Goal: Task Accomplishment & Management: Manage account settings

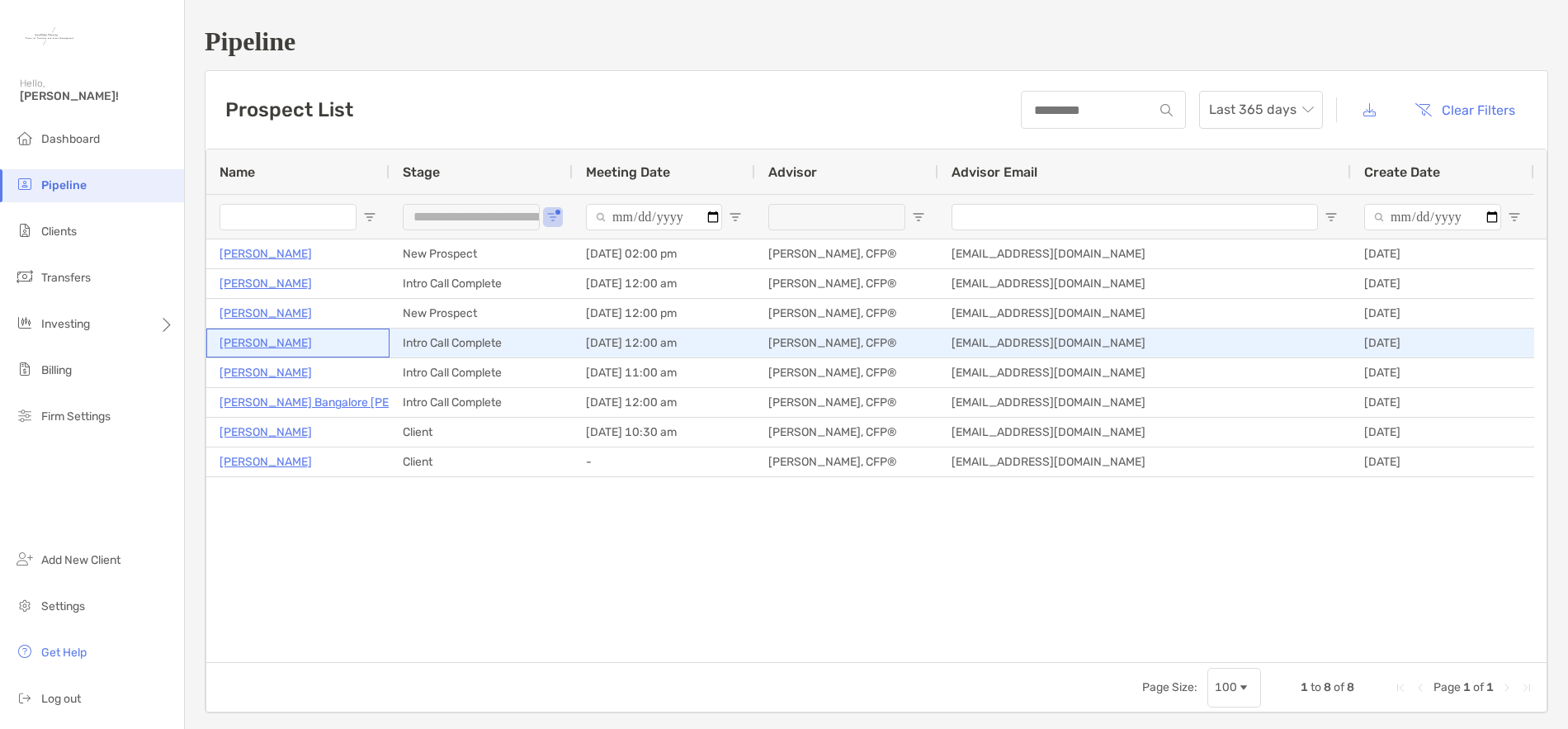
click at [267, 343] on p "[PERSON_NAME]" at bounding box center [265, 343] width 93 height 21
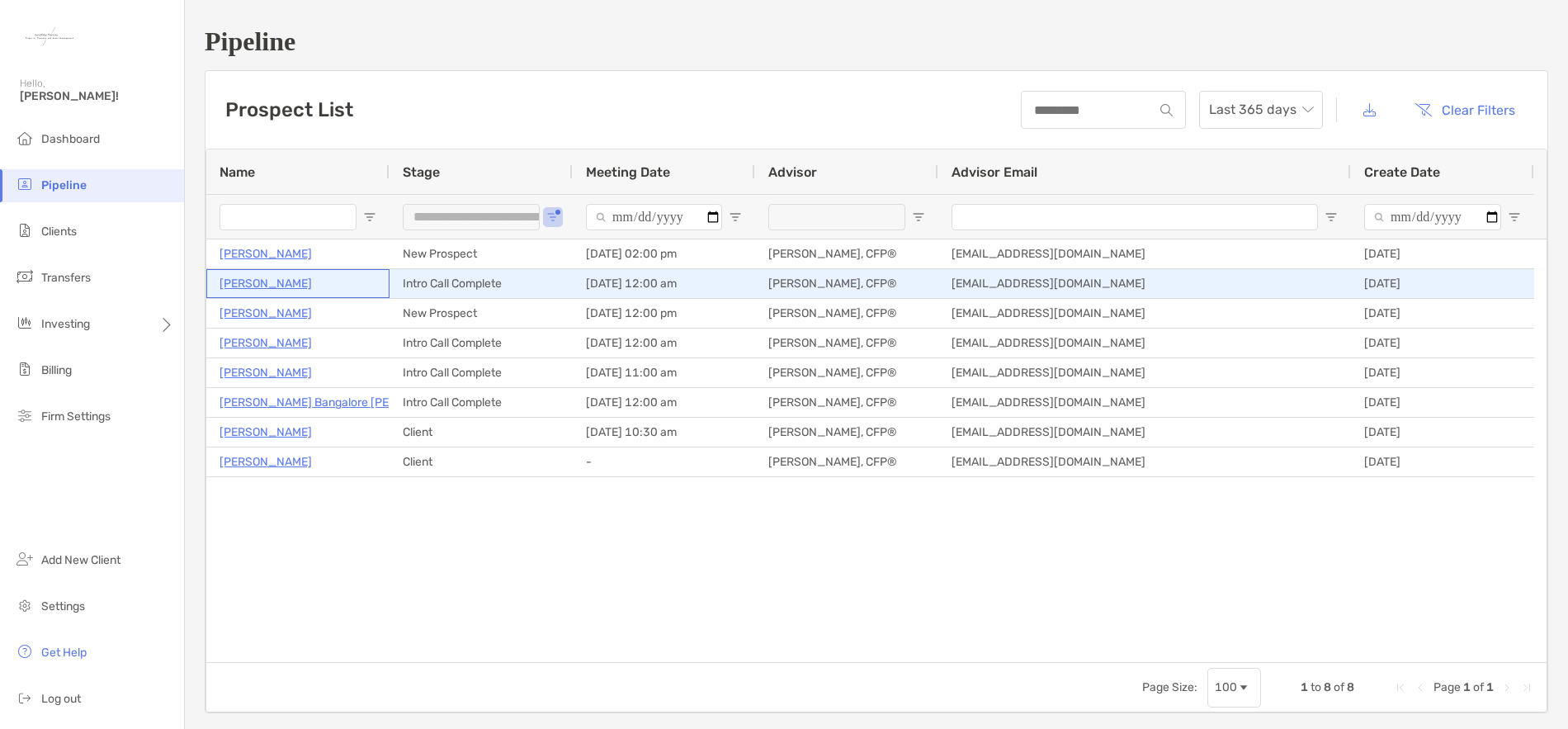
click at [269, 284] on p "[PERSON_NAME]" at bounding box center [265, 283] width 93 height 21
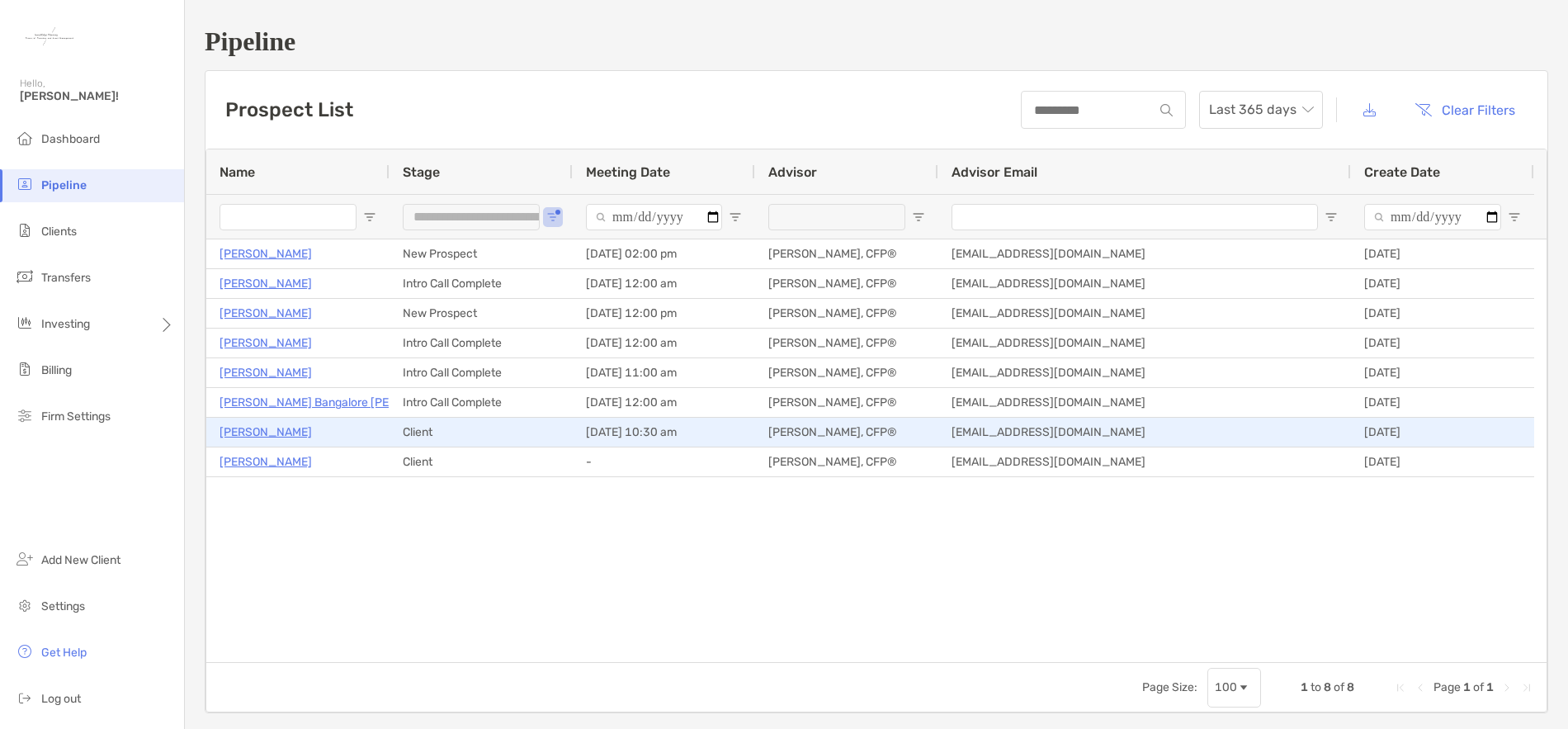
click at [274, 434] on p "Jessica Alford" at bounding box center [265, 432] width 93 height 21
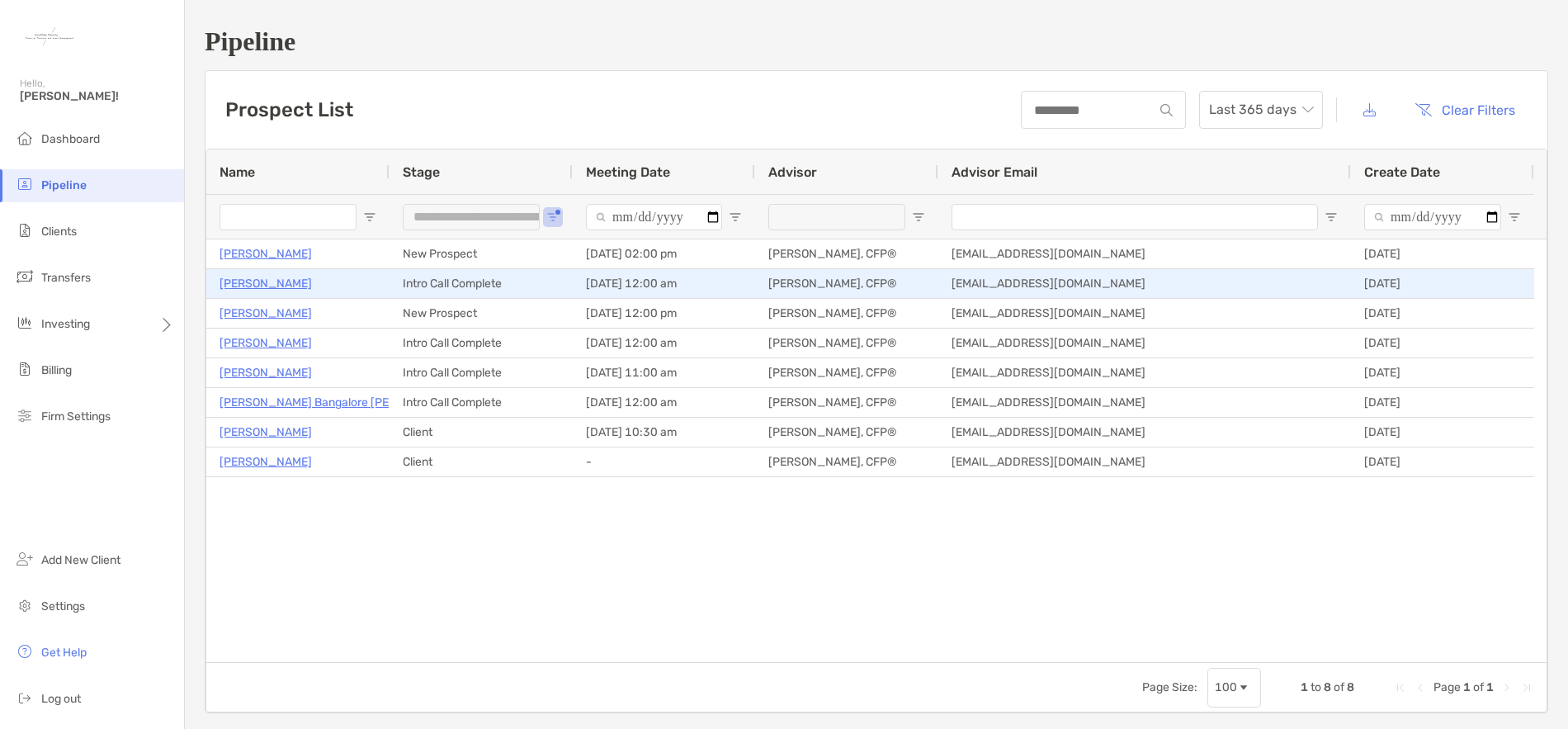
click at [264, 282] on p "Liliana Mustacio" at bounding box center [265, 283] width 93 height 21
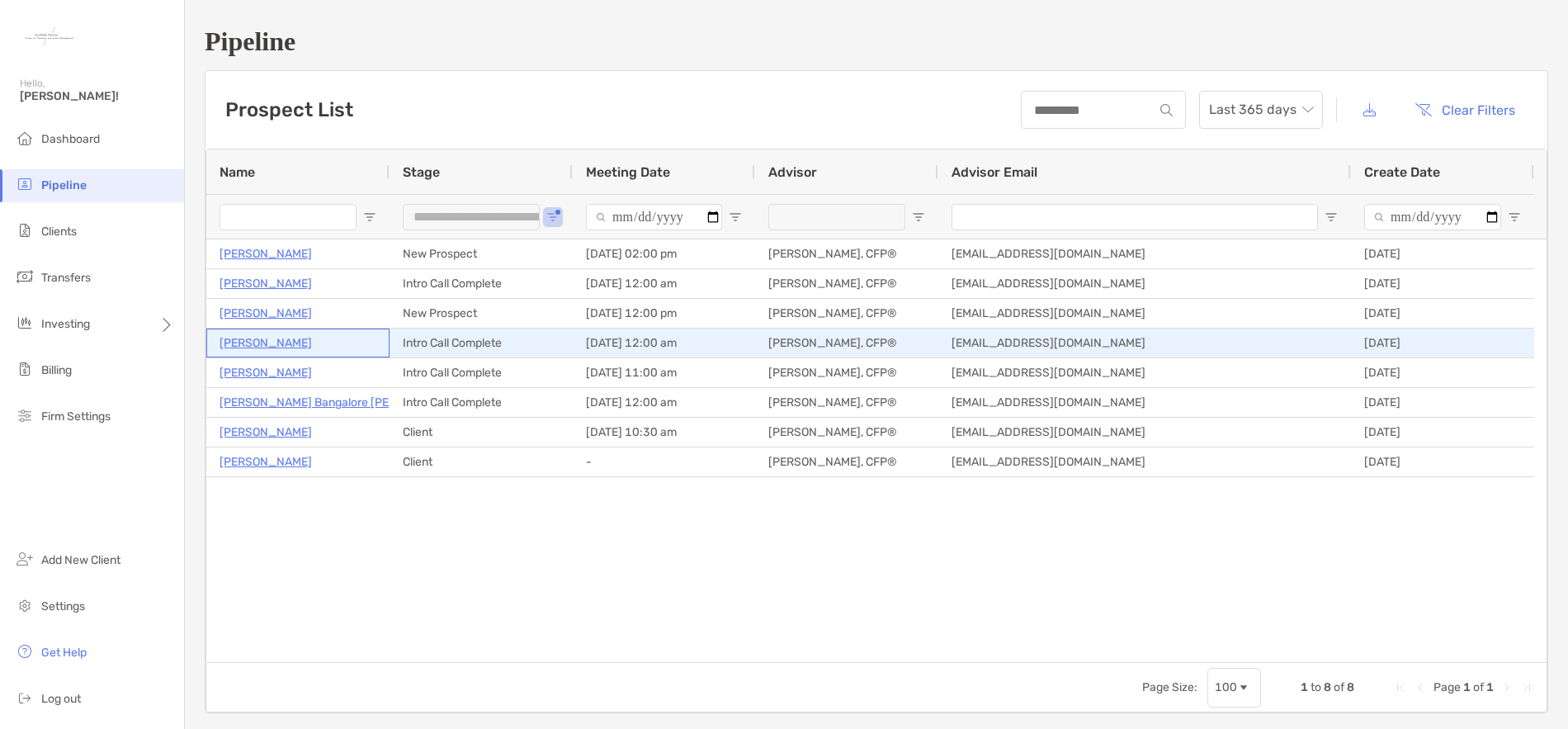
click at [269, 342] on p "[PERSON_NAME]" at bounding box center [265, 343] width 93 height 21
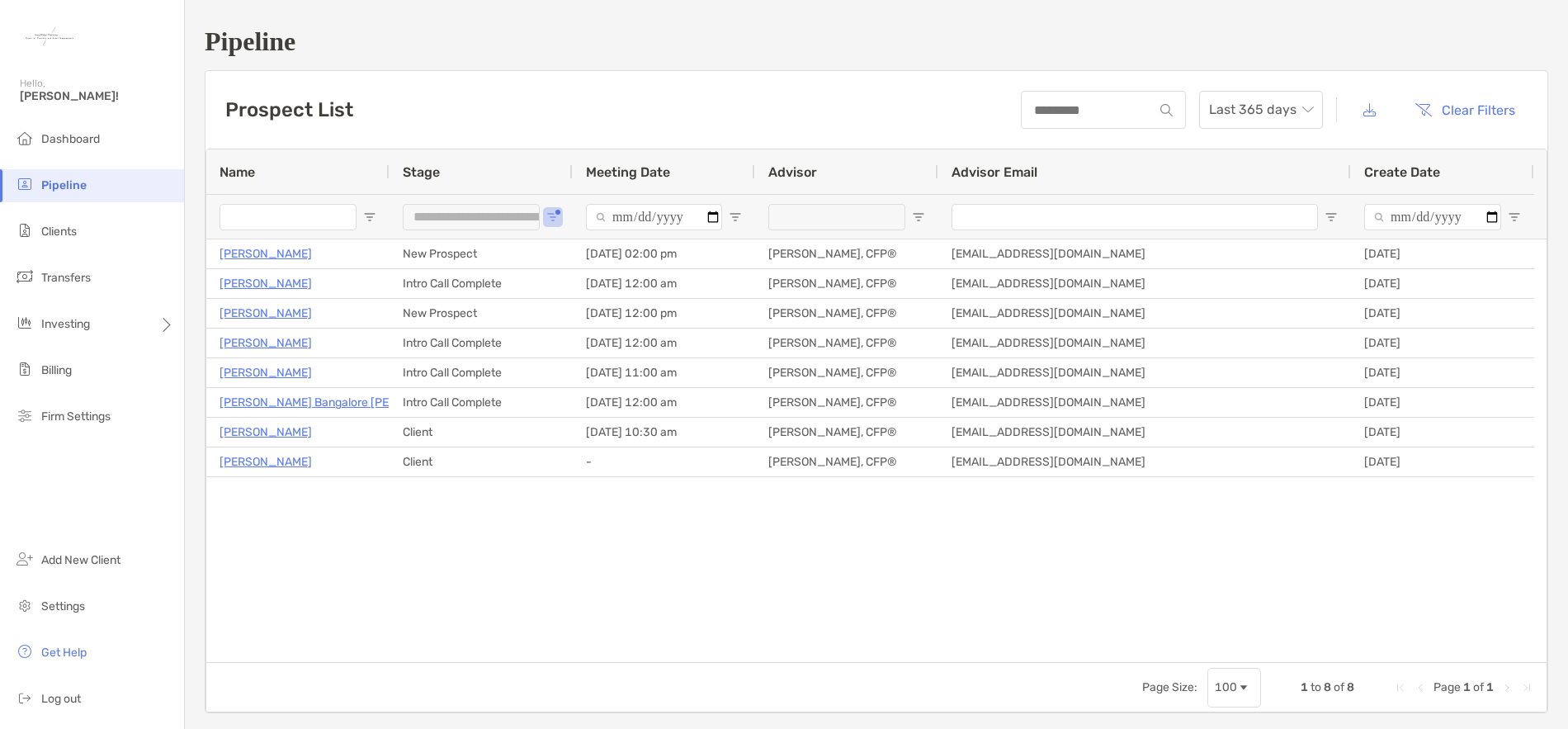
click at [783, 62] on div "**********" at bounding box center [877, 370] width 1384 height 739
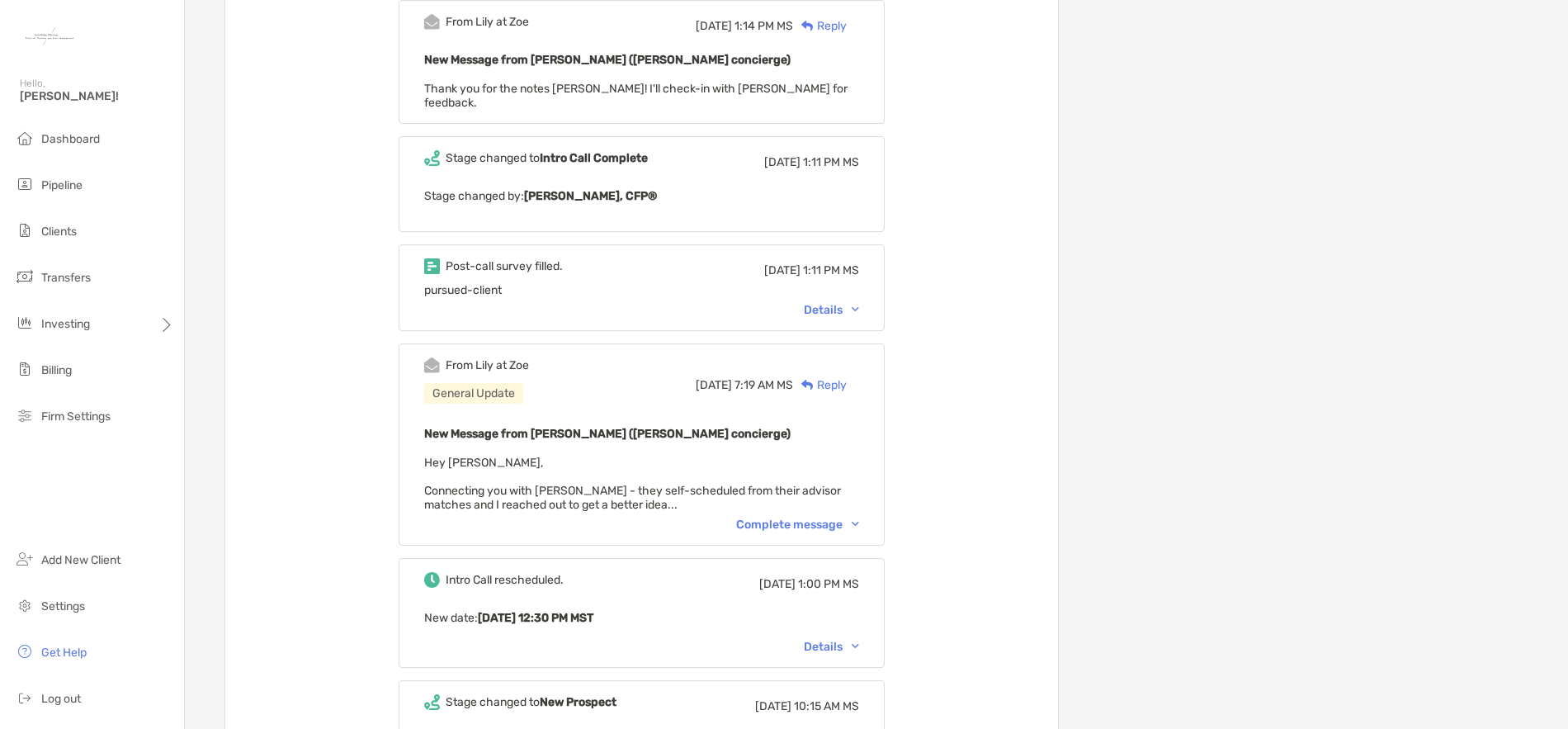
scroll to position [578, 0]
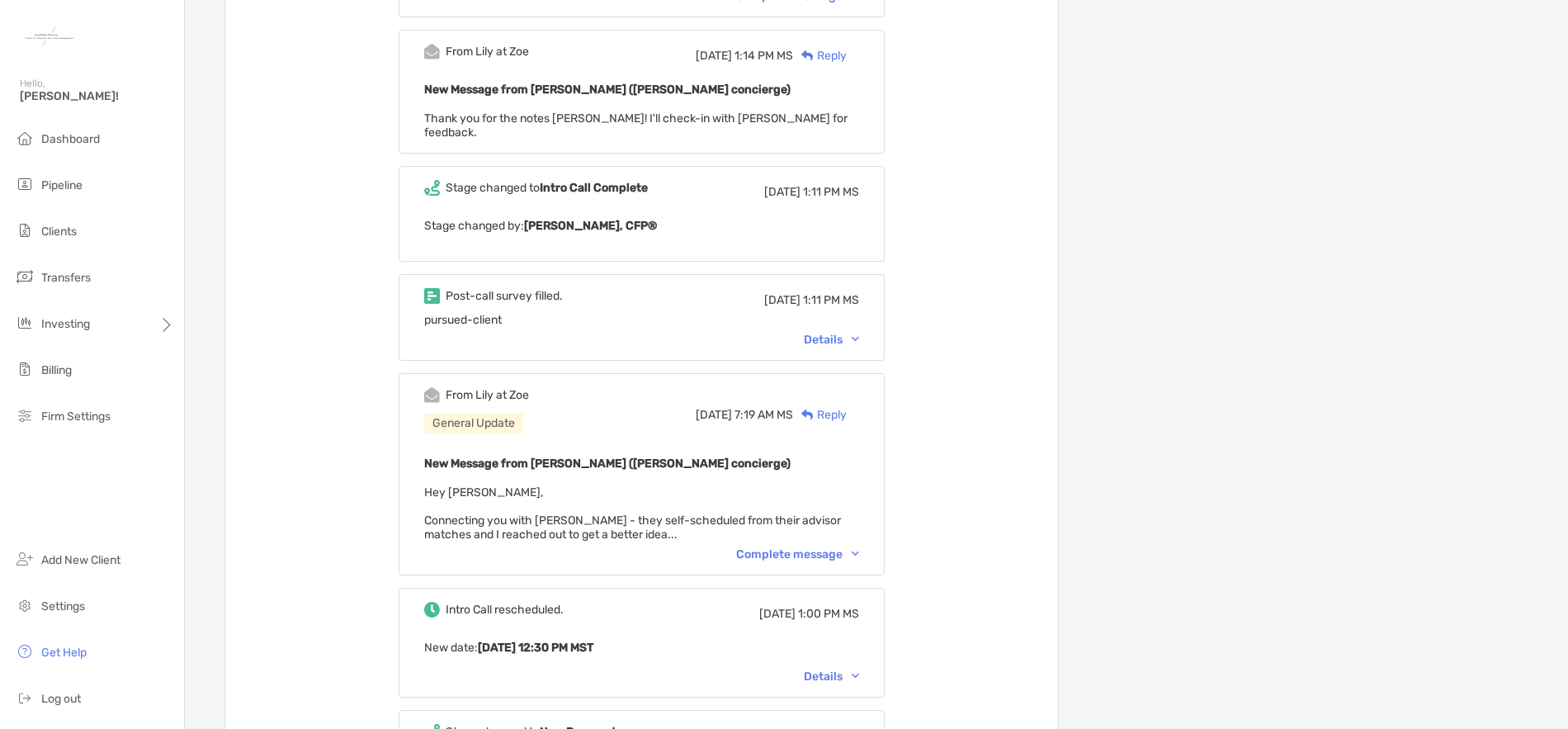
click at [859, 333] on div "Details" at bounding box center [832, 339] width 55 height 14
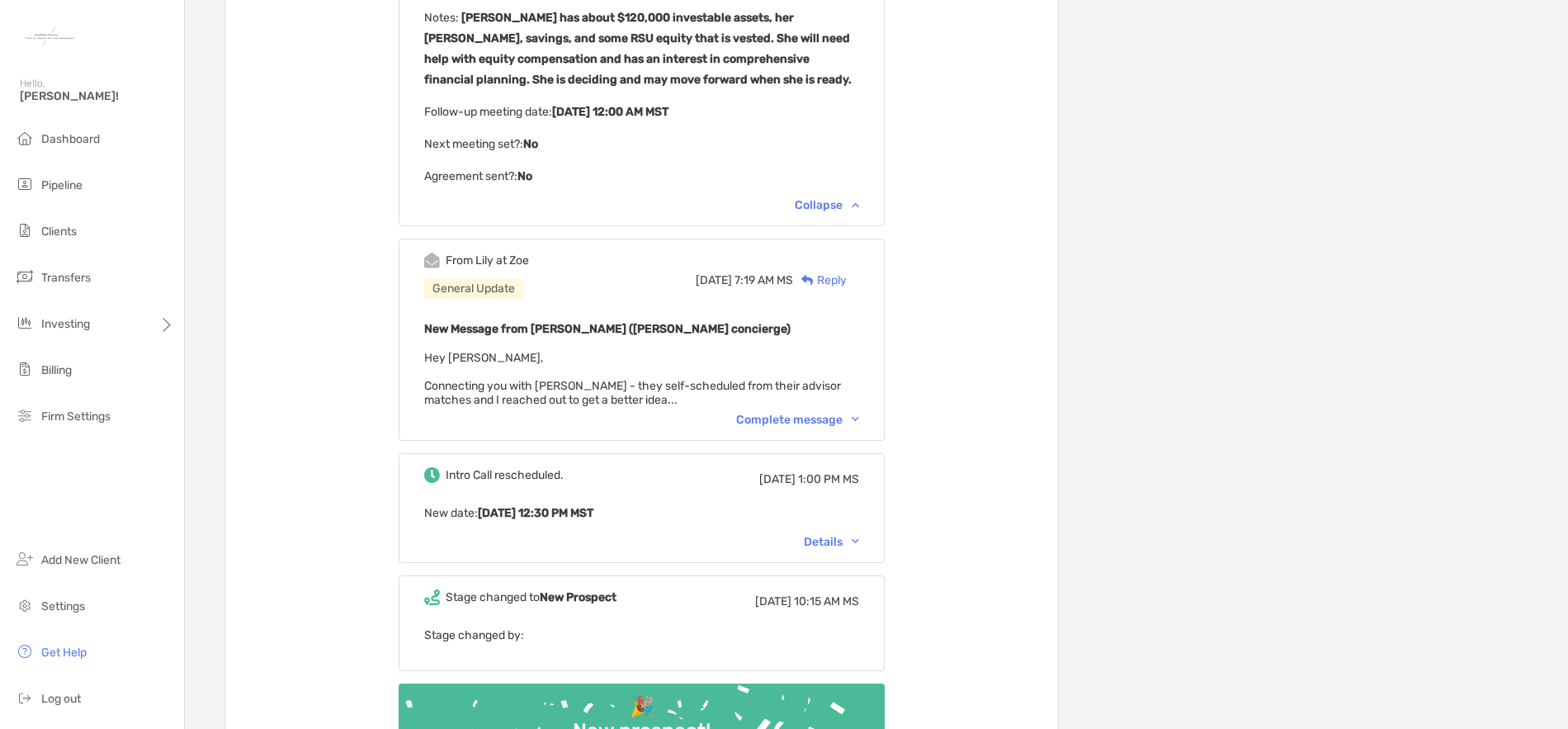
scroll to position [990, 0]
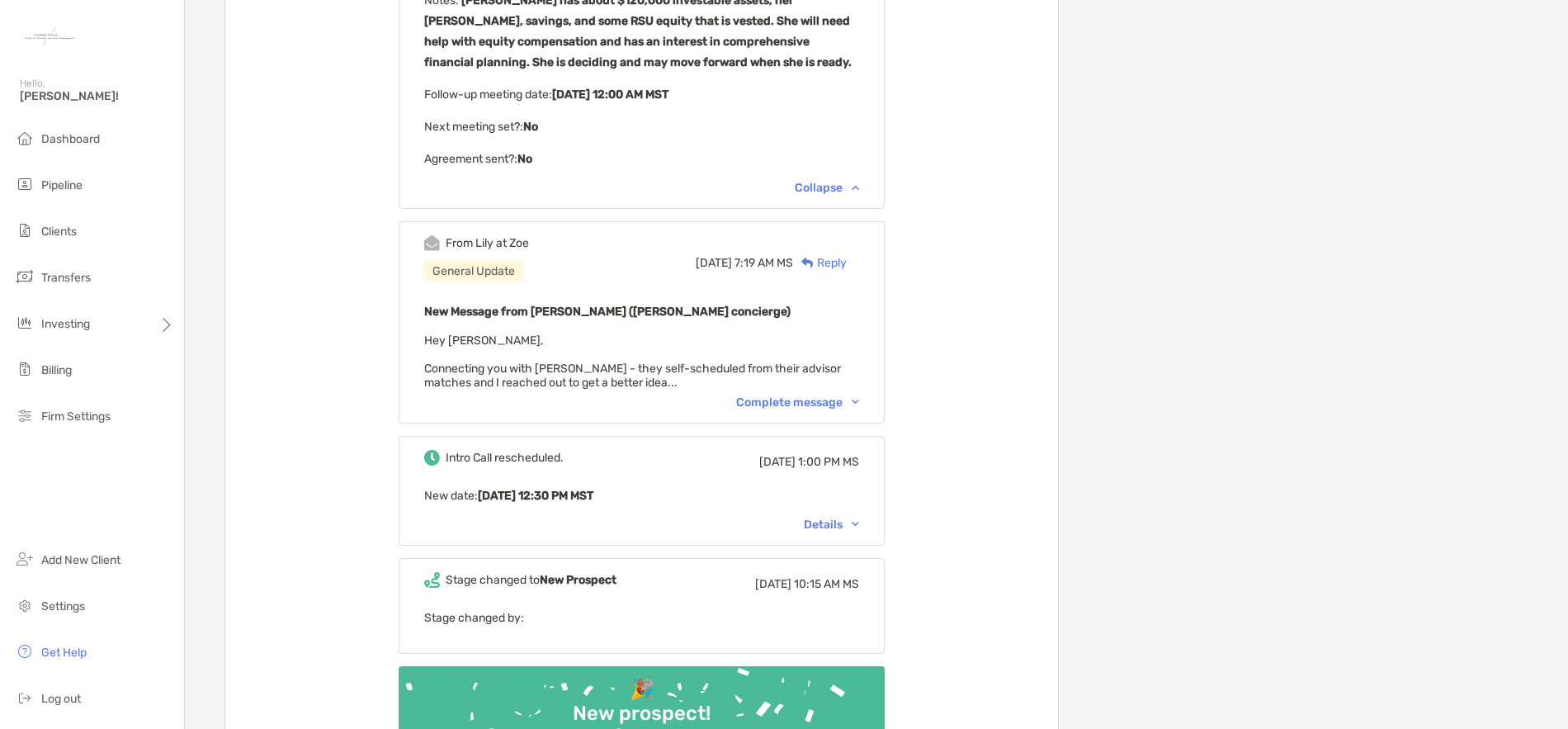
click at [838, 395] on div "Complete message" at bounding box center [798, 402] width 123 height 14
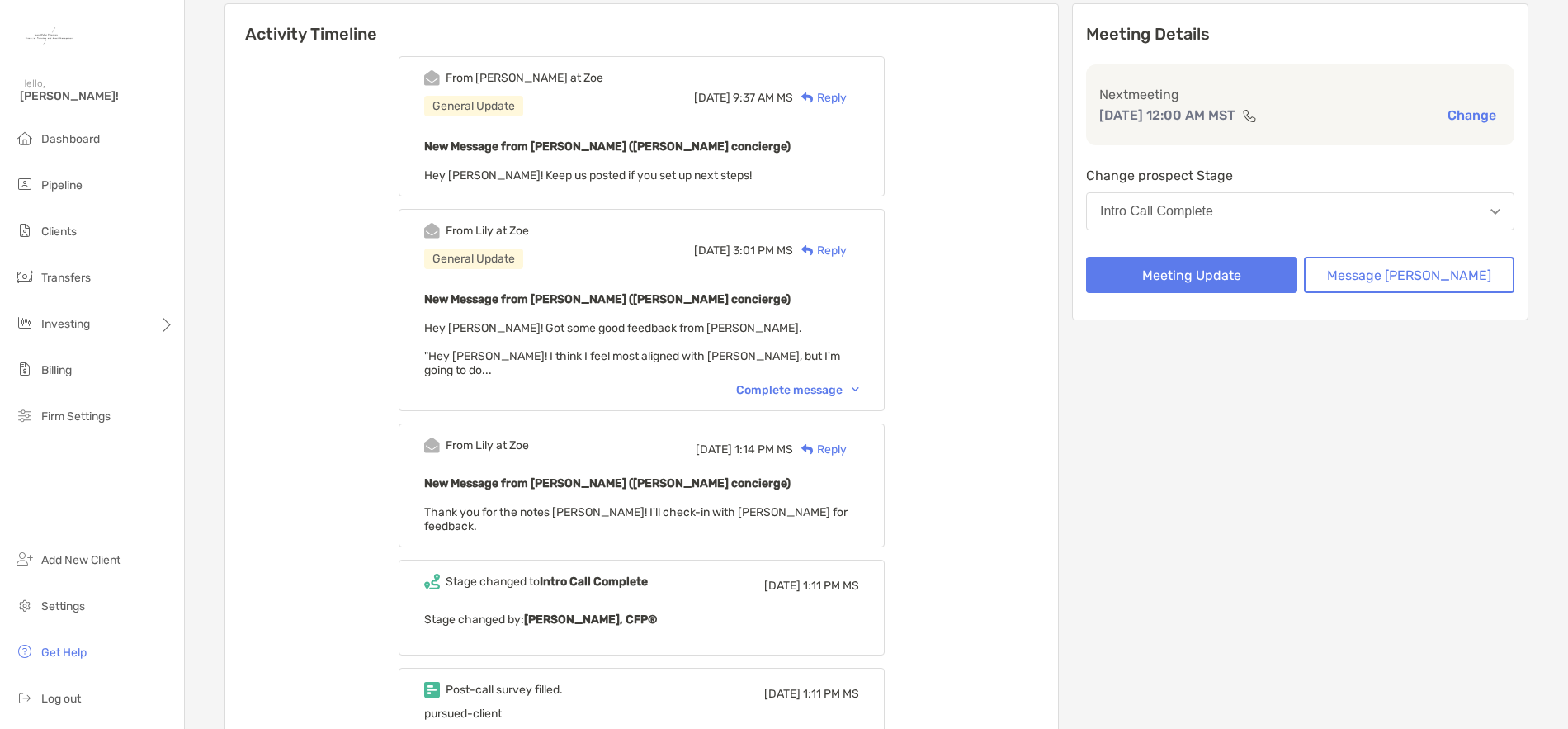
scroll to position [165, 0]
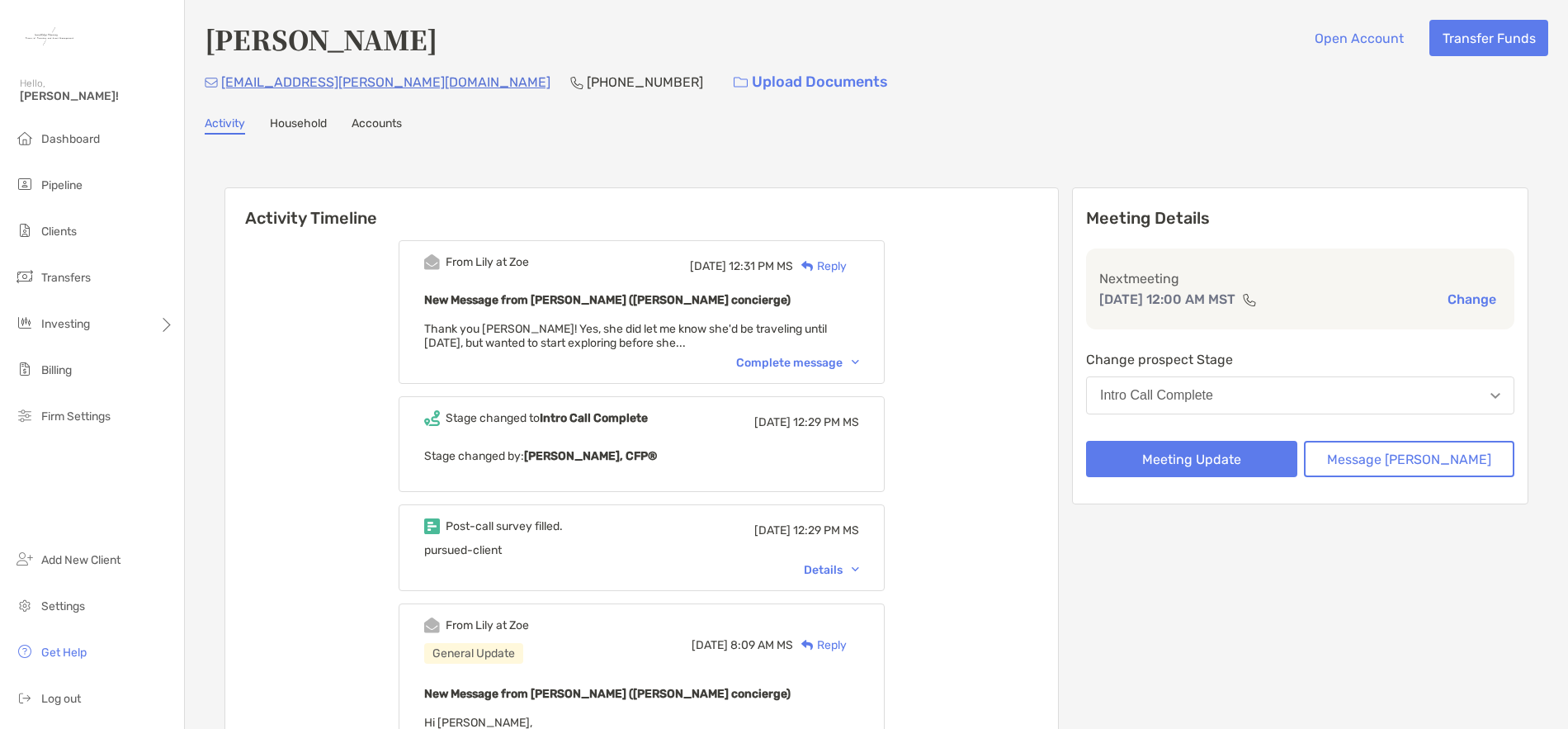
click at [830, 362] on div "Complete message" at bounding box center [798, 362] width 123 height 14
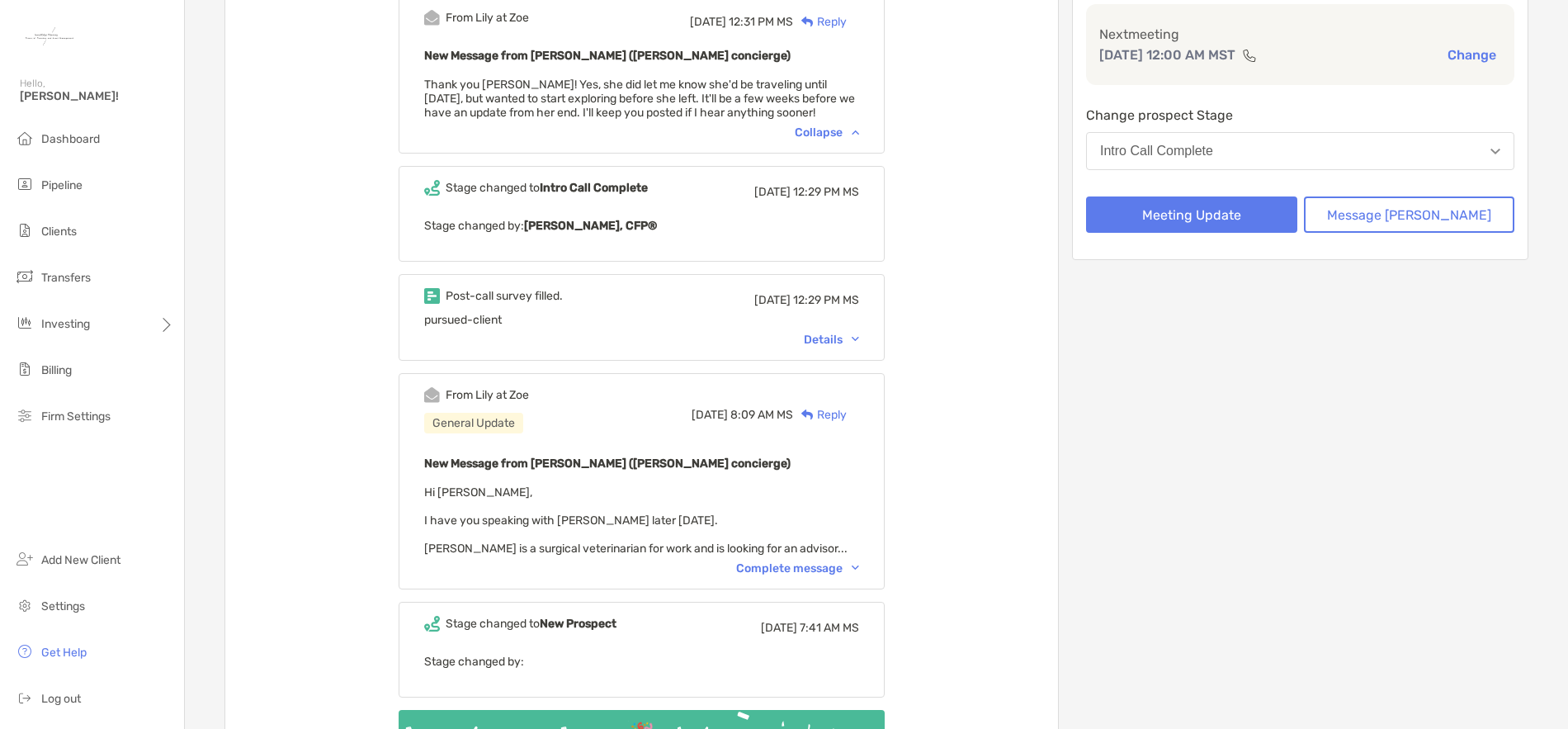
scroll to position [248, 0]
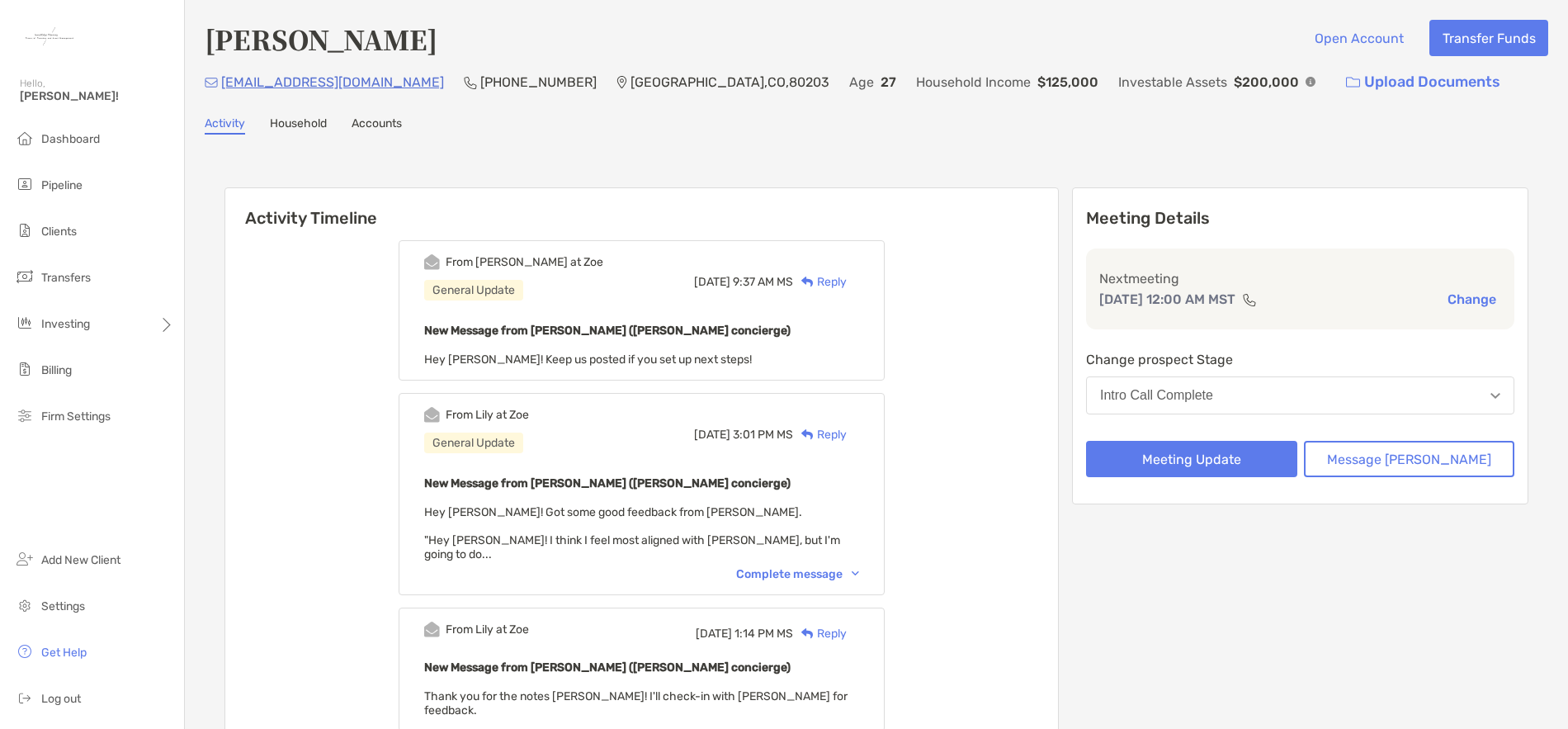
click at [822, 567] on div "Complete message" at bounding box center [798, 573] width 123 height 14
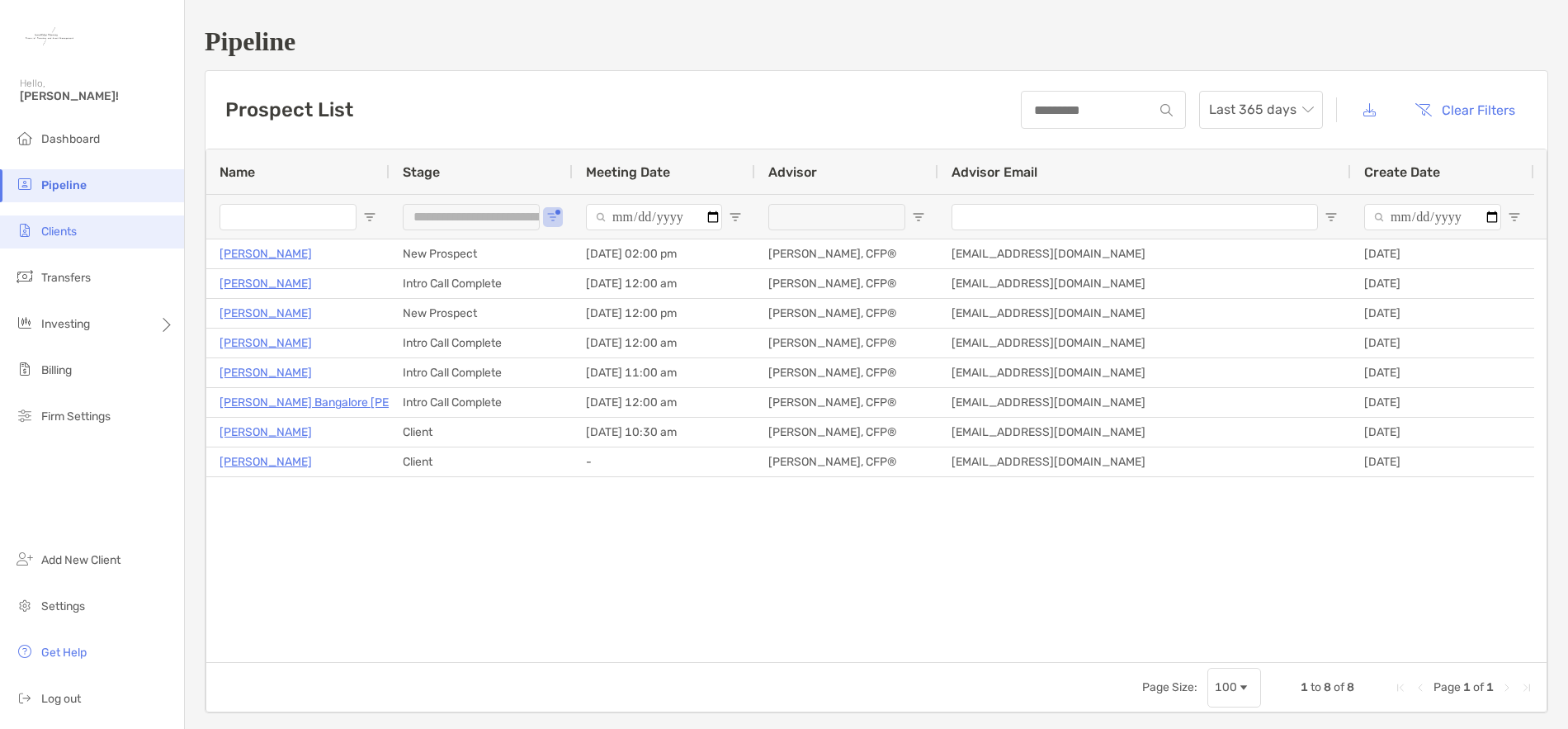
click at [61, 234] on span "Clients" at bounding box center [59, 231] width 36 height 14
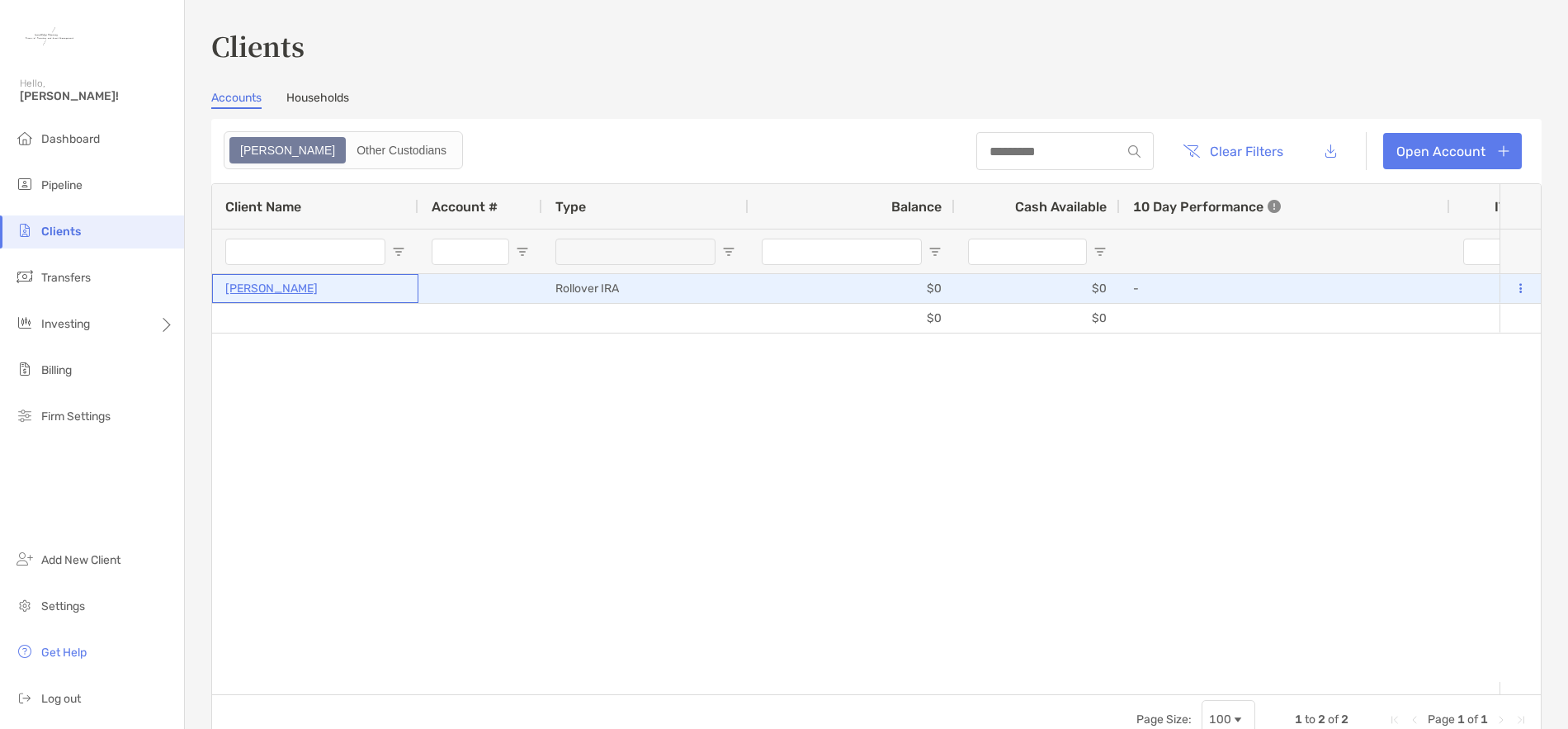
click at [274, 285] on p "[PERSON_NAME]" at bounding box center [271, 288] width 93 height 21
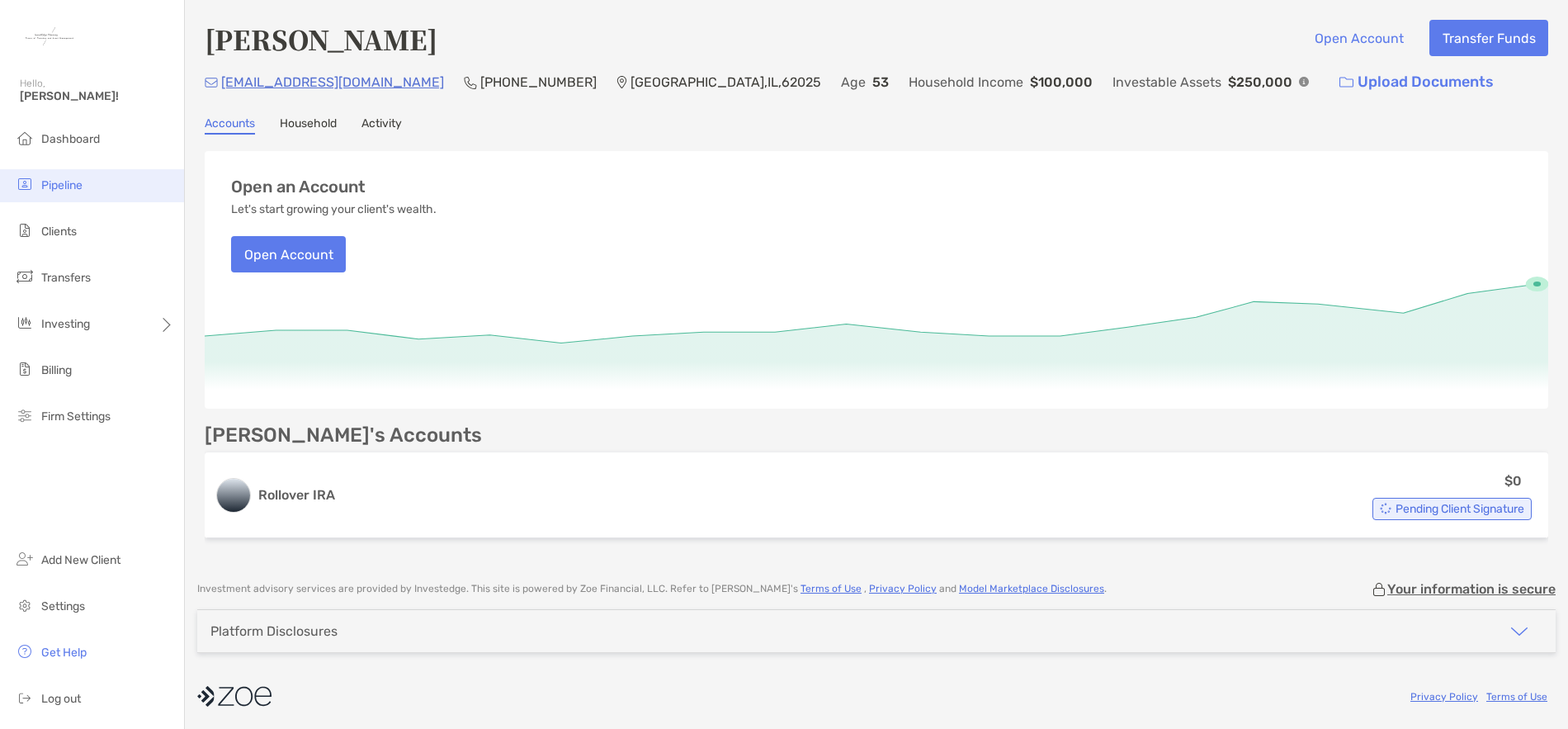
click at [62, 178] on span "Pipeline" at bounding box center [61, 184] width 41 height 14
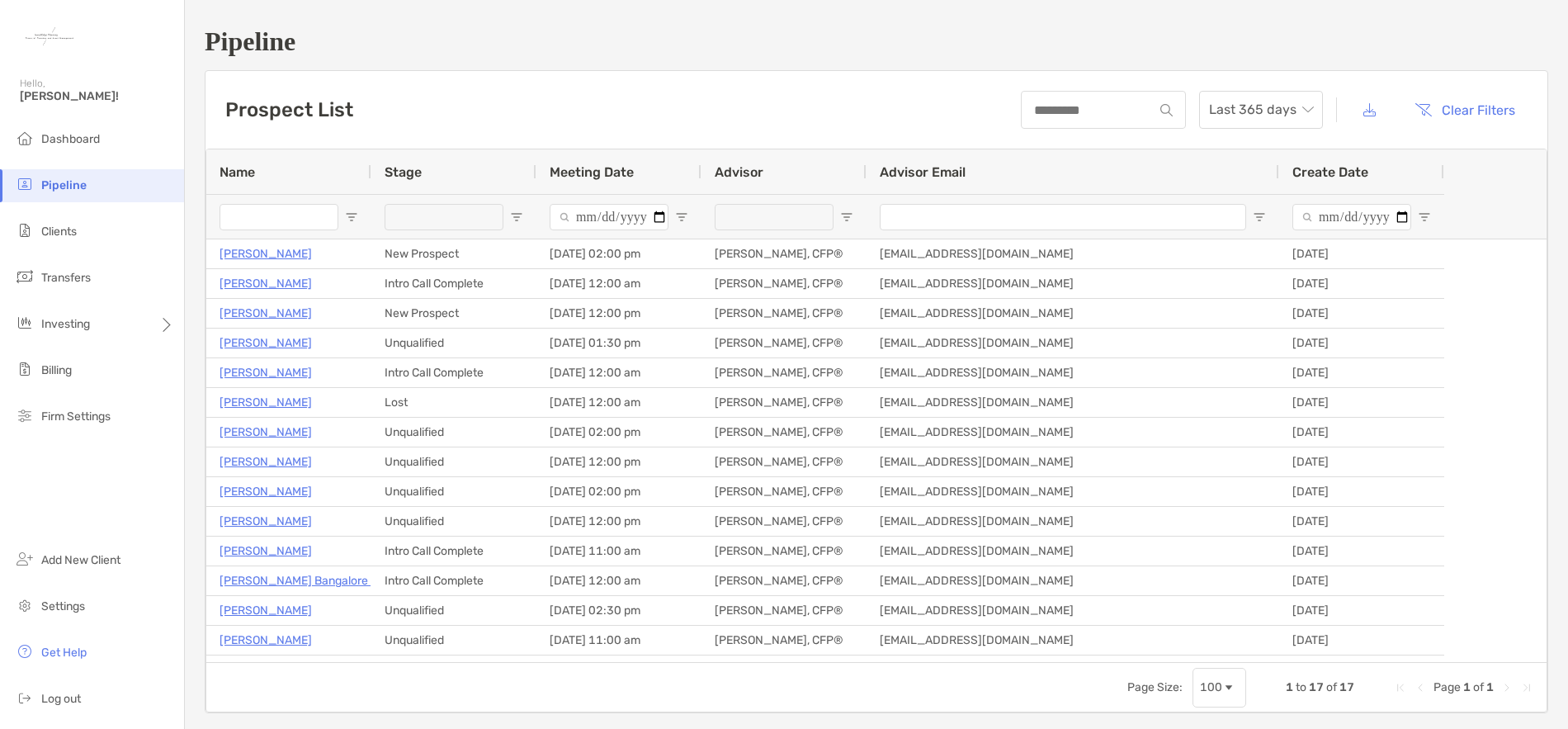
type input "**********"
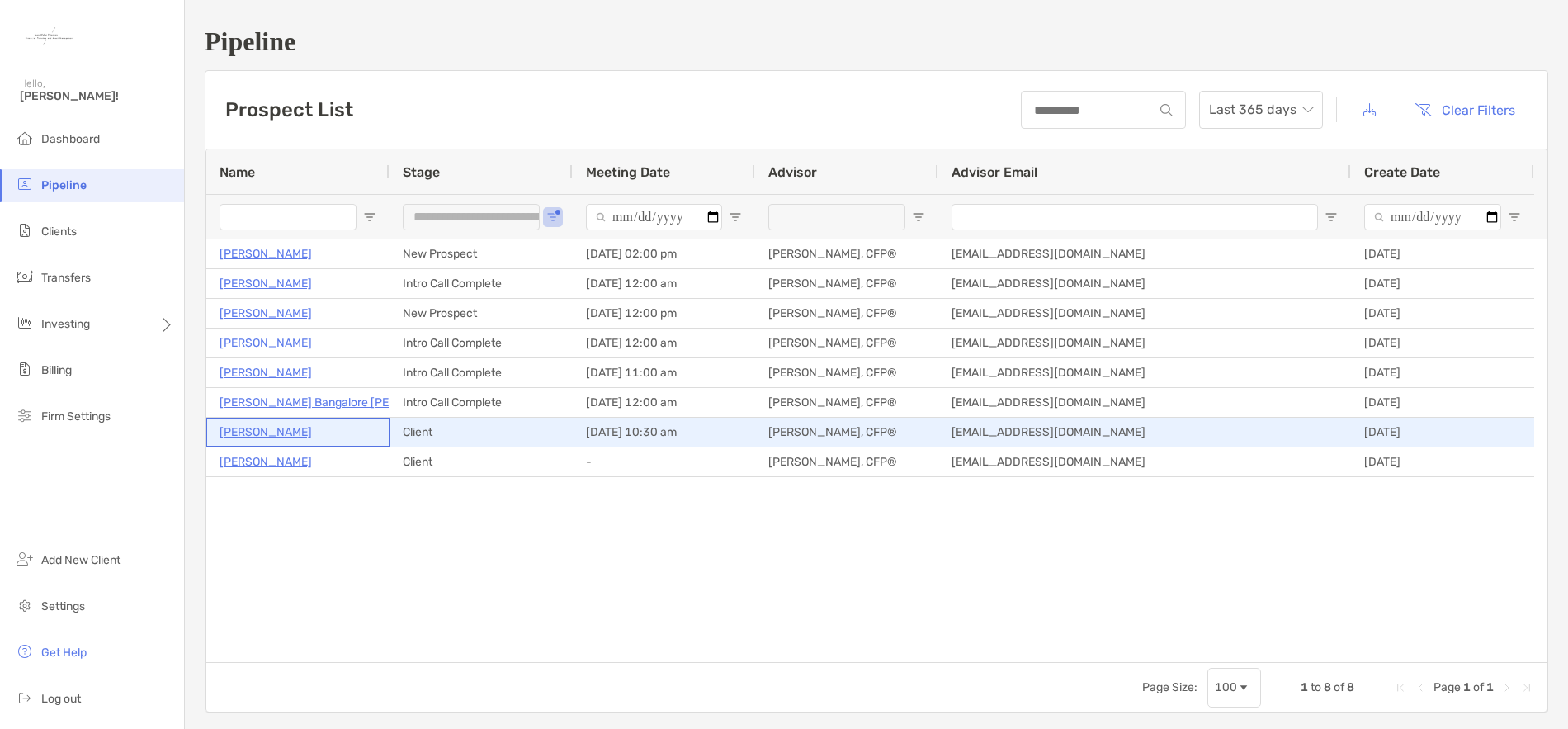
click at [275, 437] on p "[PERSON_NAME]" at bounding box center [265, 432] width 93 height 21
click at [267, 434] on p "[PERSON_NAME]" at bounding box center [265, 432] width 93 height 21
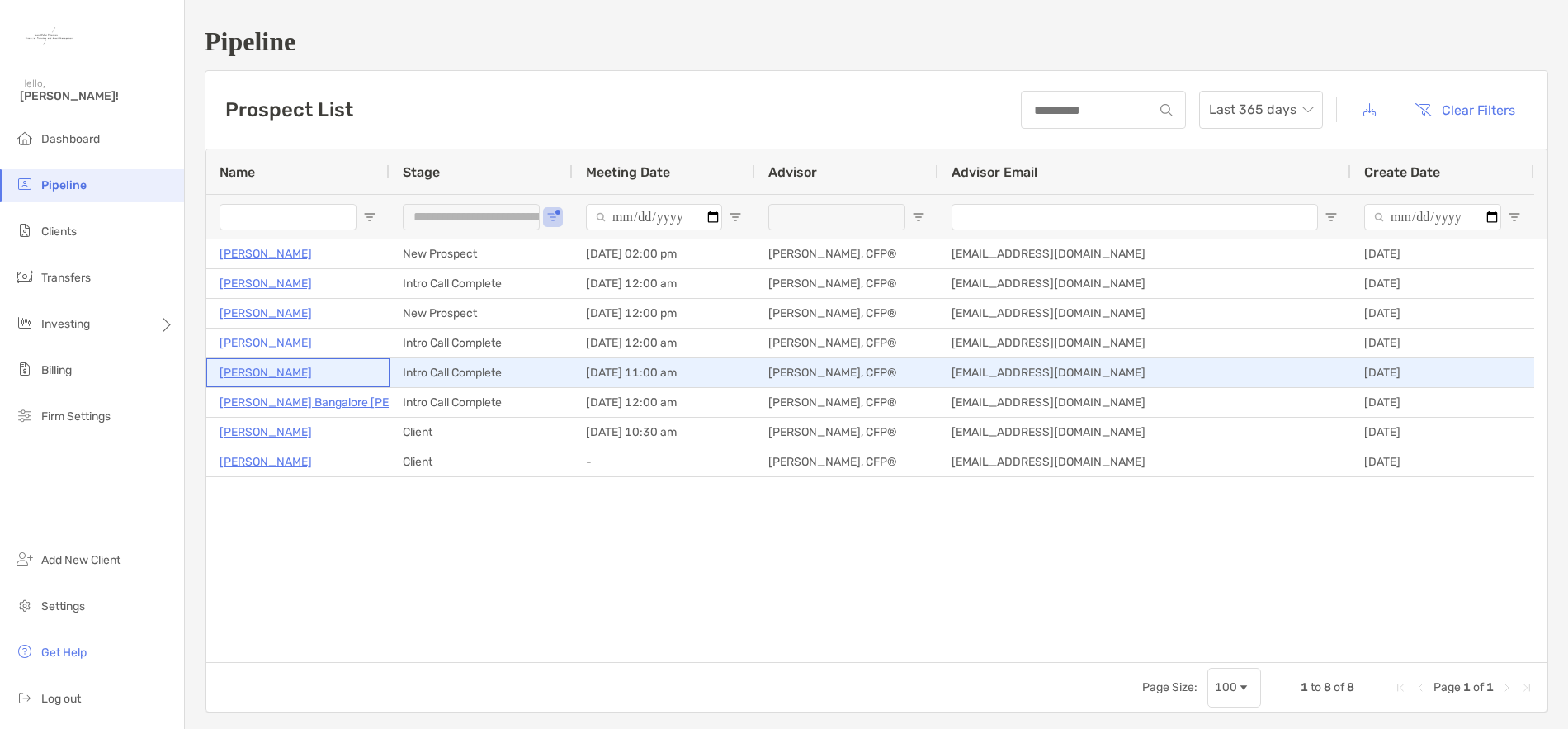
click at [274, 376] on p "[PERSON_NAME]" at bounding box center [265, 372] width 93 height 21
click at [262, 372] on p "[PERSON_NAME]" at bounding box center [265, 372] width 93 height 21
click at [276, 375] on p "[PERSON_NAME]" at bounding box center [265, 372] width 93 height 21
click at [265, 373] on p "[PERSON_NAME]" at bounding box center [265, 372] width 93 height 21
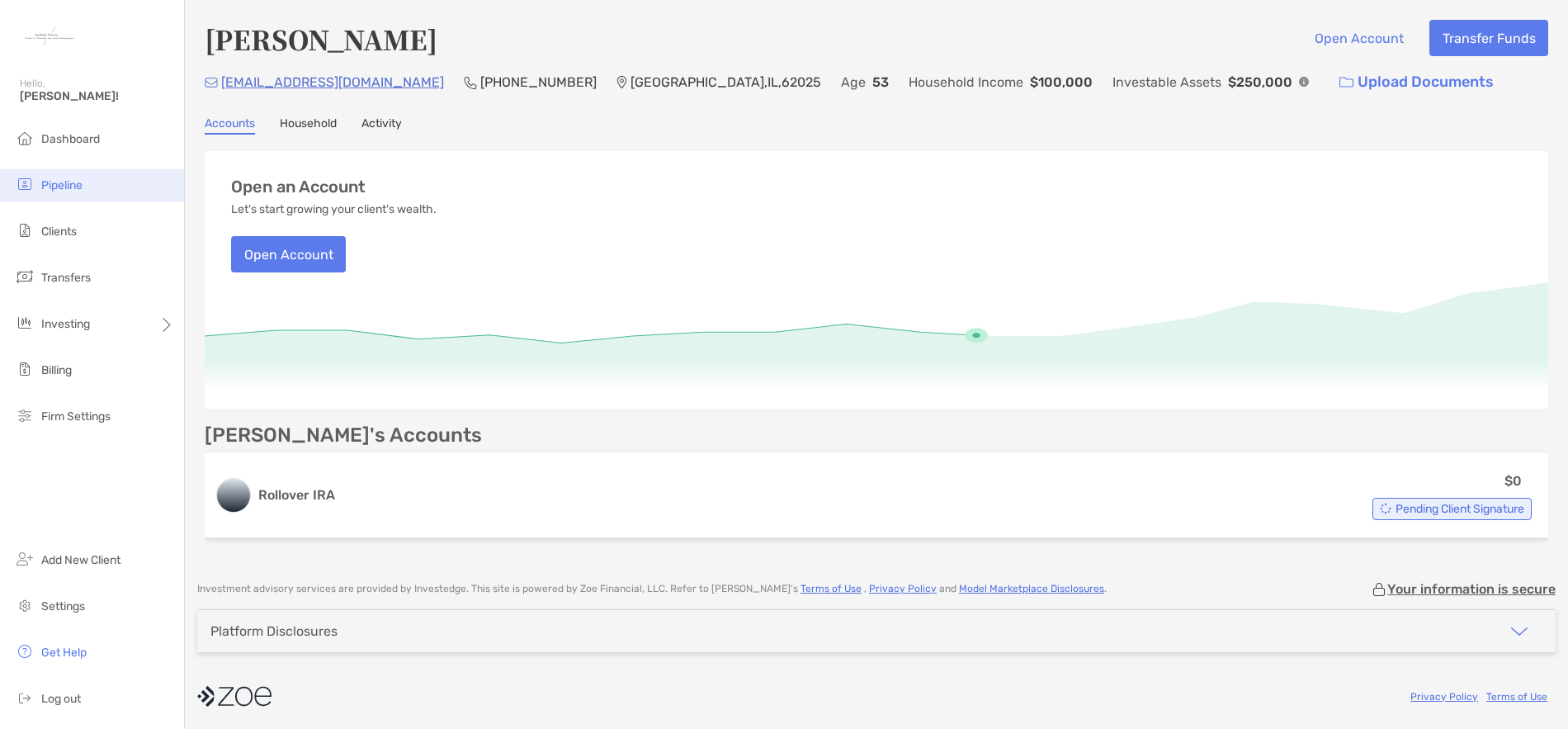
click at [54, 186] on span "Pipeline" at bounding box center [61, 184] width 41 height 14
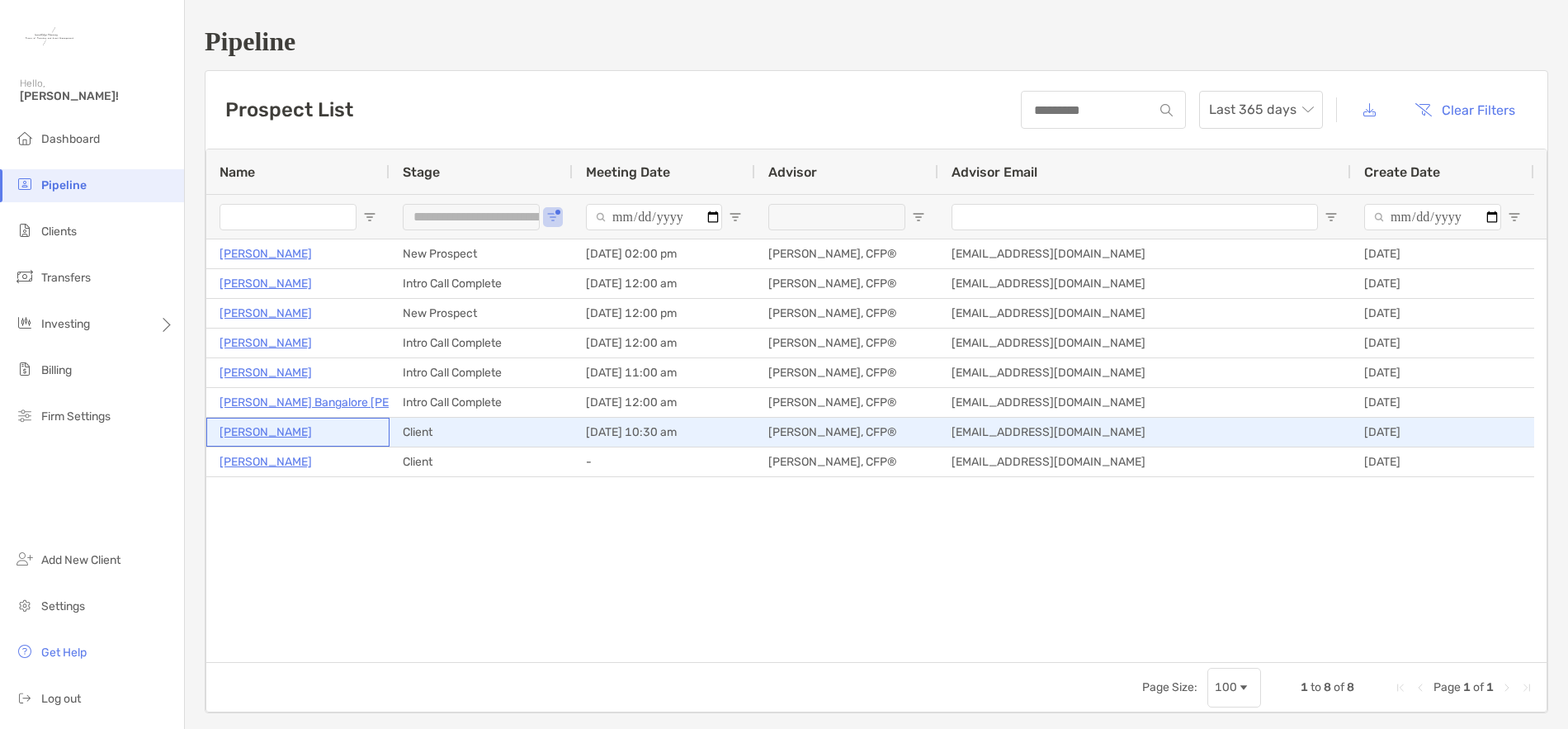
click at [271, 435] on p "[PERSON_NAME]" at bounding box center [265, 432] width 93 height 21
click at [265, 434] on p "[PERSON_NAME]" at bounding box center [265, 432] width 93 height 21
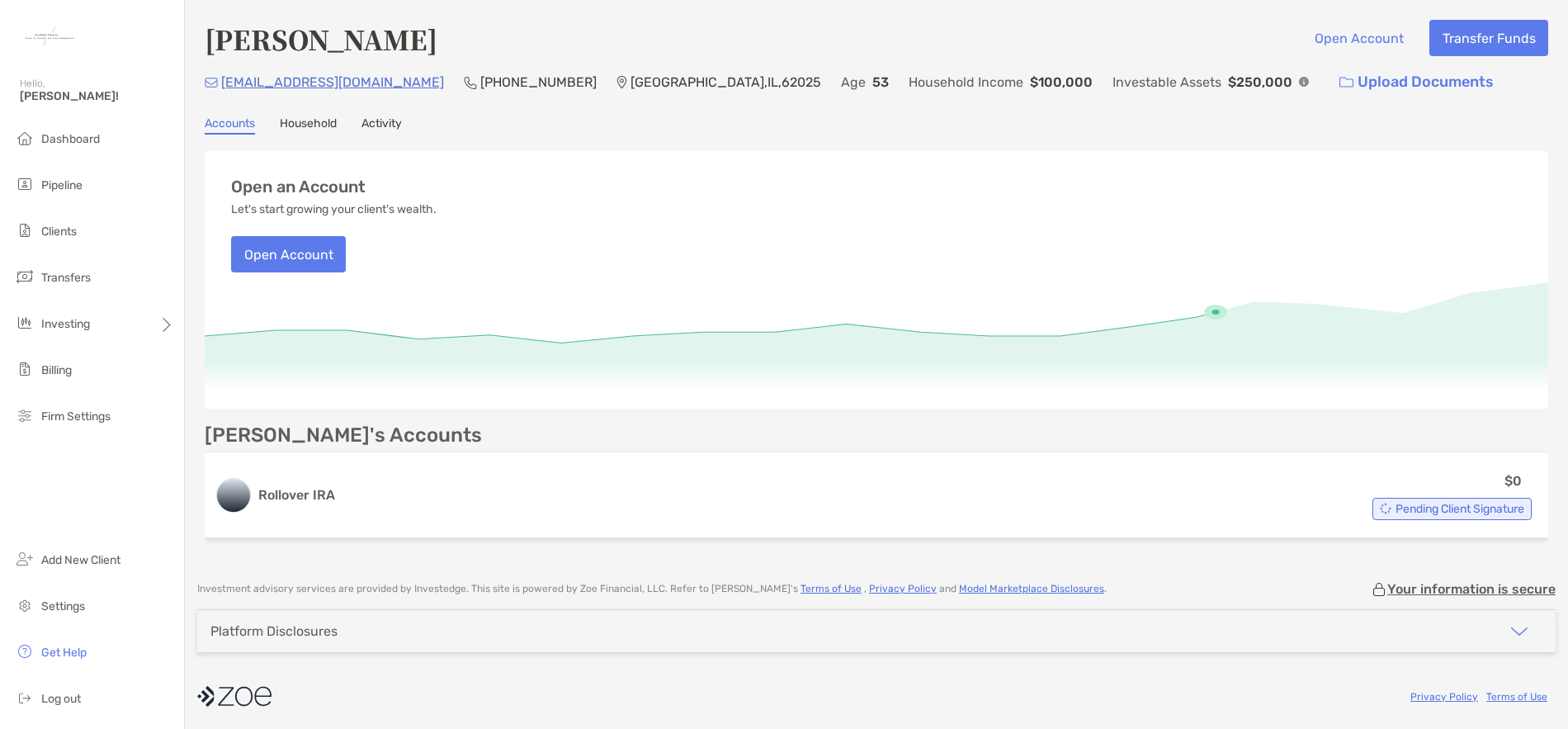
click at [330, 124] on link "Household" at bounding box center [308, 126] width 57 height 18
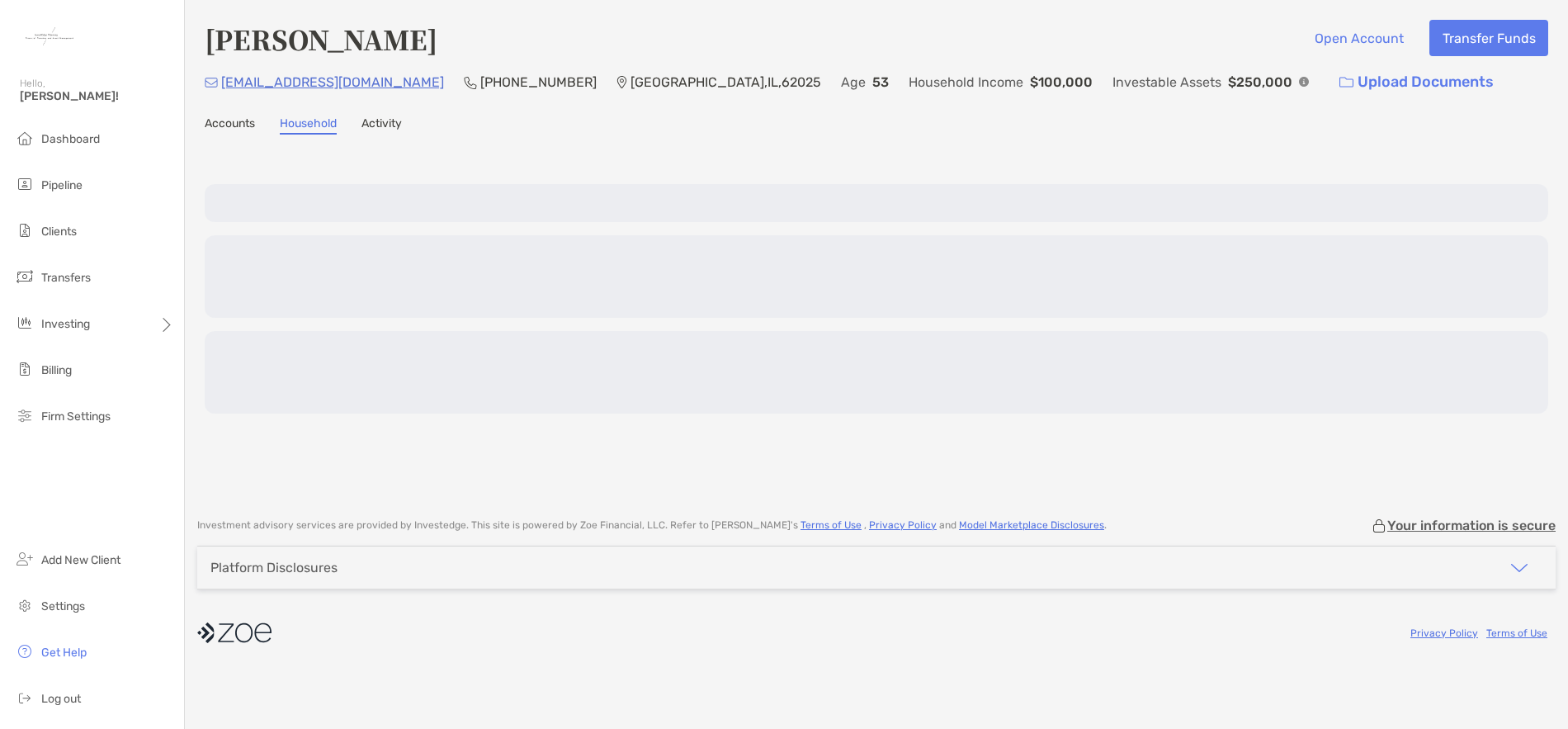
click at [394, 123] on link "Activity" at bounding box center [381, 126] width 40 height 18
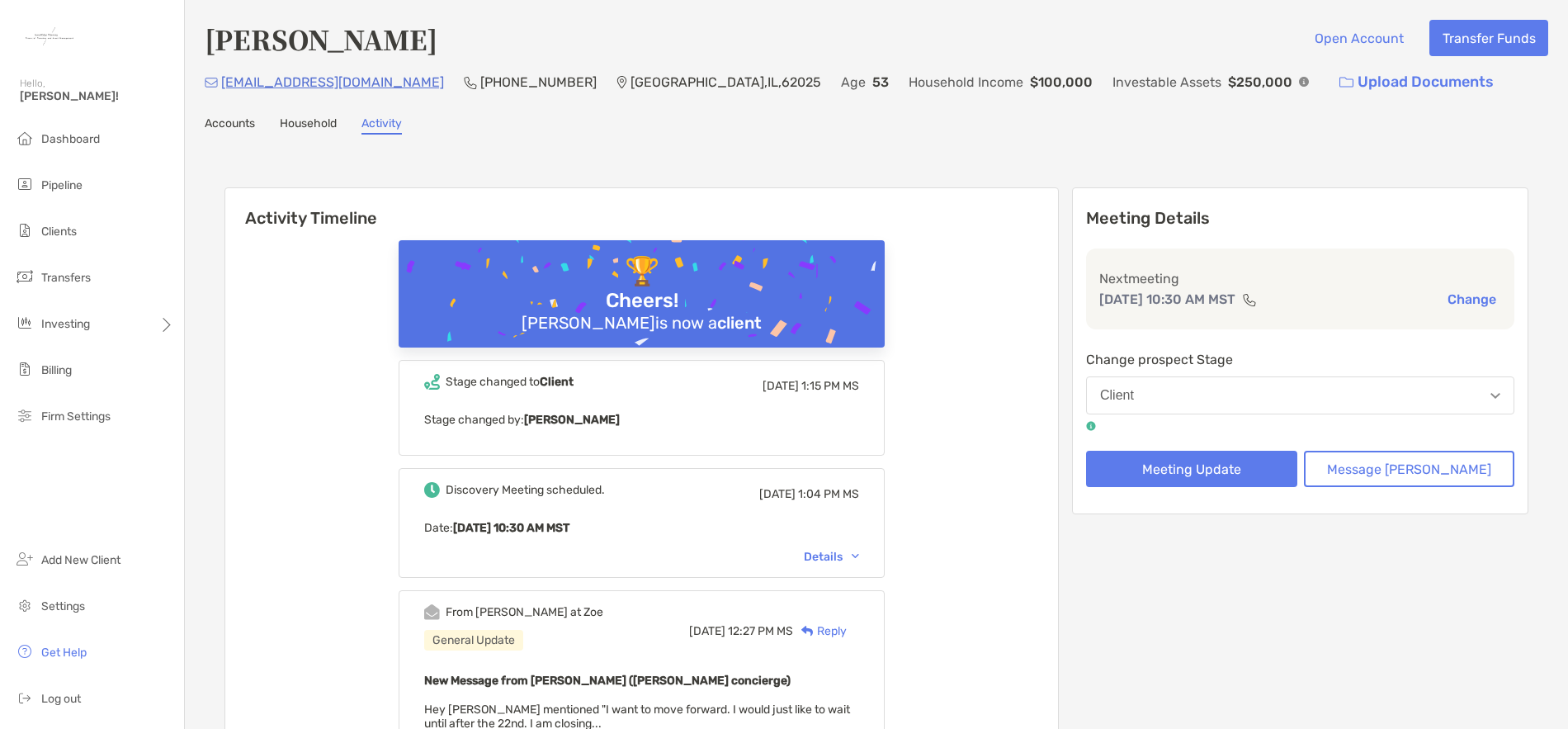
click at [221, 126] on link "Accounts" at bounding box center [229, 126] width 50 height 18
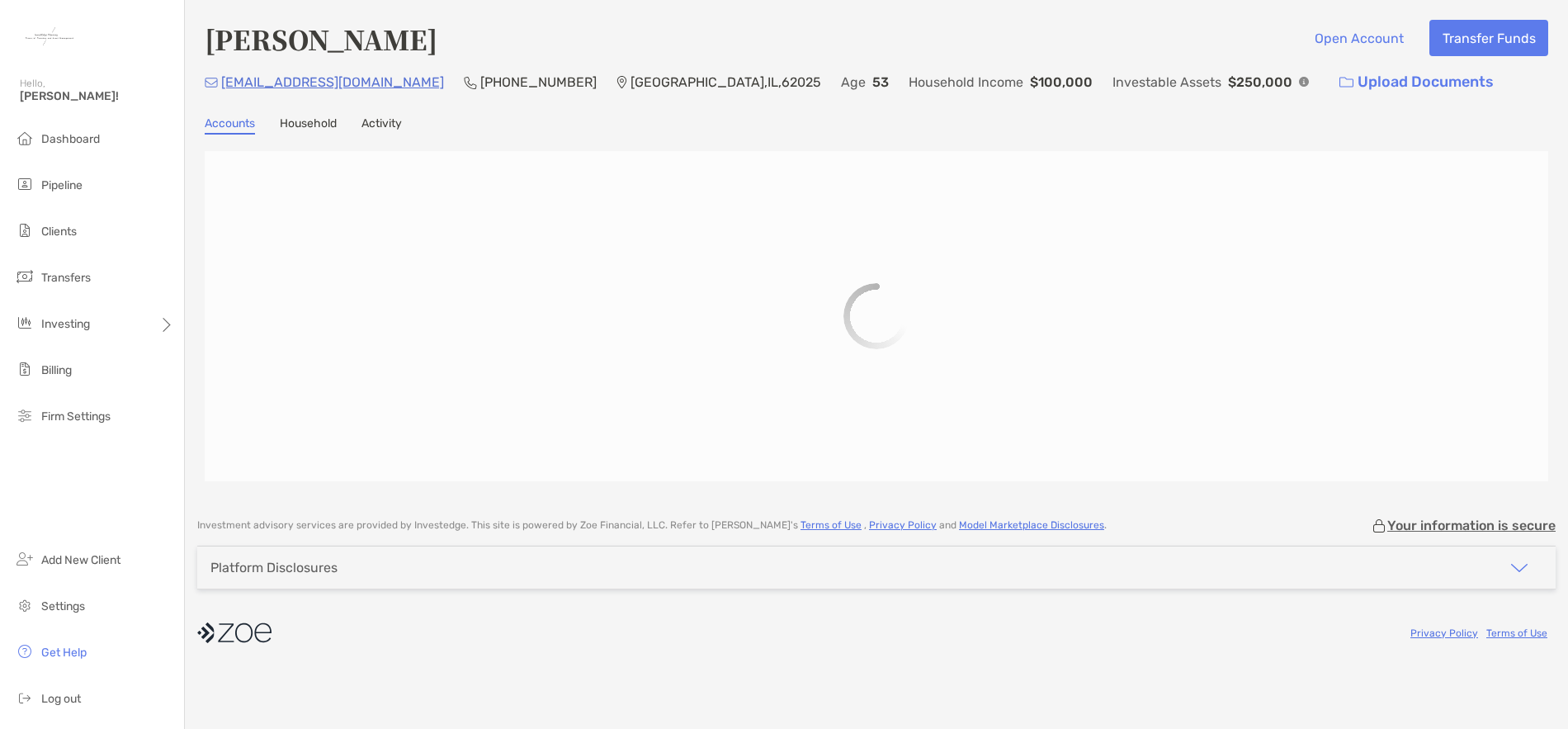
click at [381, 128] on link "Activity" at bounding box center [381, 126] width 40 height 18
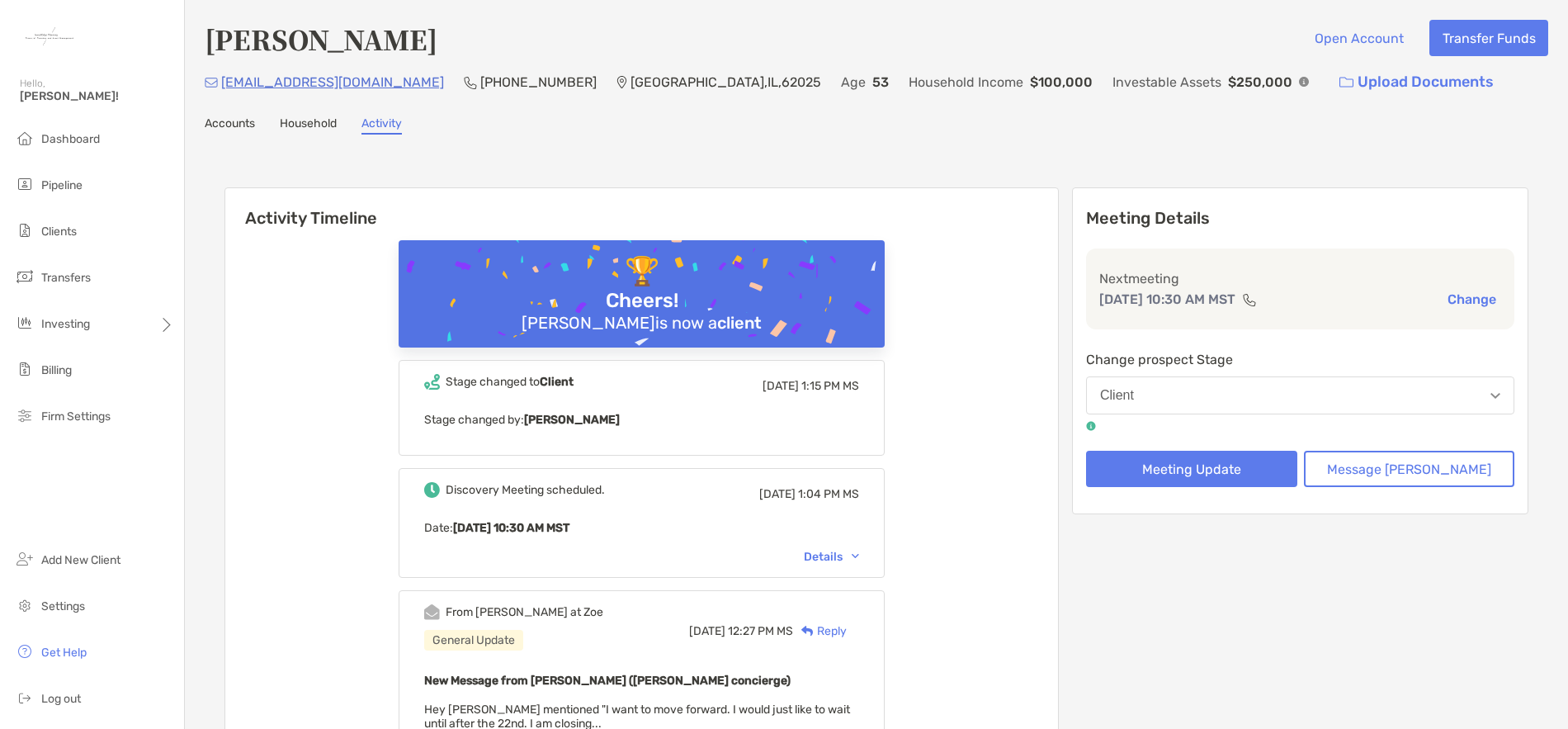
click at [1460, 294] on button "Change" at bounding box center [1472, 299] width 59 height 17
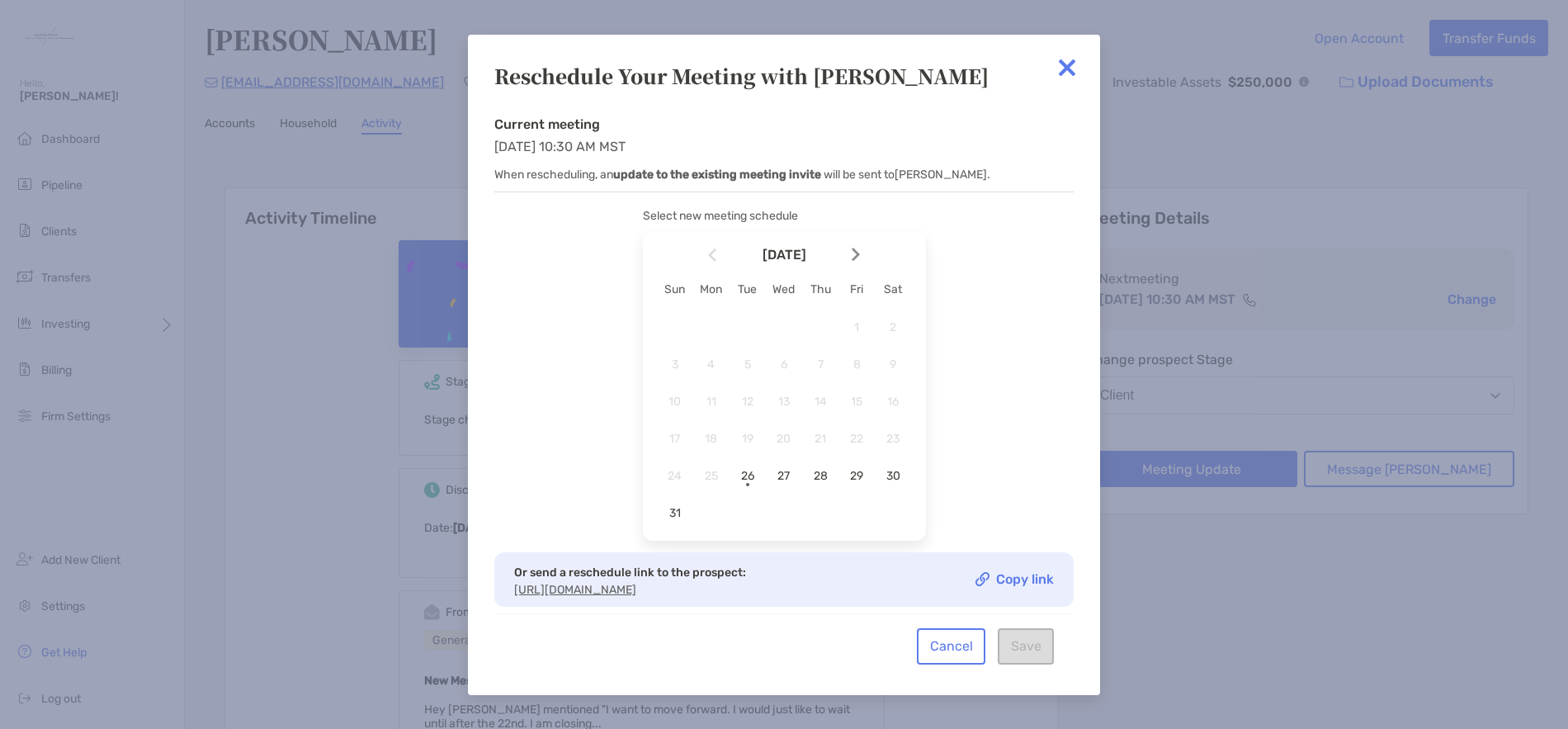
click at [861, 260] on div at bounding box center [862, 255] width 28 height 37
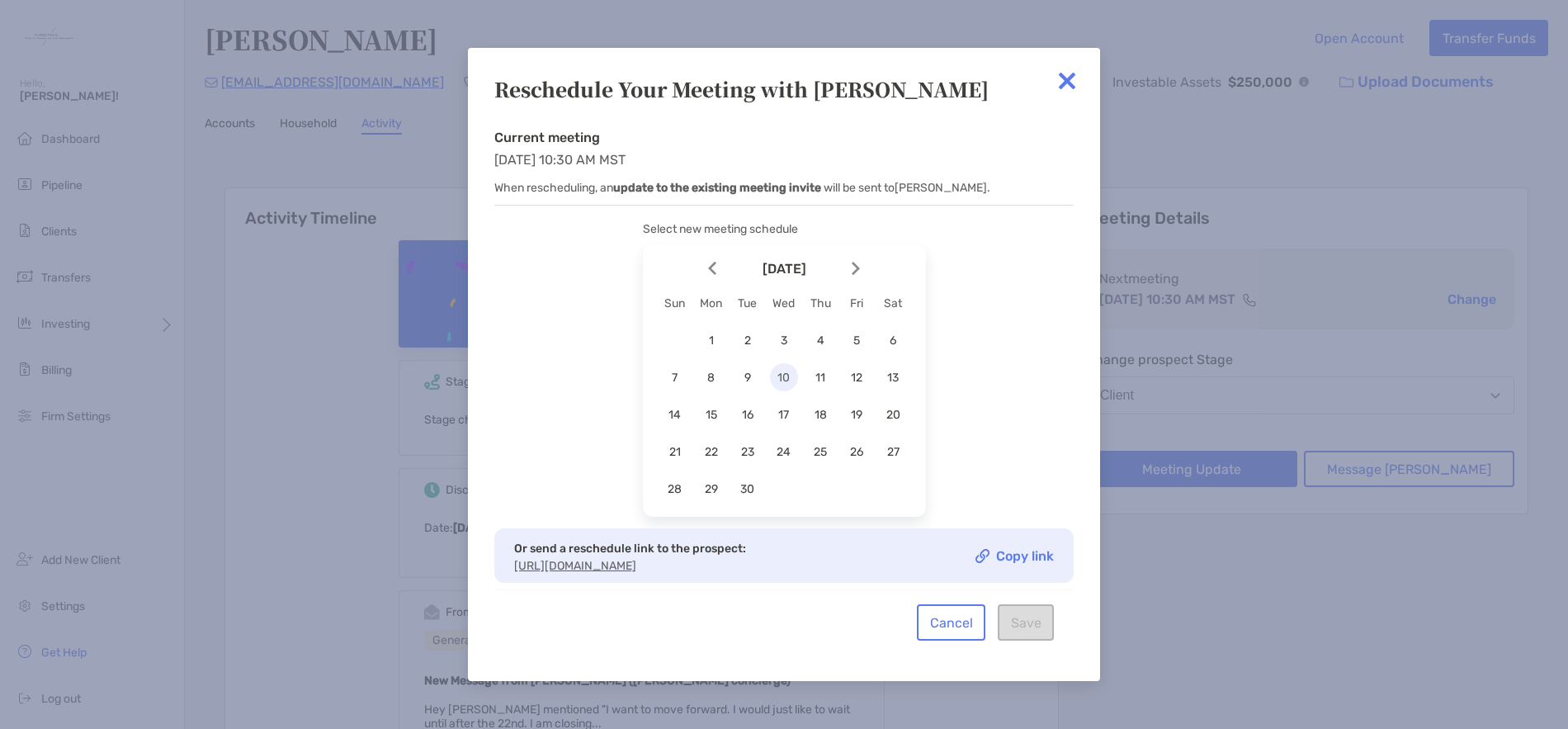
click at [784, 370] on span "10" at bounding box center [784, 377] width 28 height 14
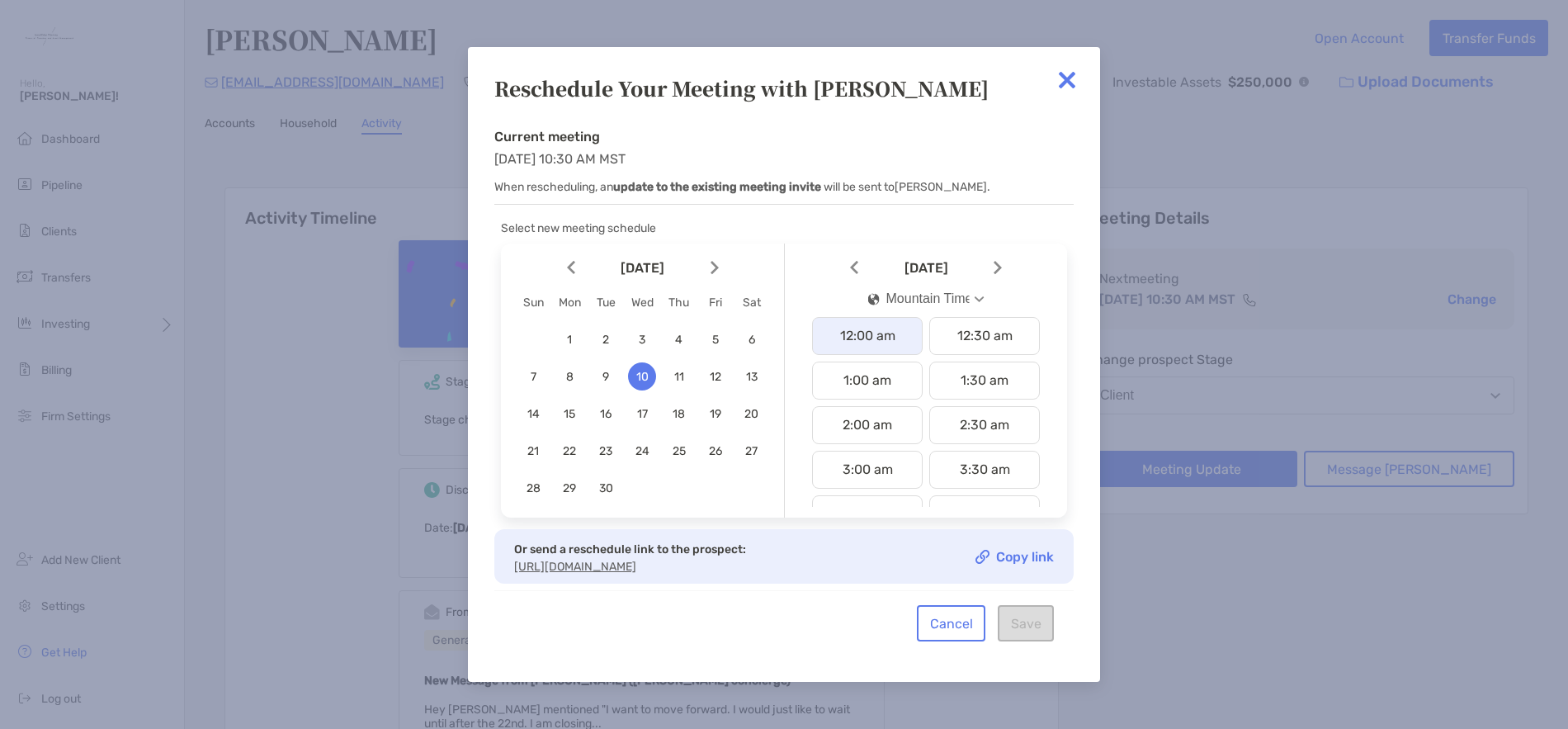
click at [861, 335] on div "12:00 am" at bounding box center [867, 336] width 111 height 38
click at [1035, 630] on button "Save" at bounding box center [1025, 624] width 56 height 37
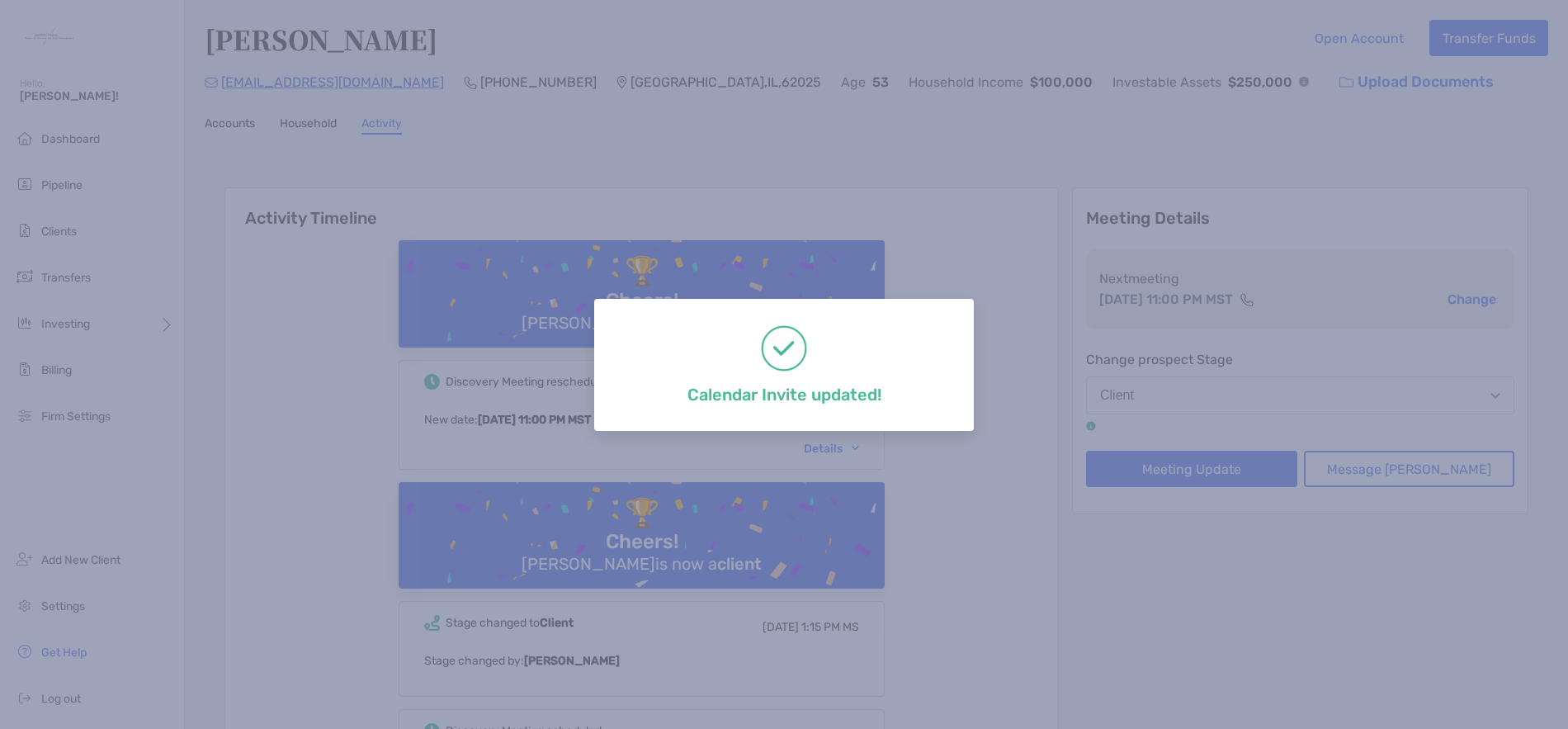
click at [987, 255] on div "Calendar Invite updated!" at bounding box center [784, 364] width 1568 height 729
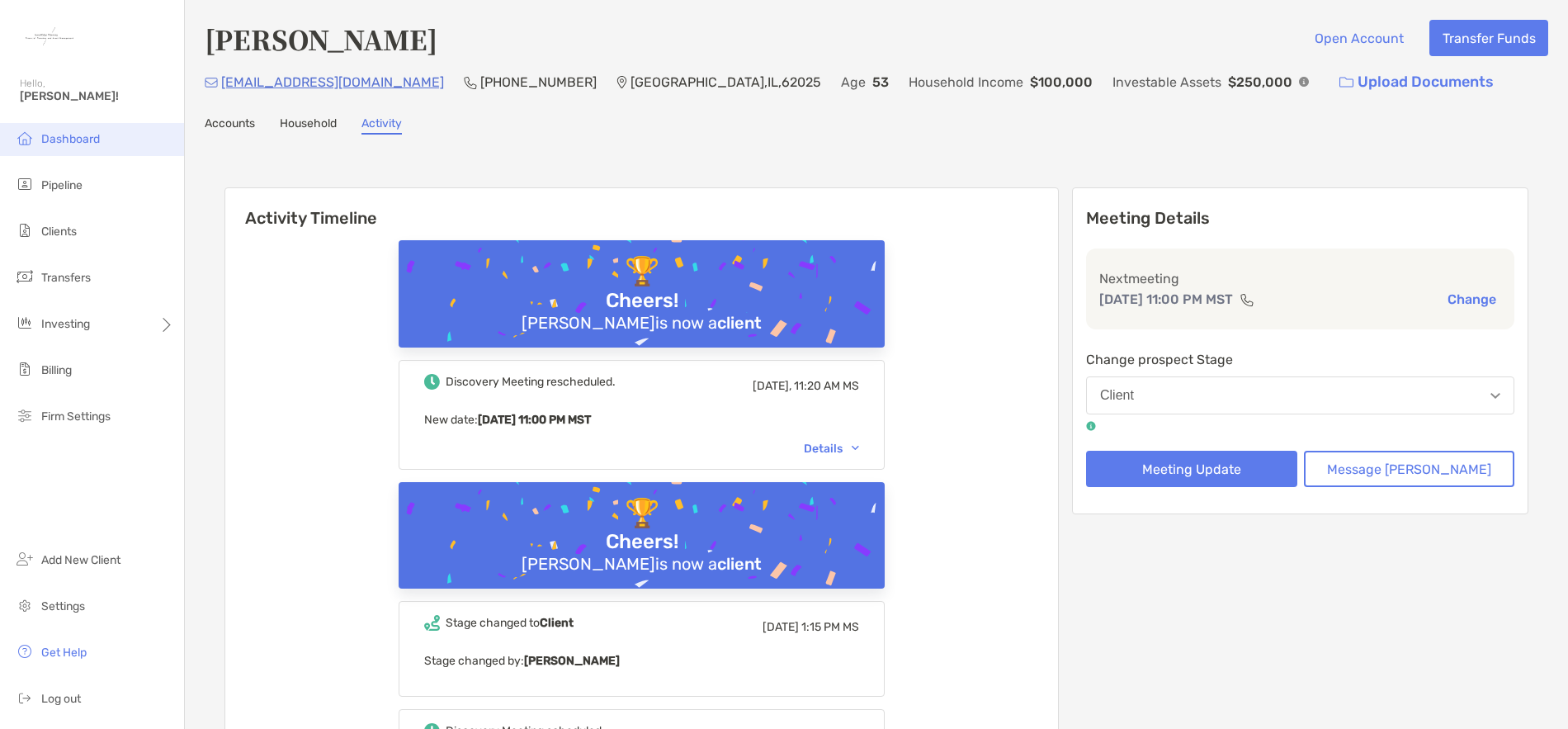
click at [73, 137] on span "Dashboard" at bounding box center [71, 138] width 59 height 14
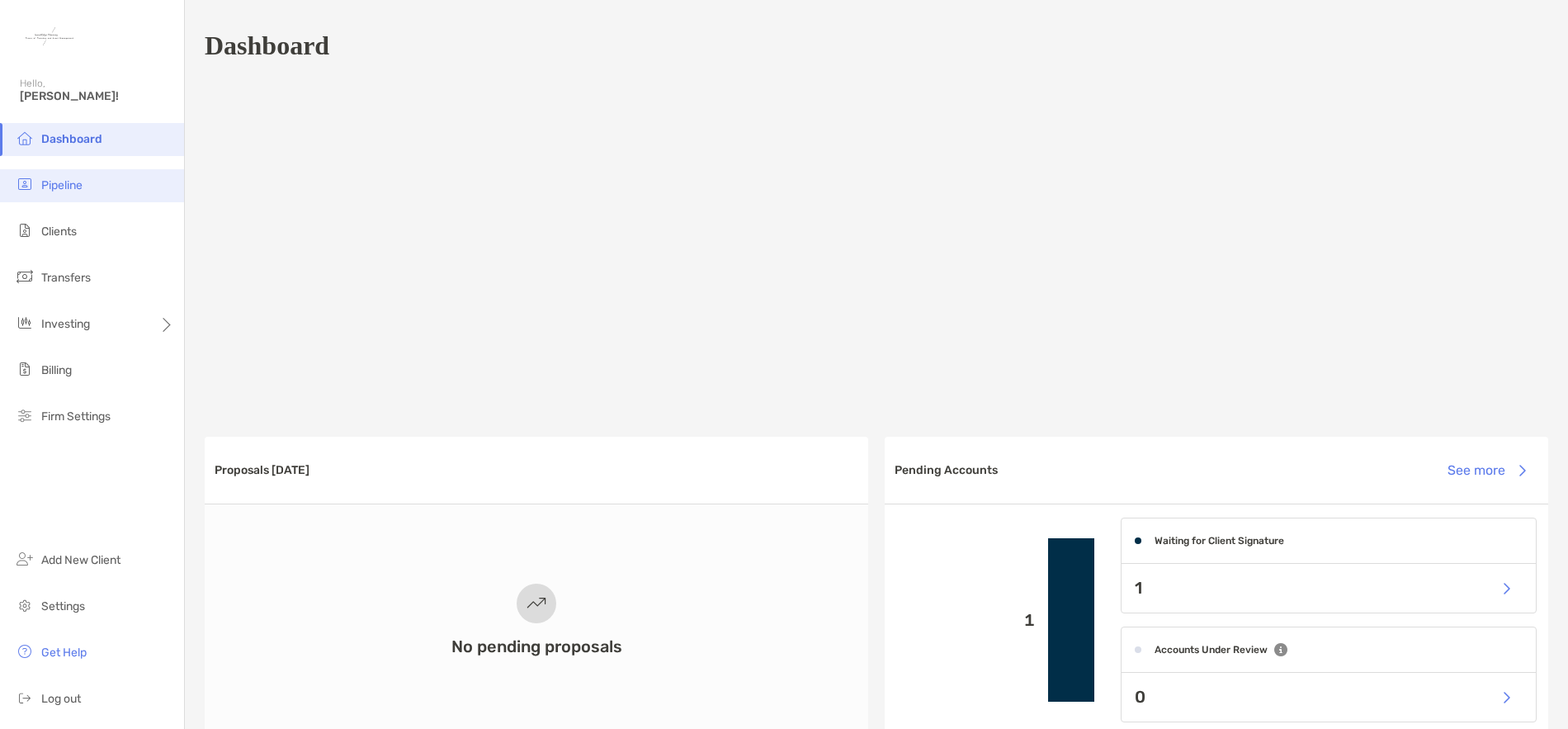
click at [61, 188] on span "Pipeline" at bounding box center [61, 184] width 41 height 14
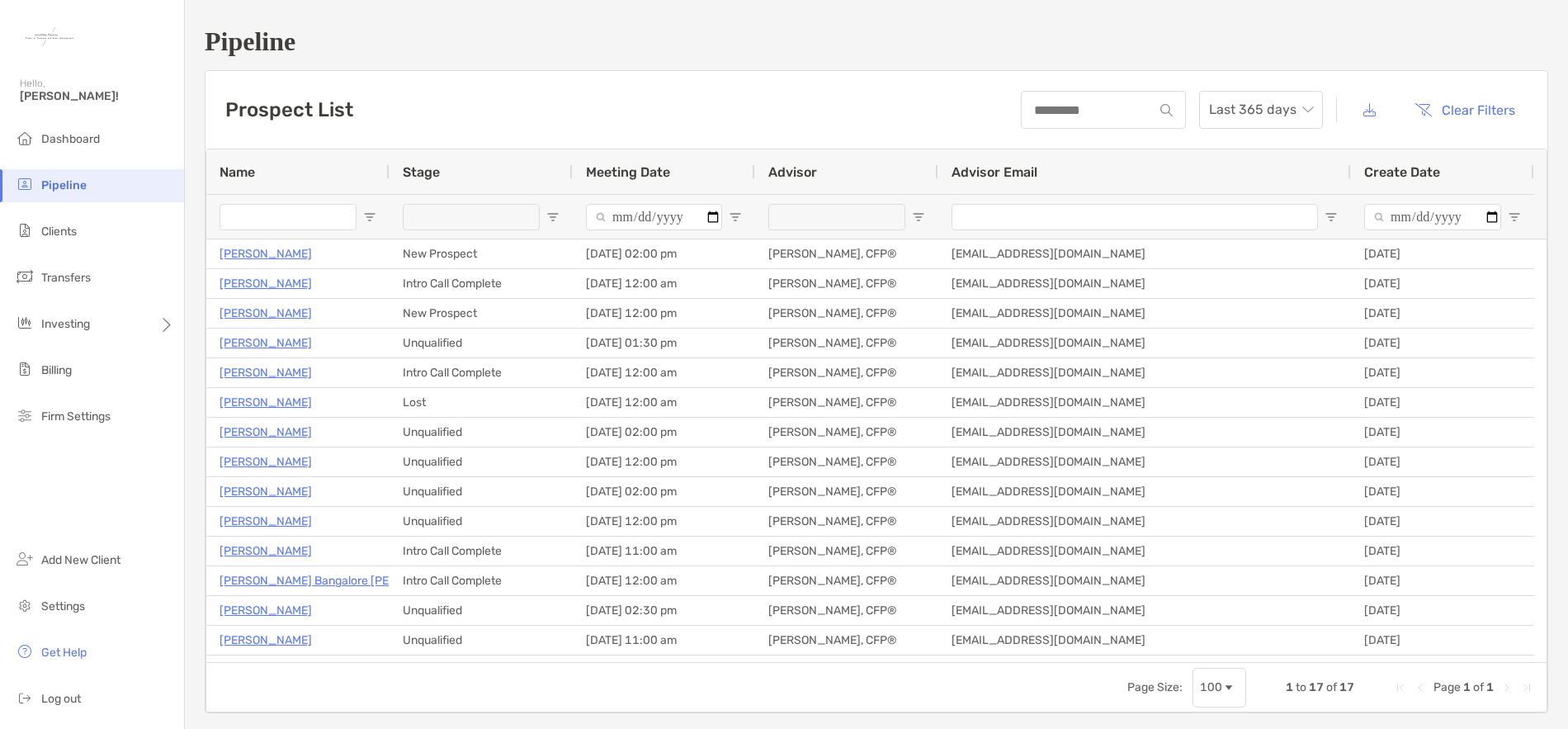
type input "**********"
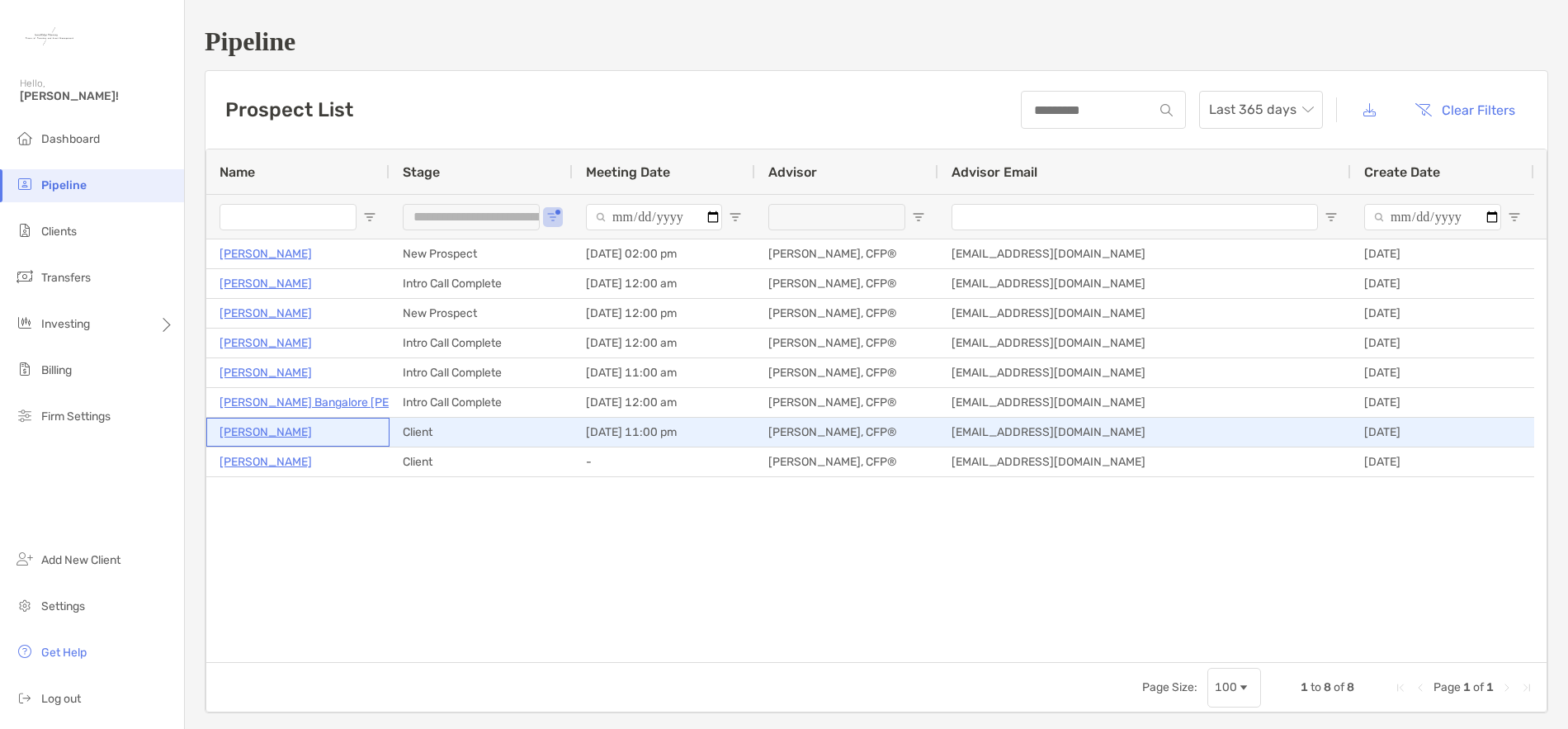
click at [260, 431] on p "[PERSON_NAME]" at bounding box center [265, 432] width 93 height 21
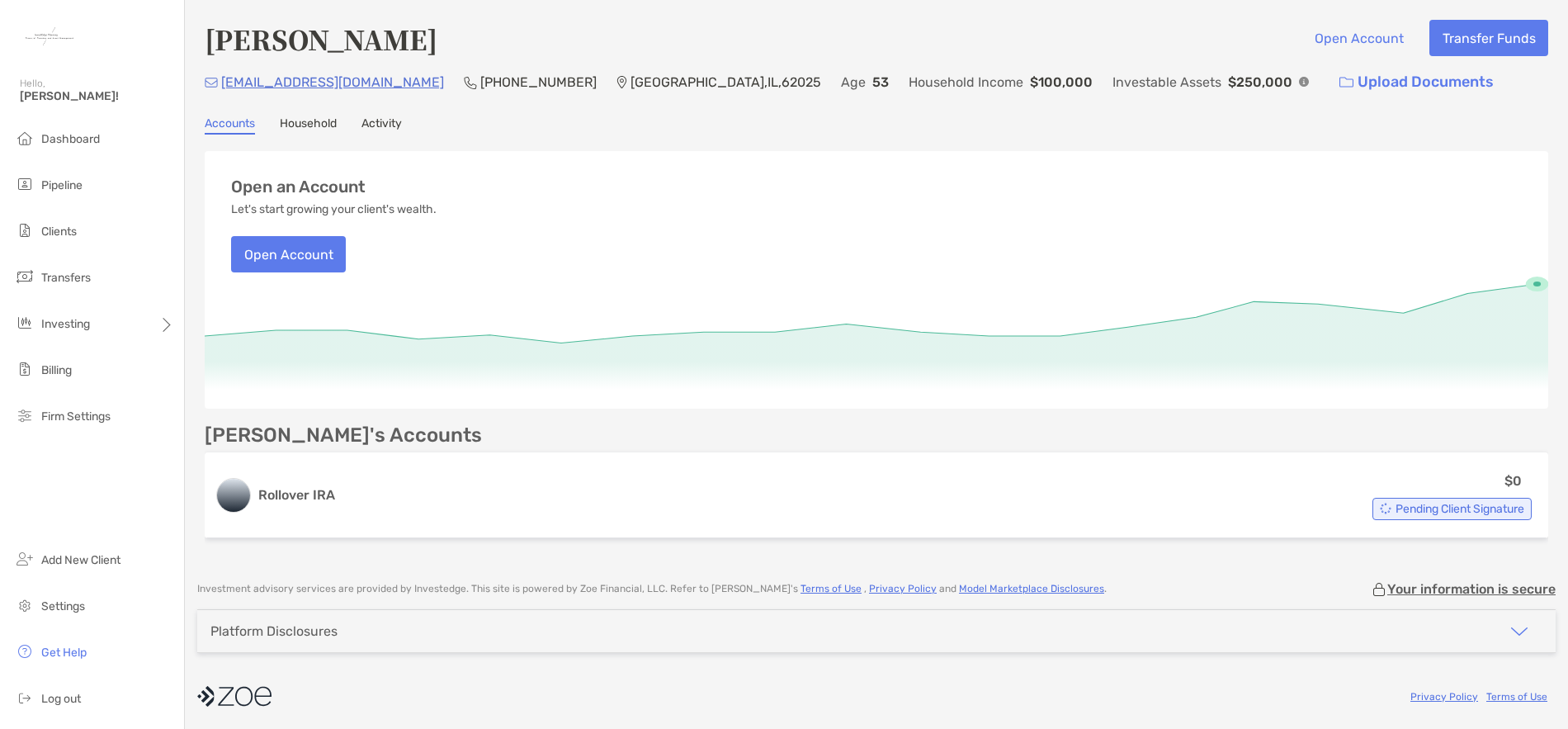
scroll to position [3, 0]
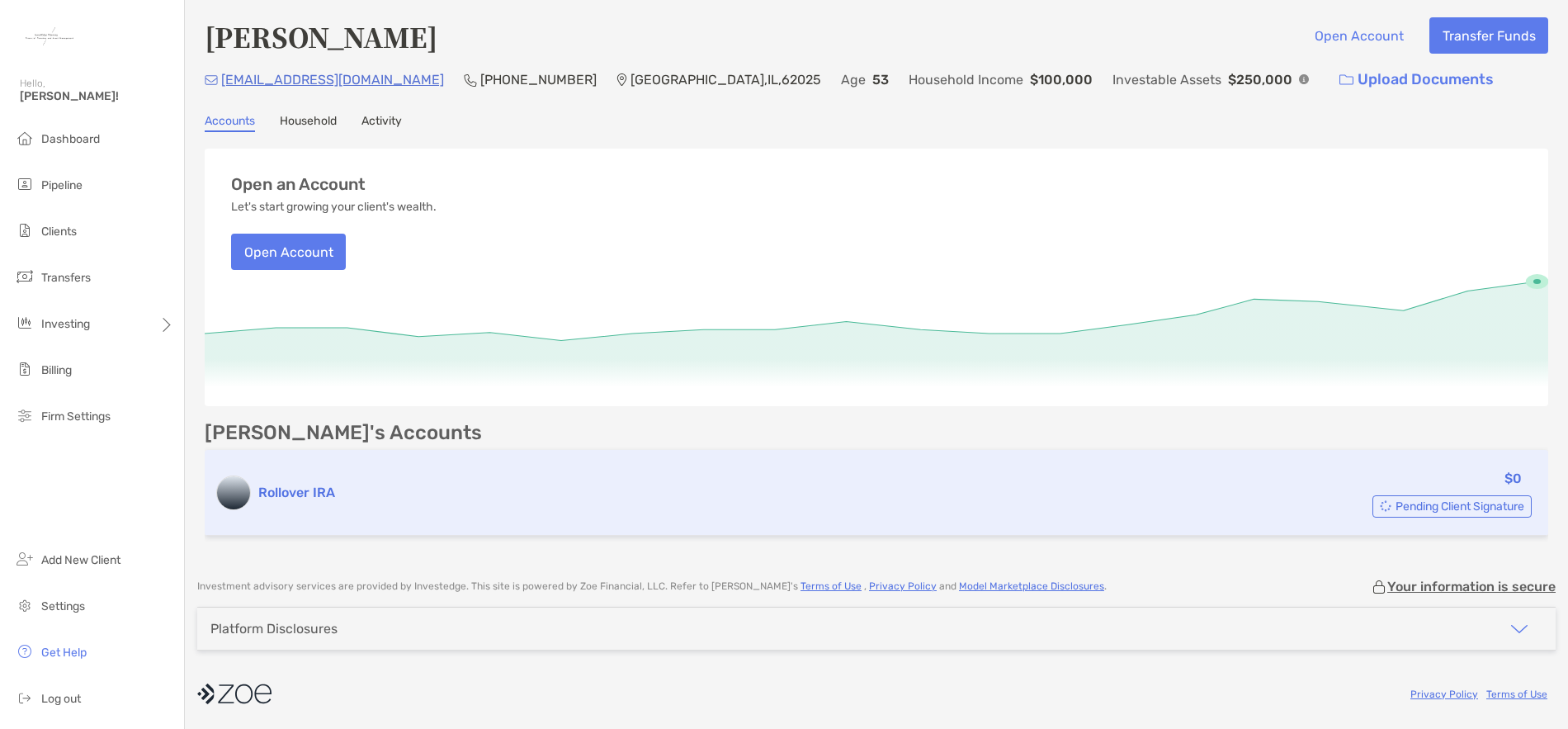
click at [1396, 506] on span "Pending Client Signature" at bounding box center [1460, 506] width 128 height 9
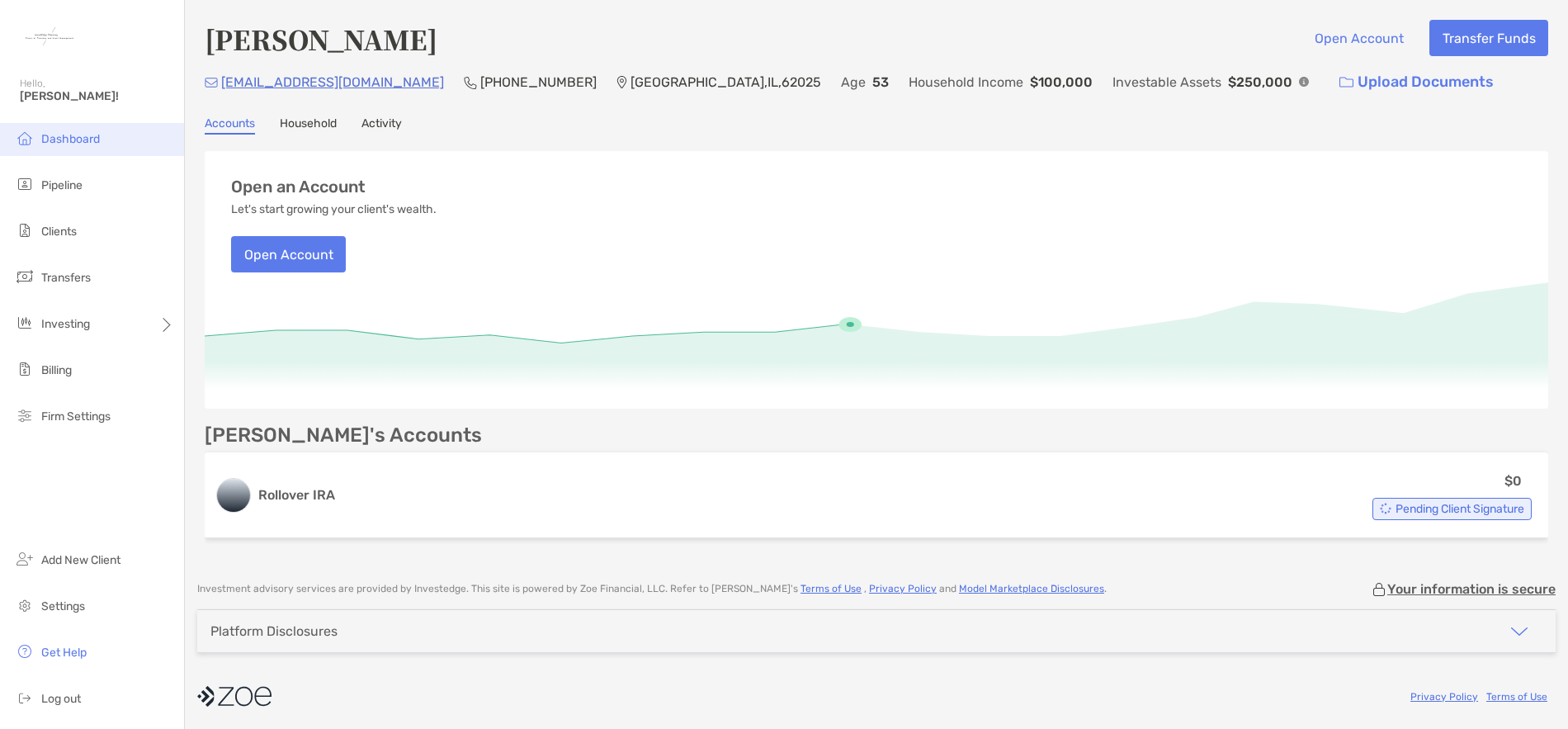
click at [76, 152] on li "Dashboard" at bounding box center [92, 139] width 184 height 33
click at [66, 187] on span "Pipeline" at bounding box center [61, 184] width 41 height 14
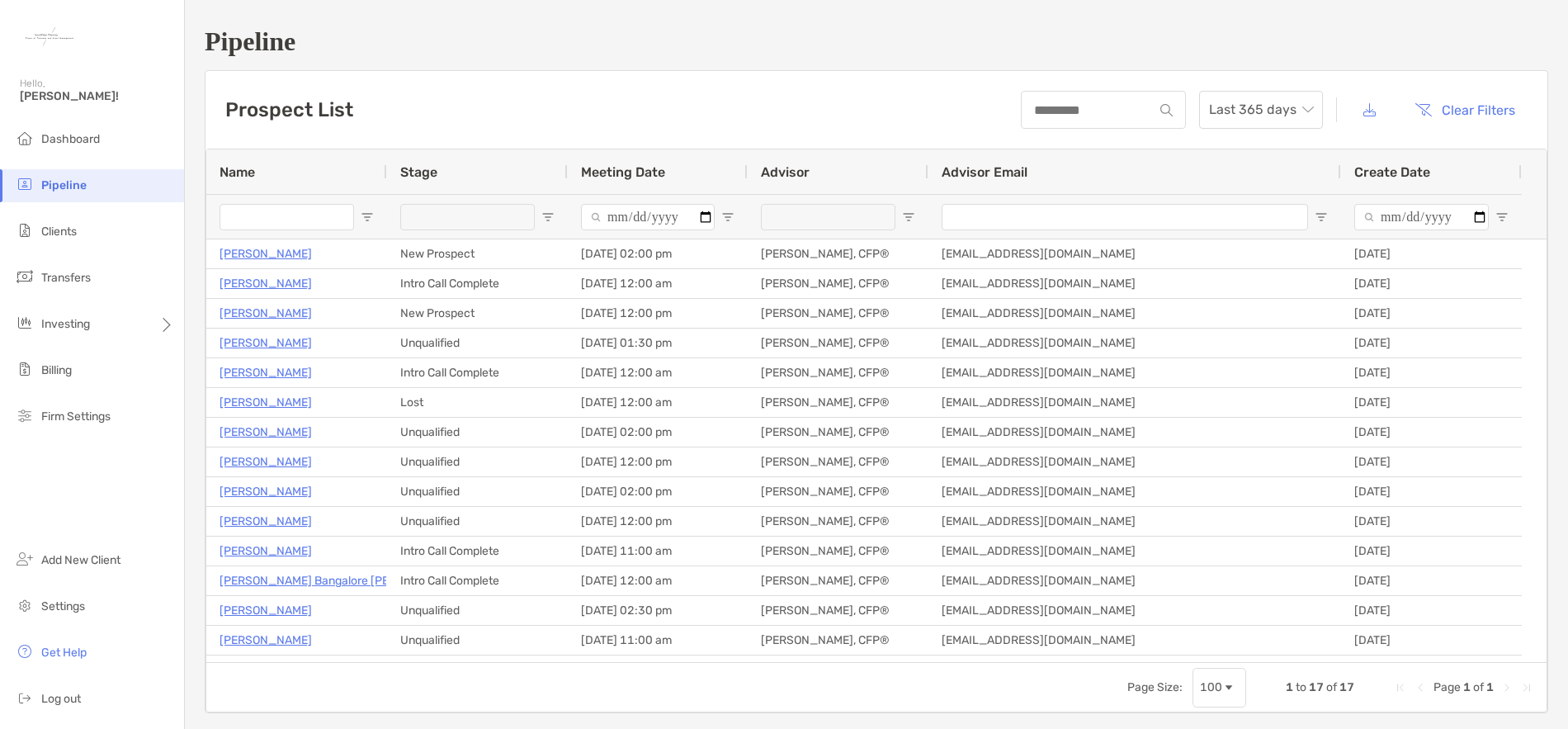
type input "**********"
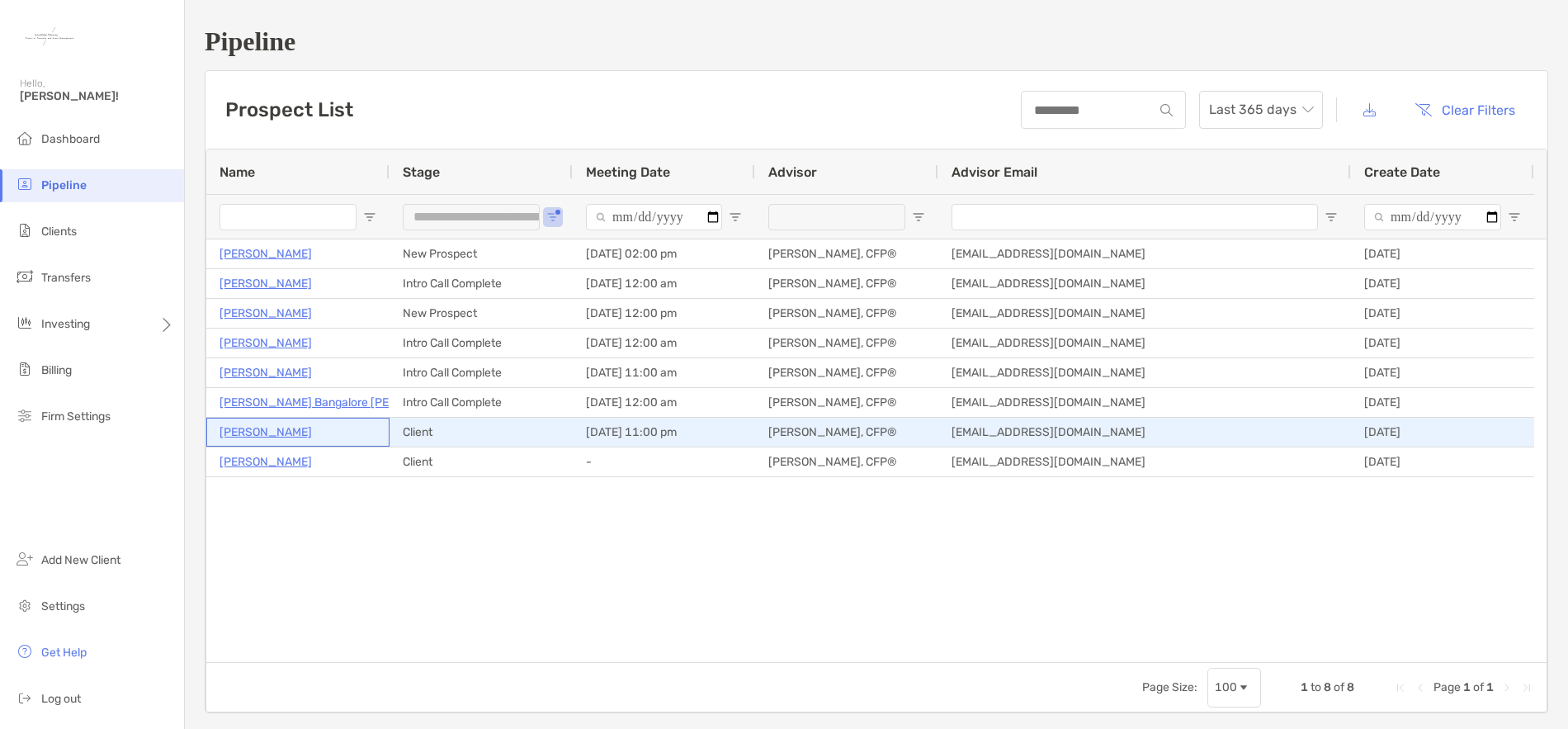
click at [278, 435] on p "[PERSON_NAME]" at bounding box center [265, 432] width 93 height 21
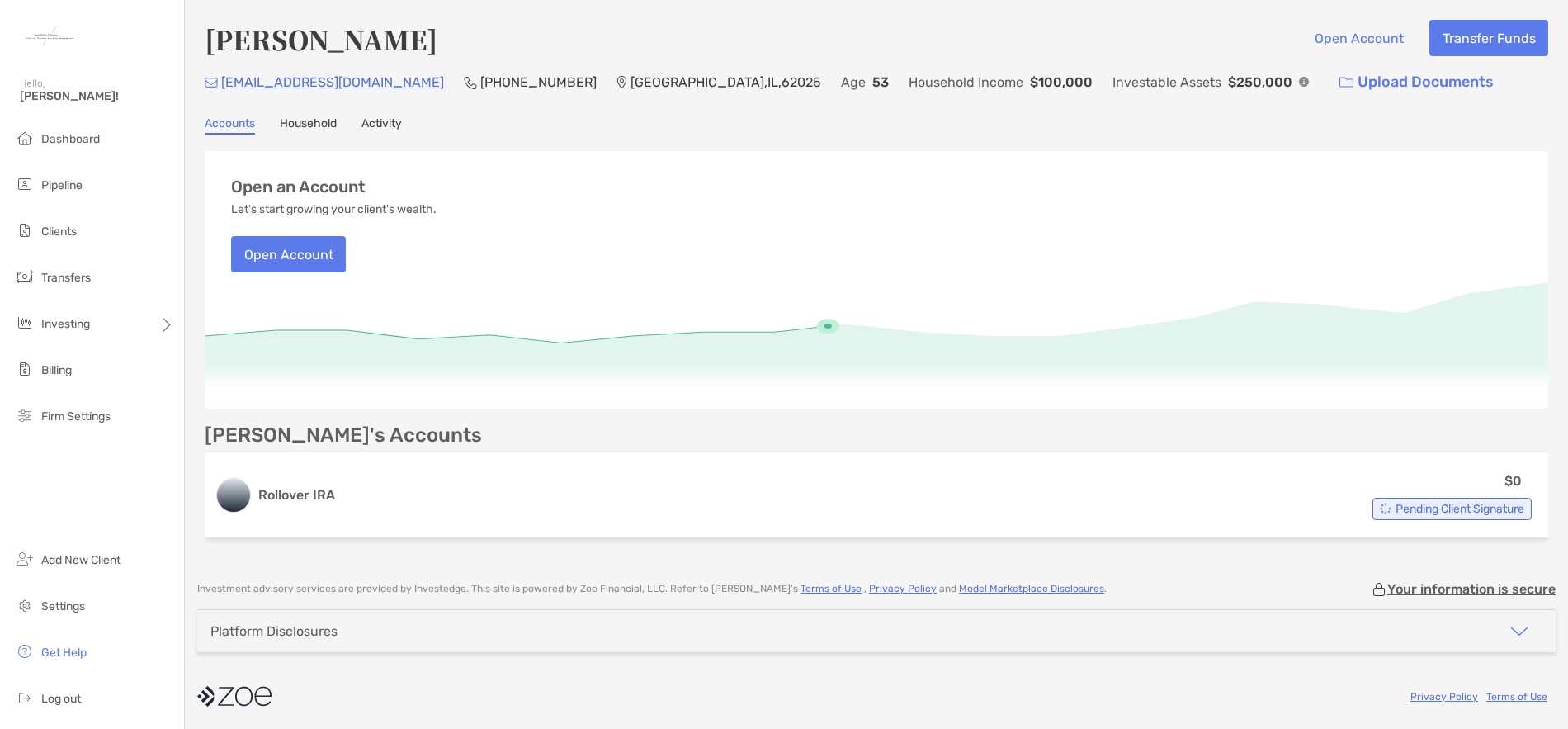
scroll to position [3, 0]
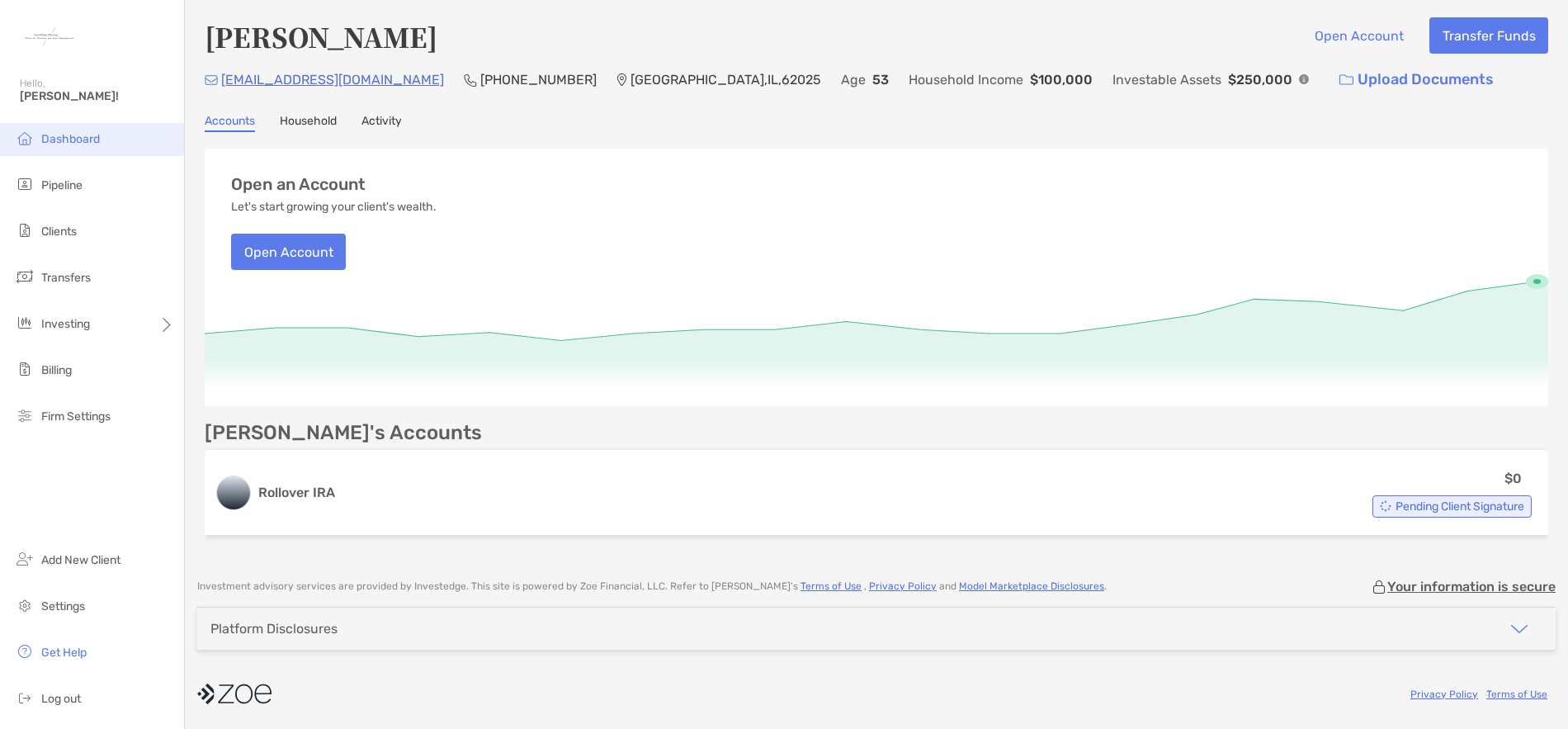
click at [89, 144] on span "Dashboard" at bounding box center [71, 138] width 59 height 14
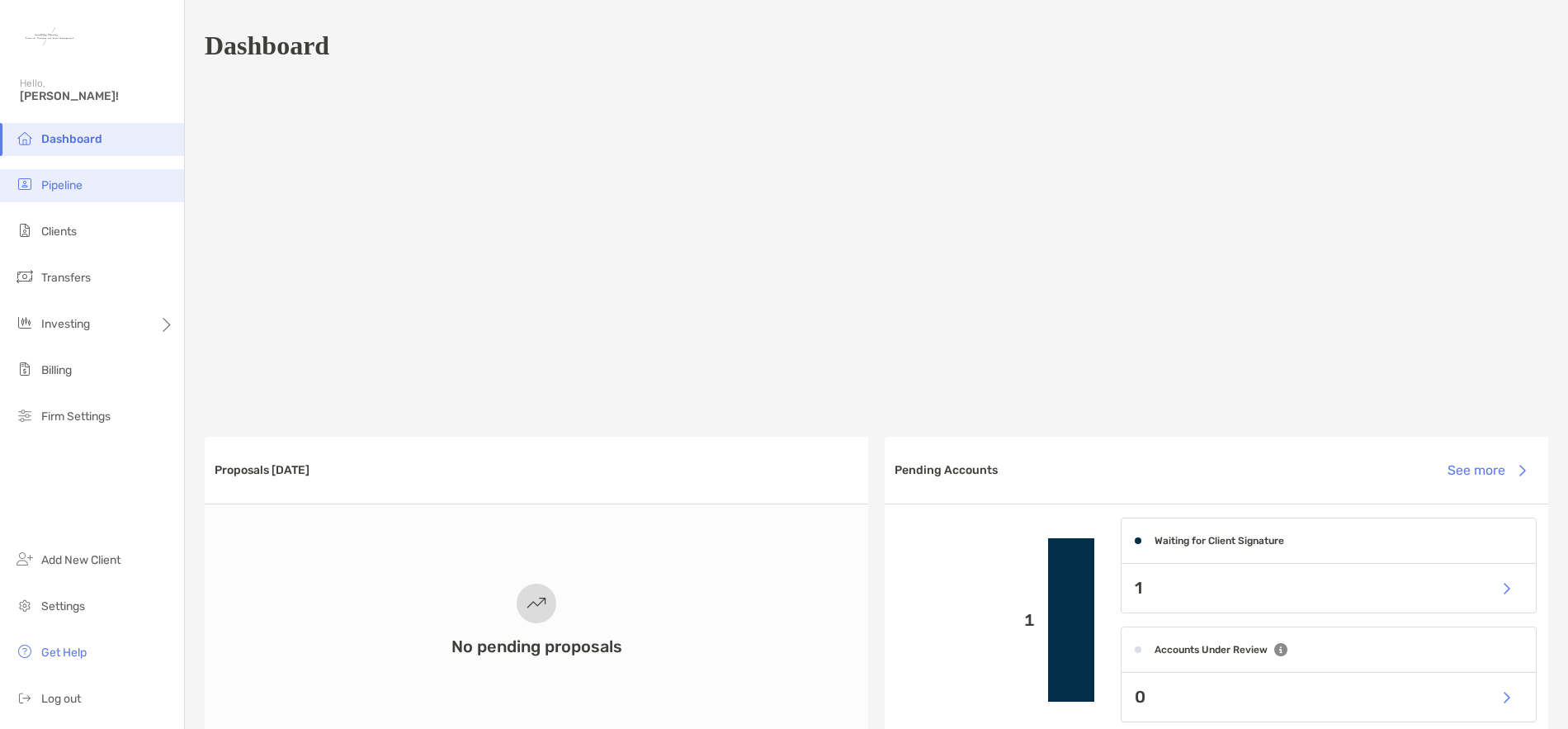
click at [64, 190] on span "Pipeline" at bounding box center [61, 184] width 41 height 14
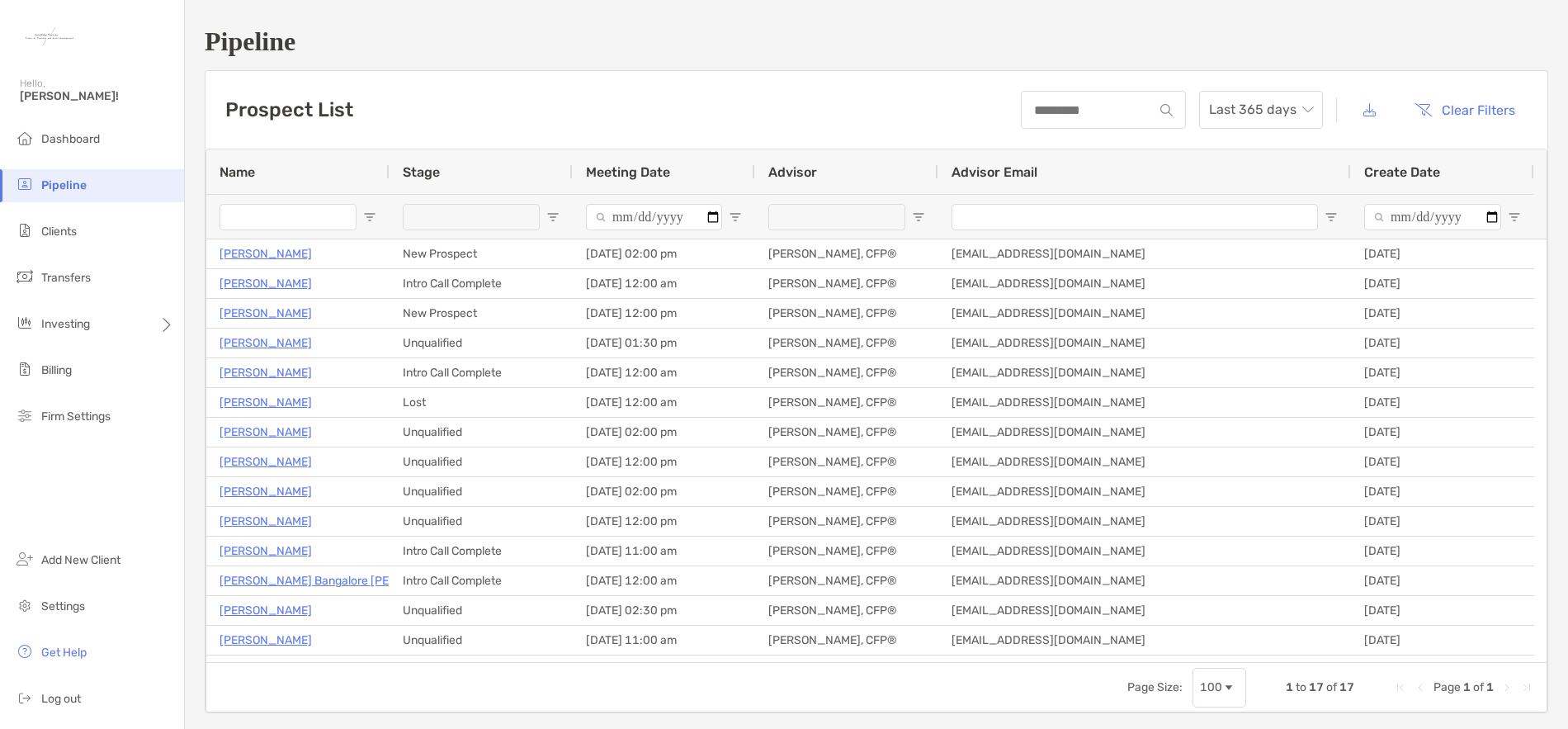
type input "**********"
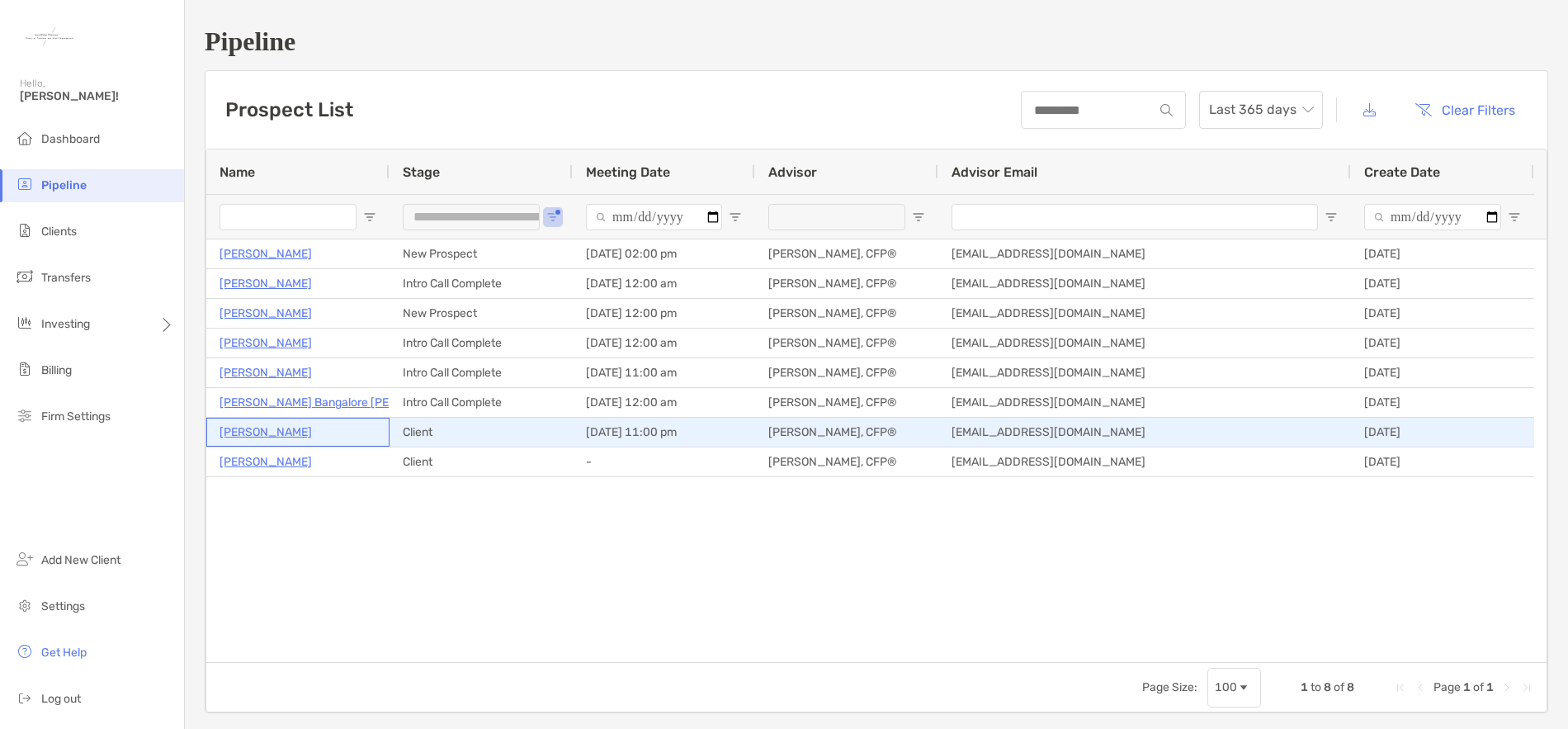
click at [265, 431] on p "[PERSON_NAME]" at bounding box center [265, 432] width 93 height 21
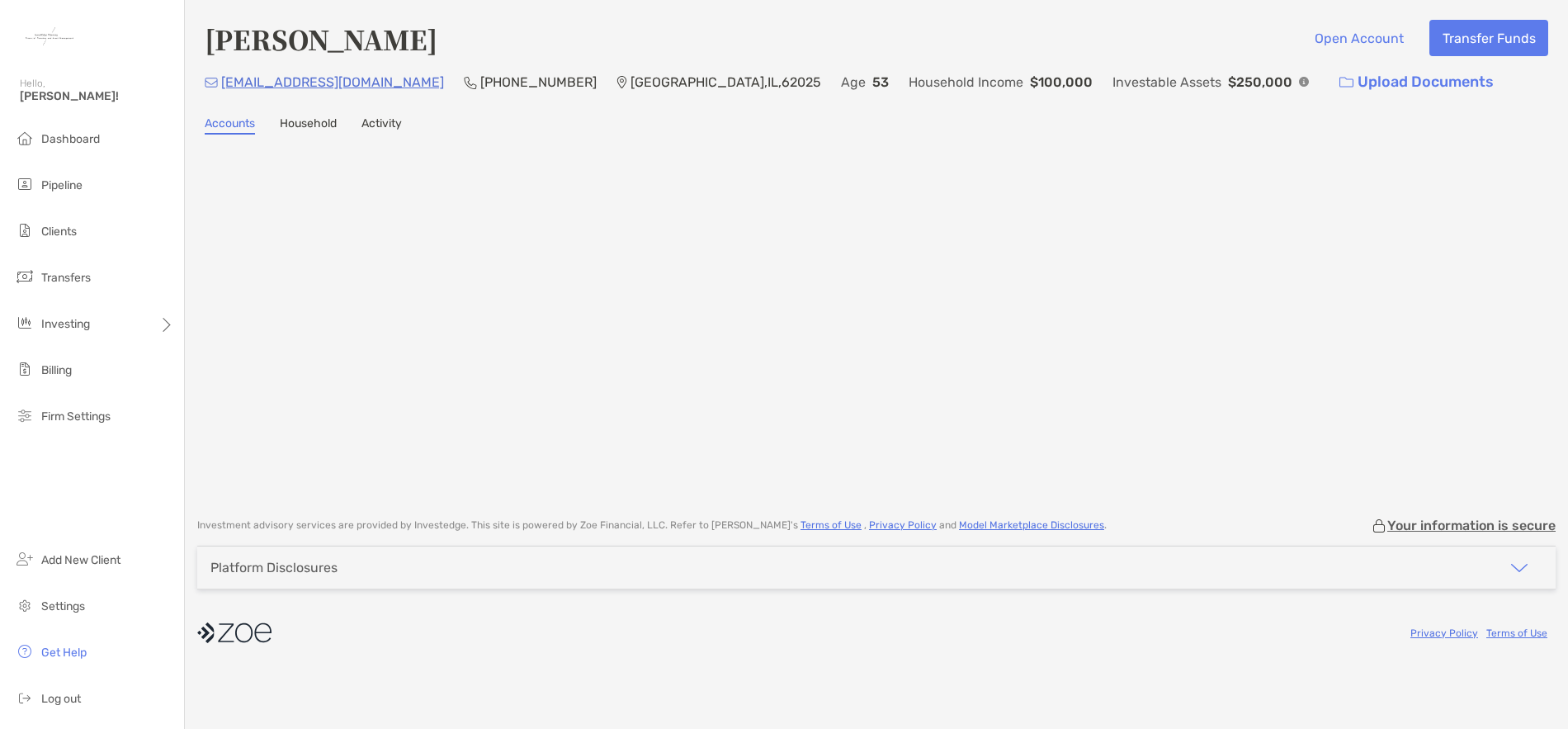
click at [384, 129] on link "Activity" at bounding box center [381, 126] width 40 height 18
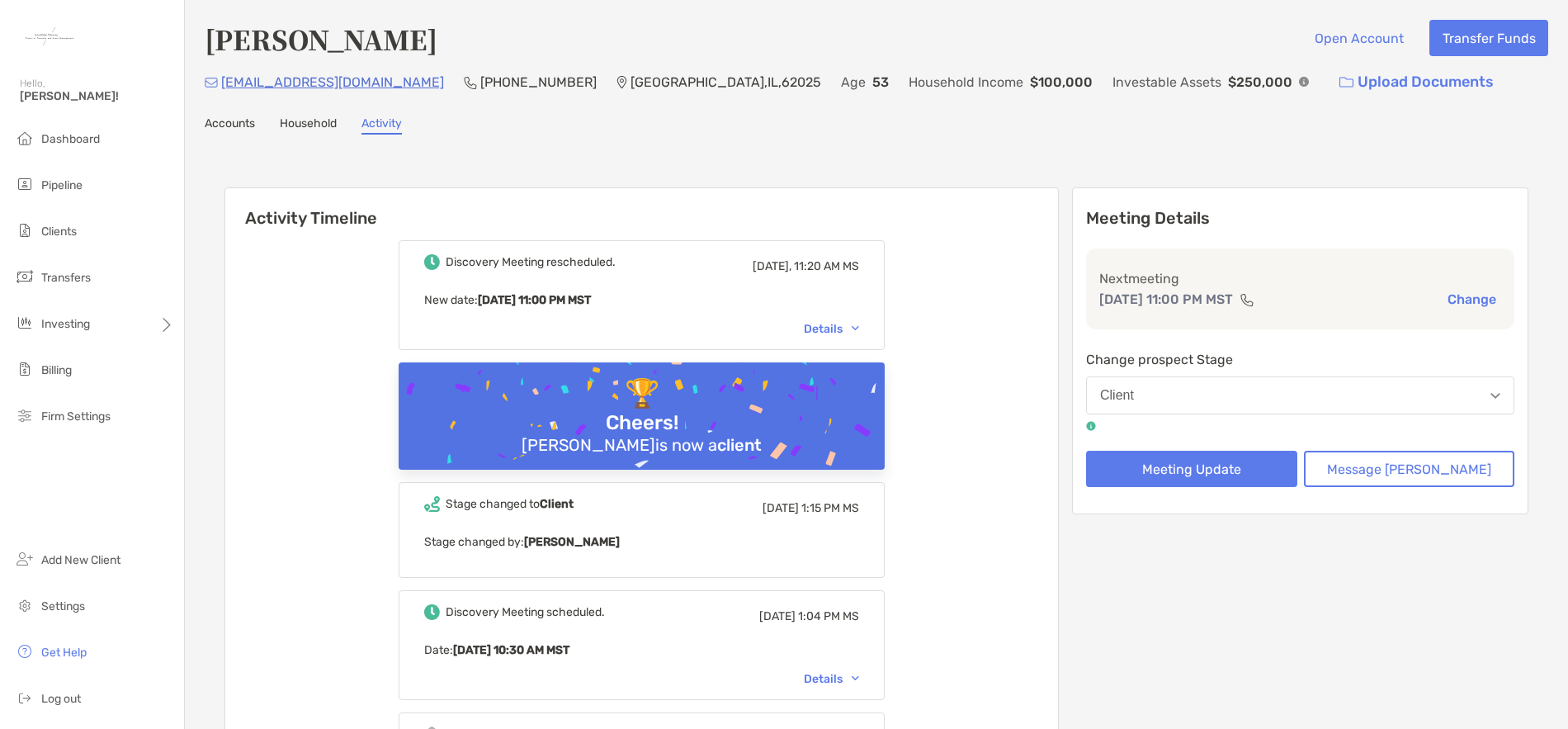
click at [1462, 298] on button "Change" at bounding box center [1472, 299] width 59 height 17
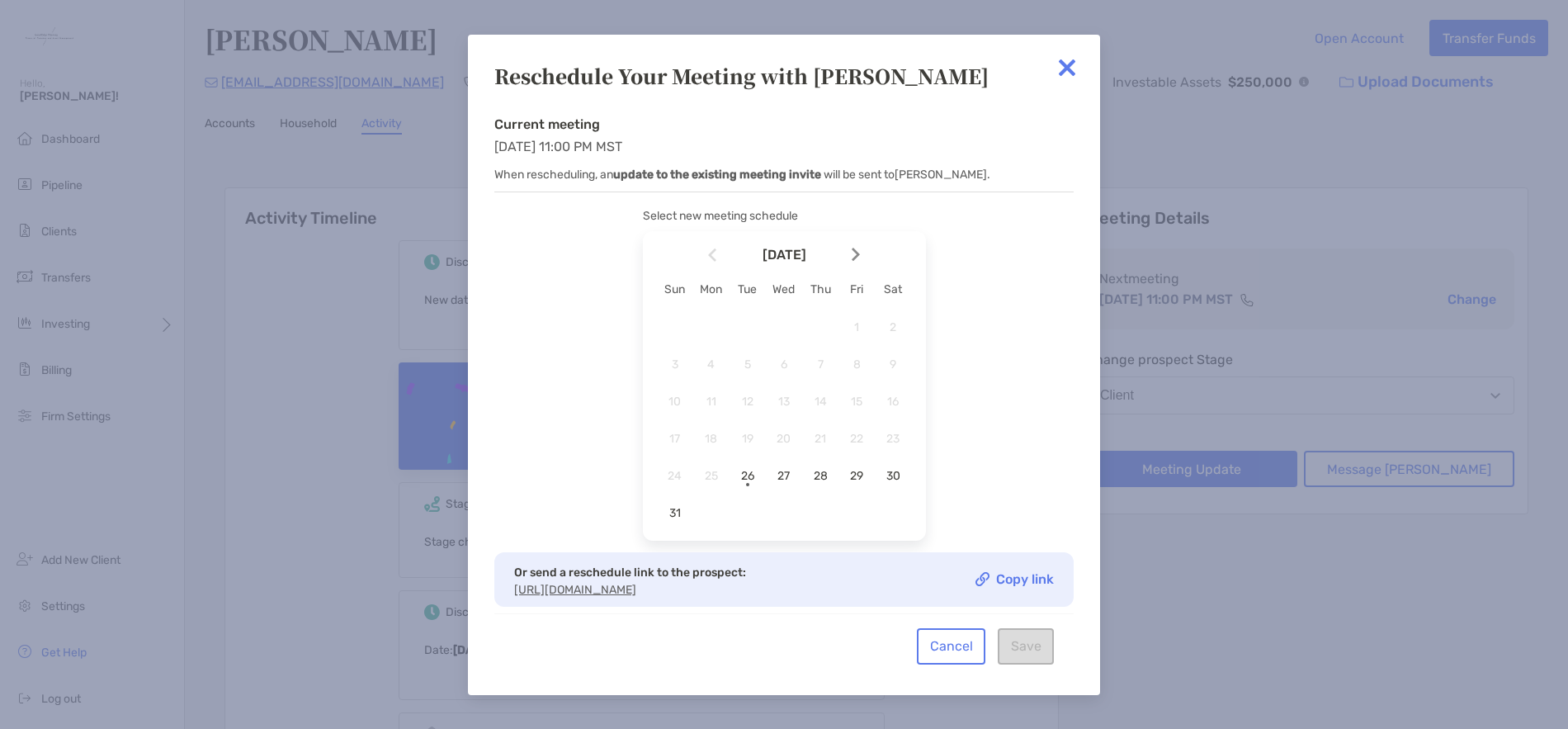
click at [854, 261] on div at bounding box center [862, 255] width 28 height 37
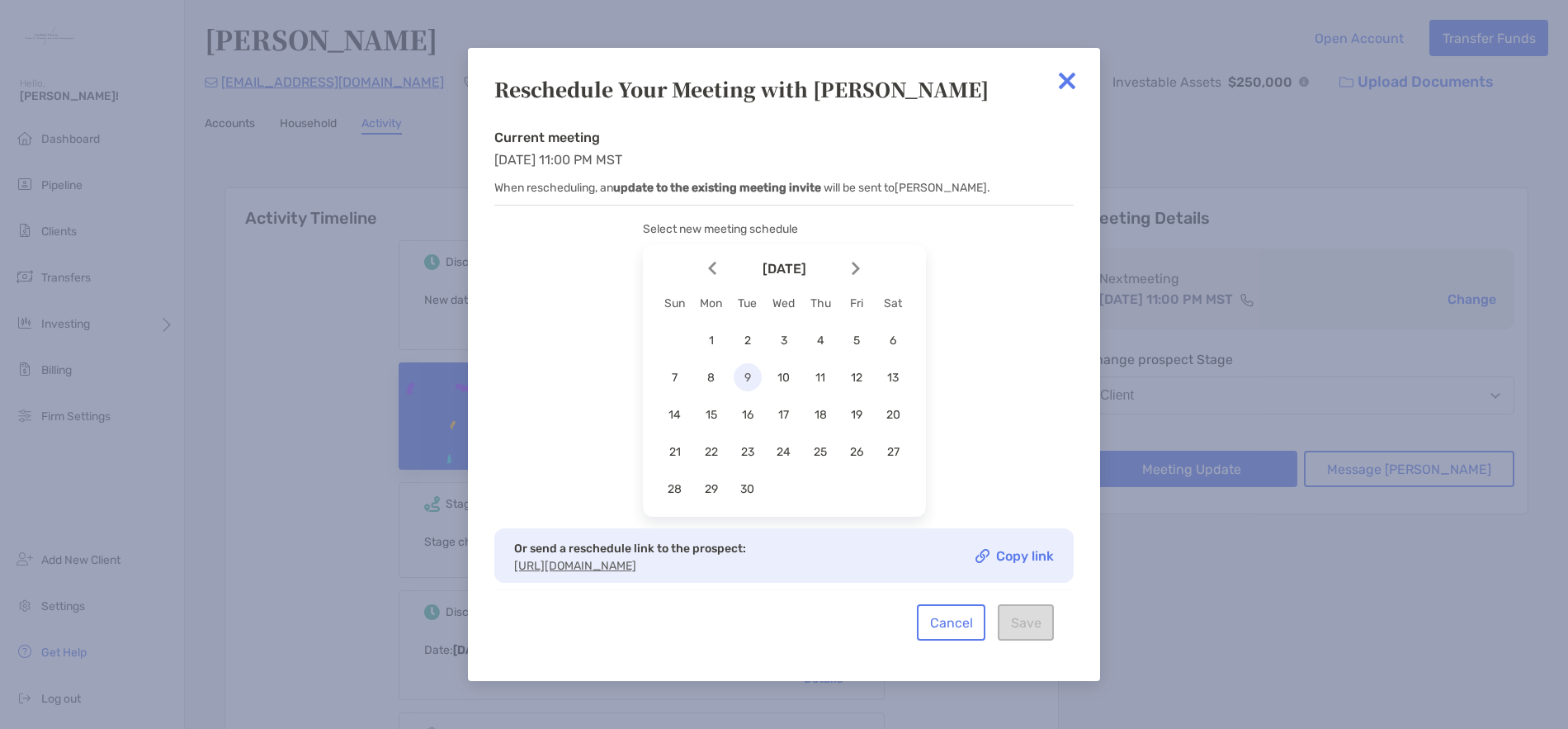
click at [743, 370] on span "9" at bounding box center [747, 377] width 28 height 14
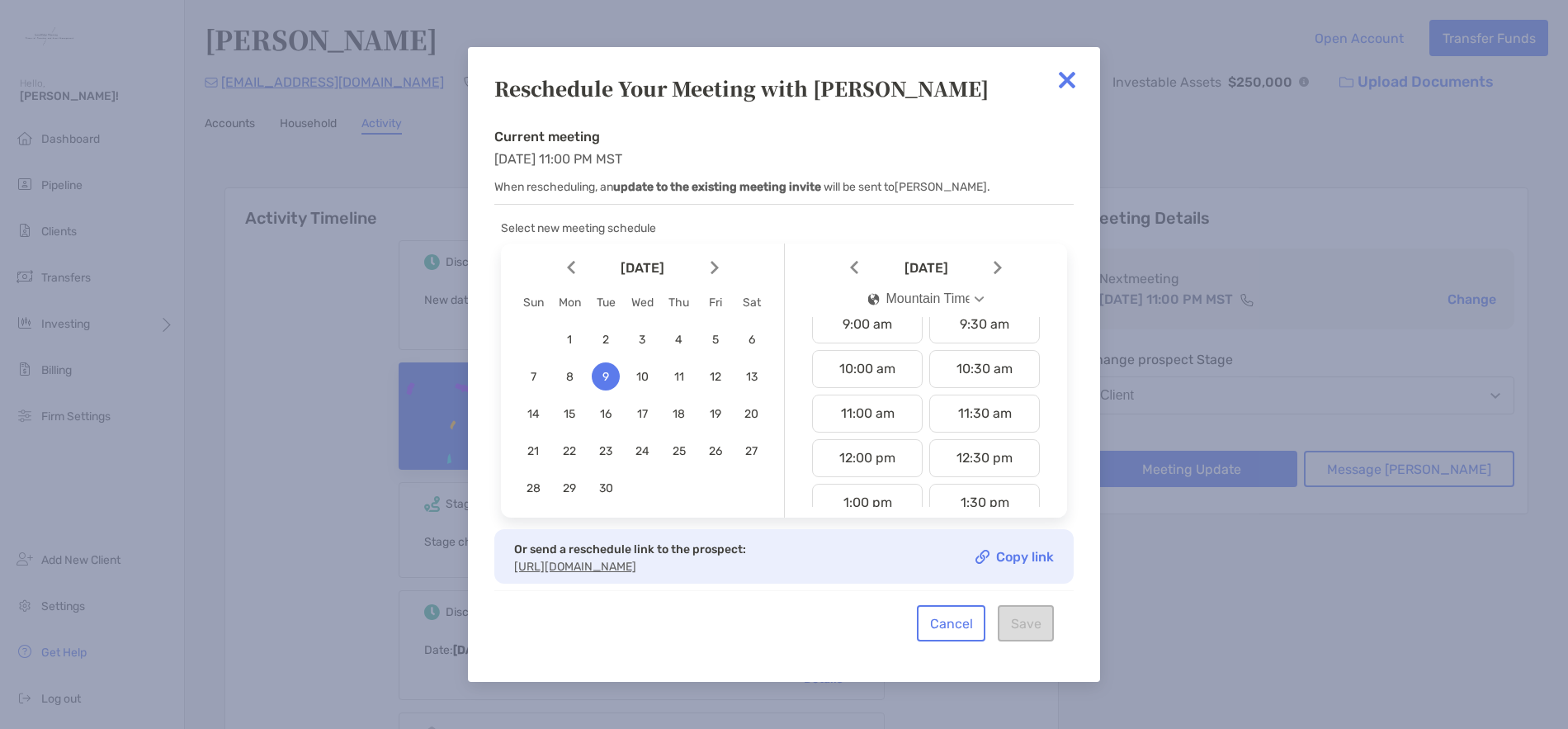
scroll to position [495, 0]
click at [888, 326] on div "11:00 am" at bounding box center [867, 330] width 111 height 38
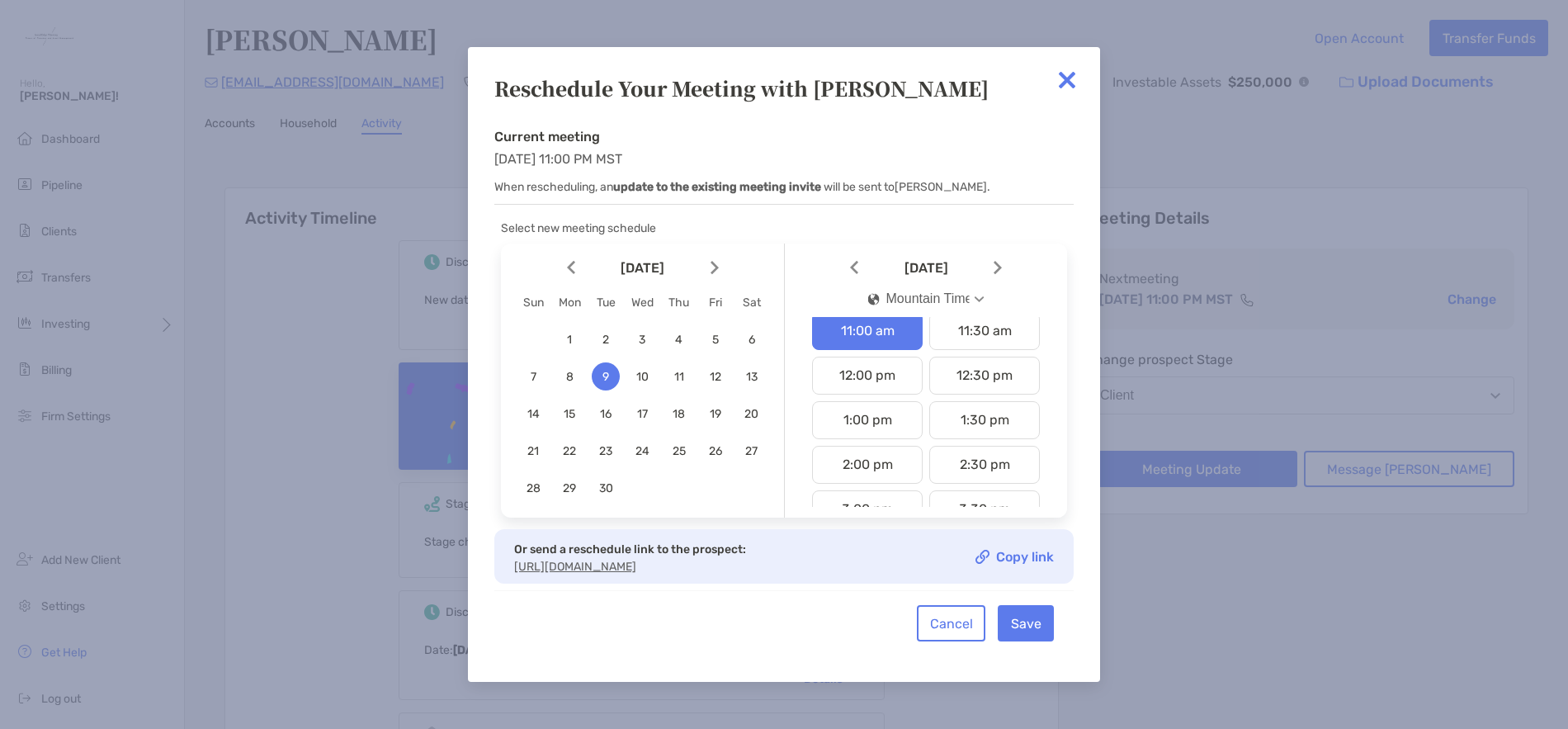
click at [1011, 558] on link "Copy link" at bounding box center [1015, 556] width 79 height 14
click at [1026, 631] on button "Save" at bounding box center [1025, 624] width 56 height 37
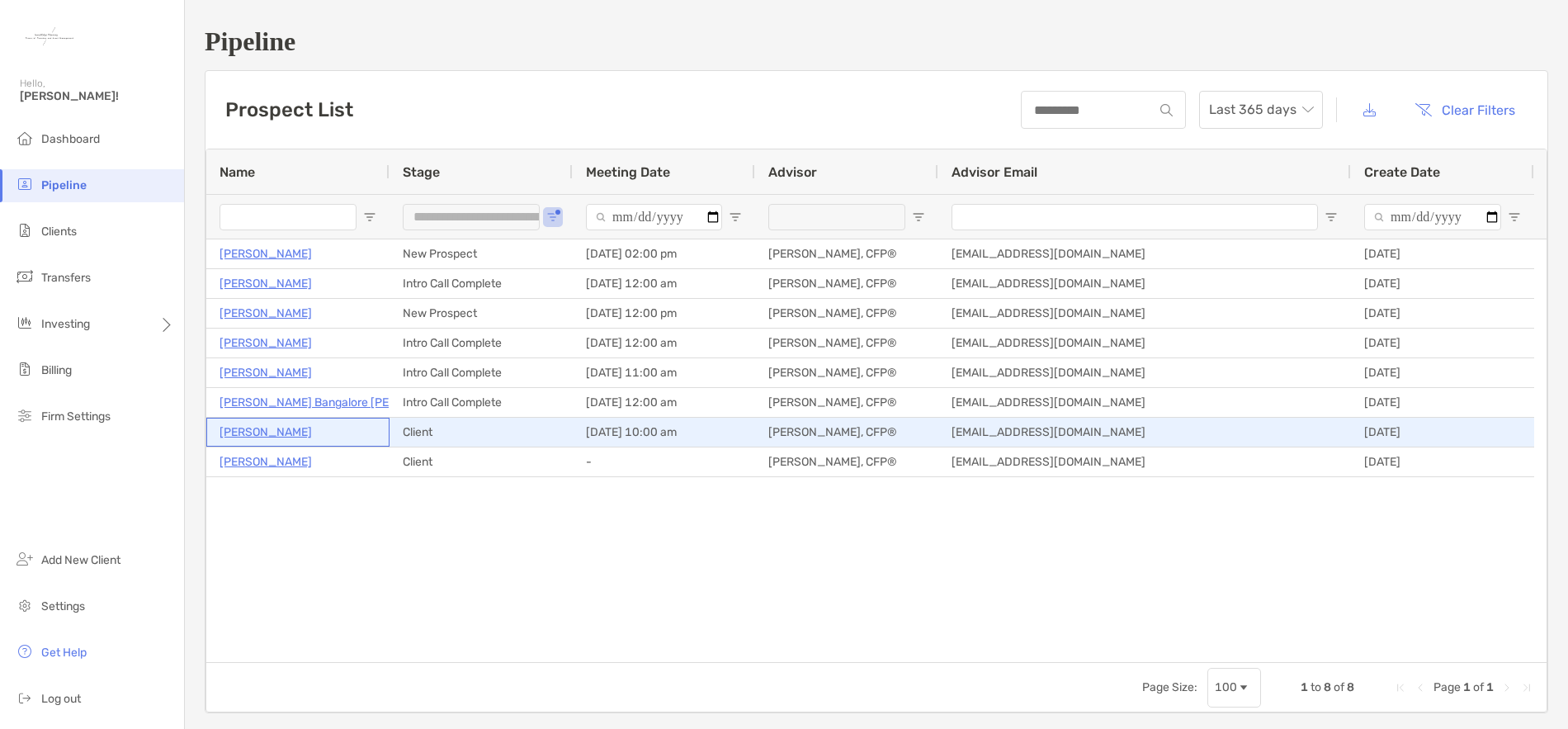
click at [270, 431] on p "Jessica Alford" at bounding box center [265, 432] width 93 height 21
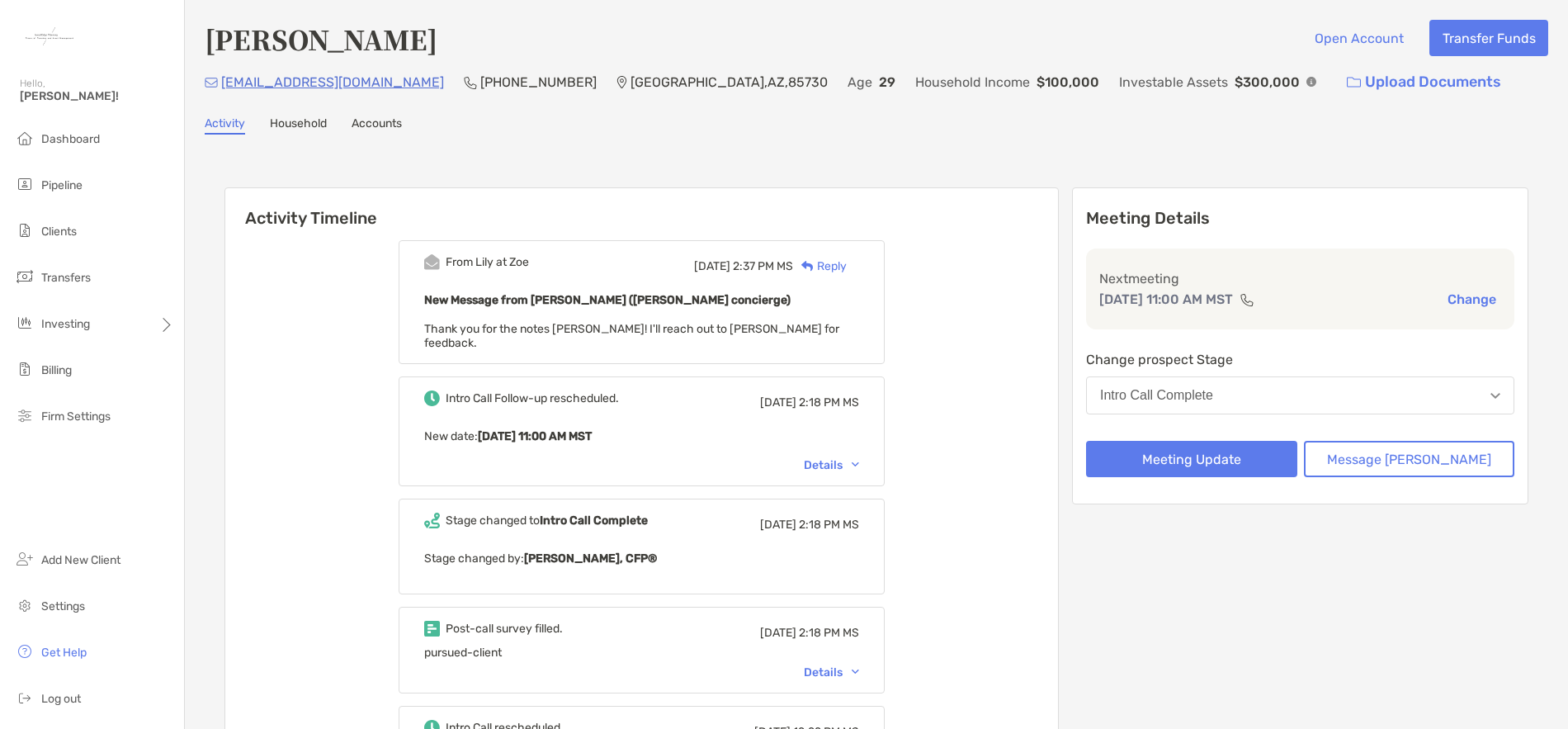
click at [855, 458] on div "Details" at bounding box center [832, 465] width 55 height 14
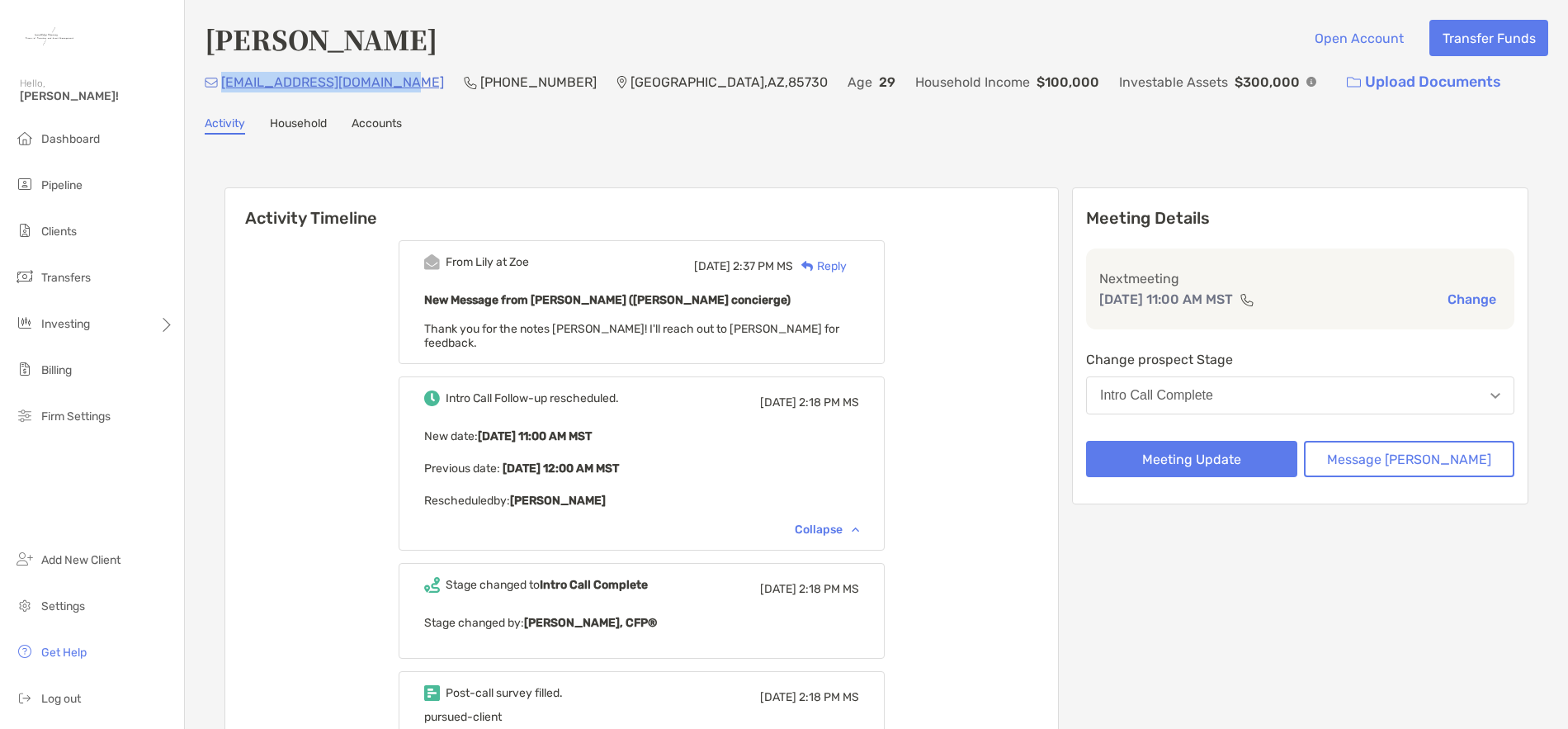
drag, startPoint x: 398, startPoint y: 82, endPoint x: 221, endPoint y: 90, distance: 177.2
click at [221, 90] on div "eddiepalacios14@gmail.com (928) 600-5303 Tucson , AZ , 85730 Age 29 Household I…" at bounding box center [876, 82] width 1343 height 36
drag, startPoint x: 402, startPoint y: 81, endPoint x: 225, endPoint y: 88, distance: 177.1
click at [225, 88] on div "eddiepalacios14@gmail.com (928) 600-5303 Tucson , AZ , 85730 Age 29 Household I…" at bounding box center [876, 82] width 1343 height 36
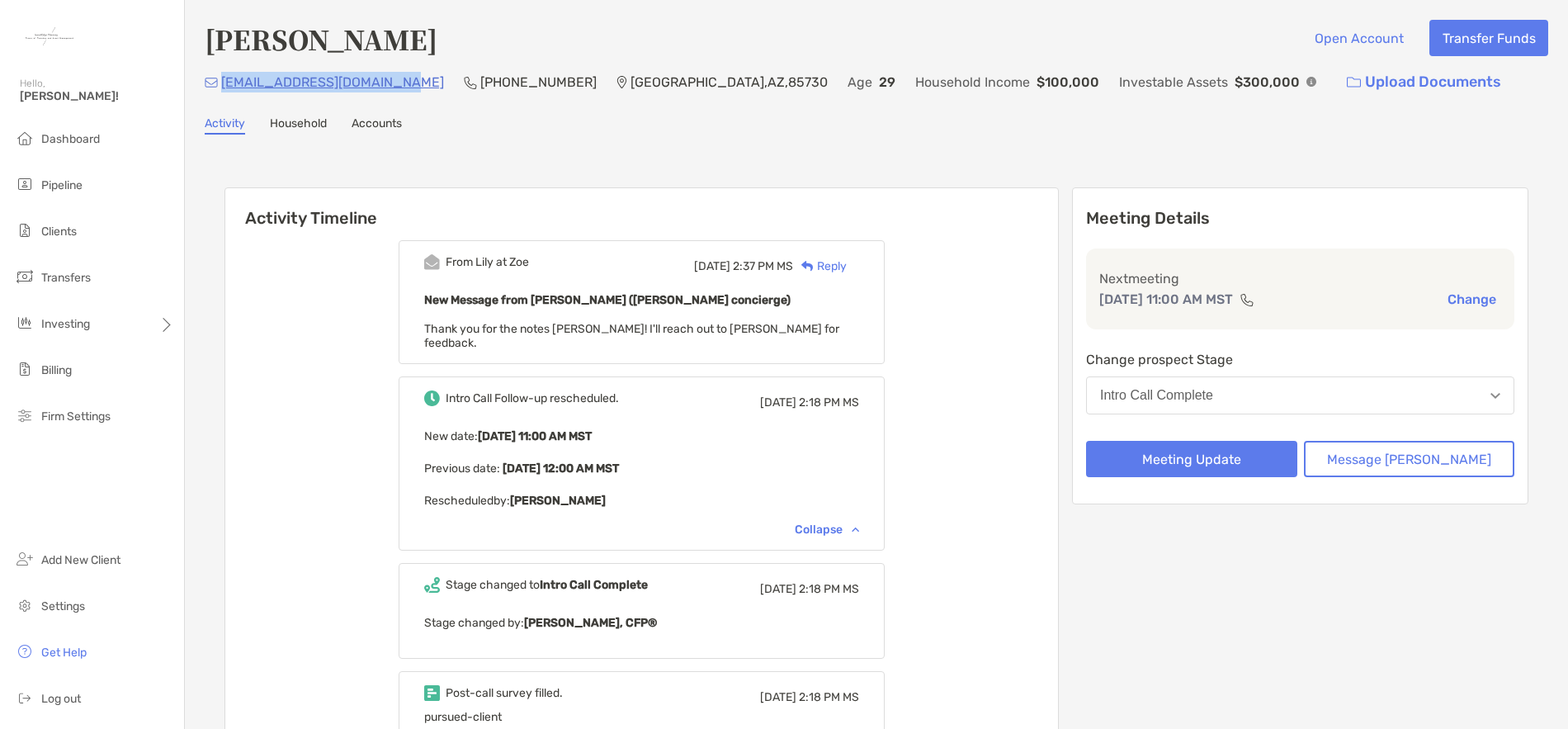
copy p "[EMAIL_ADDRESS][DOMAIN_NAME]"
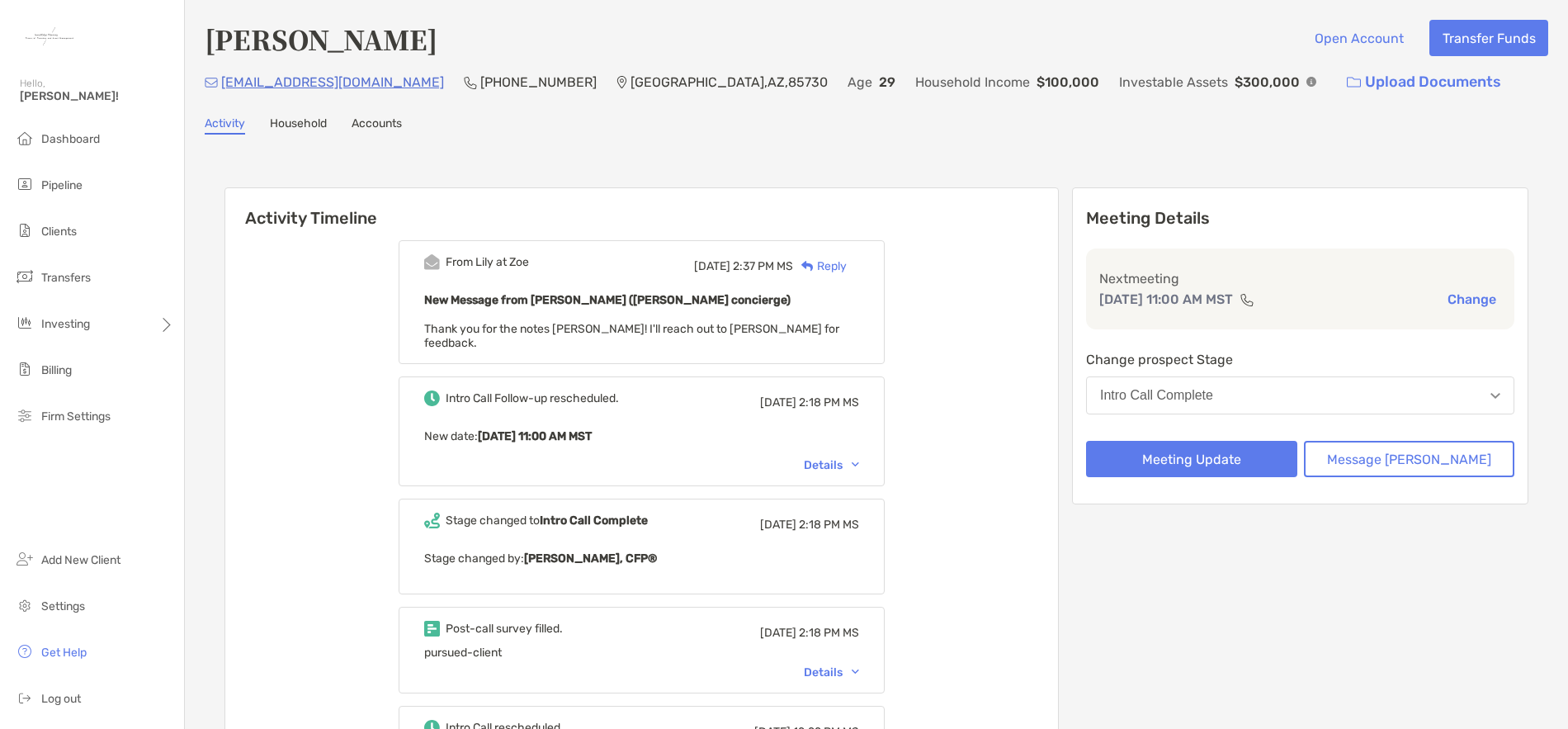
click at [1452, 298] on button "Change" at bounding box center [1472, 299] width 59 height 17
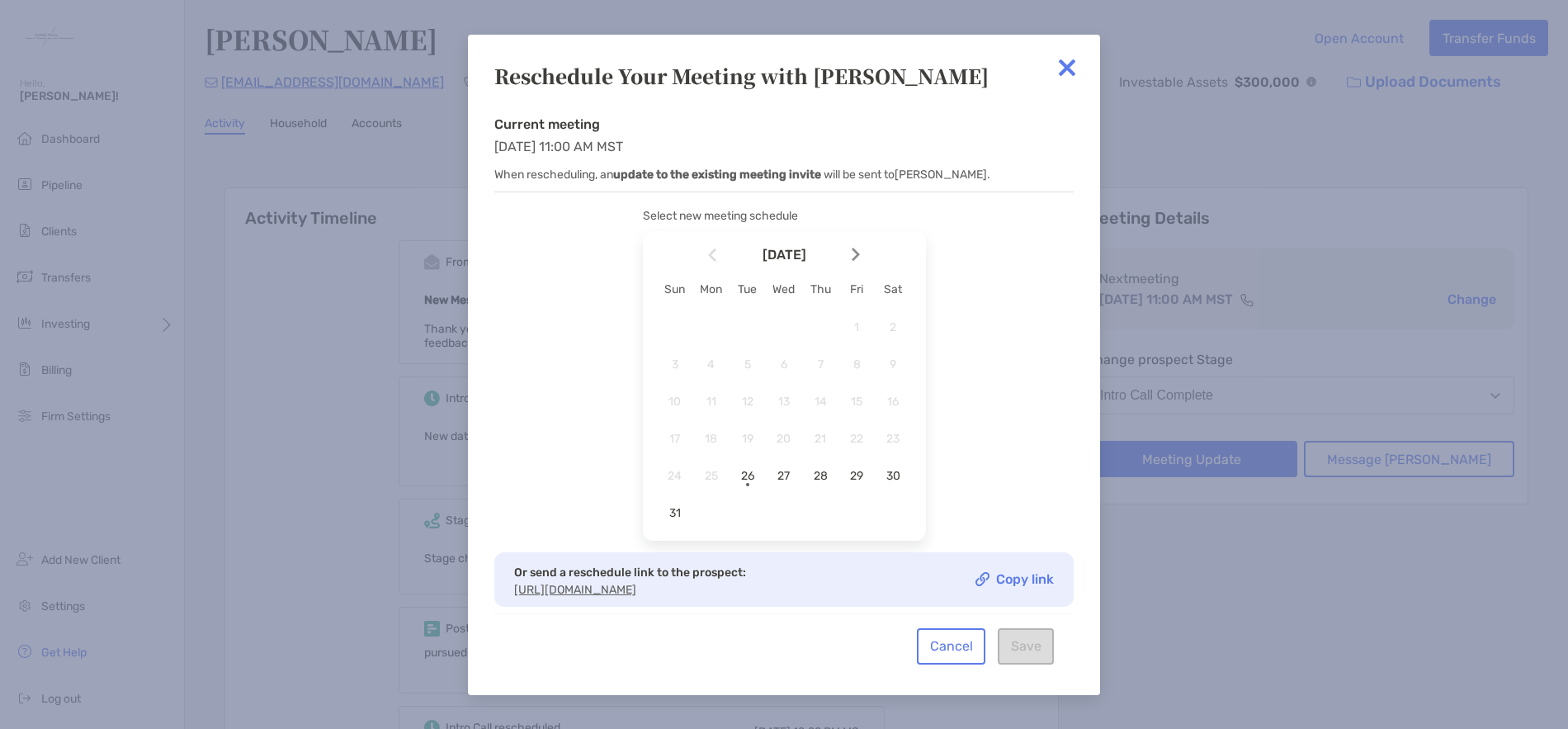
click at [863, 261] on div at bounding box center [862, 255] width 28 height 37
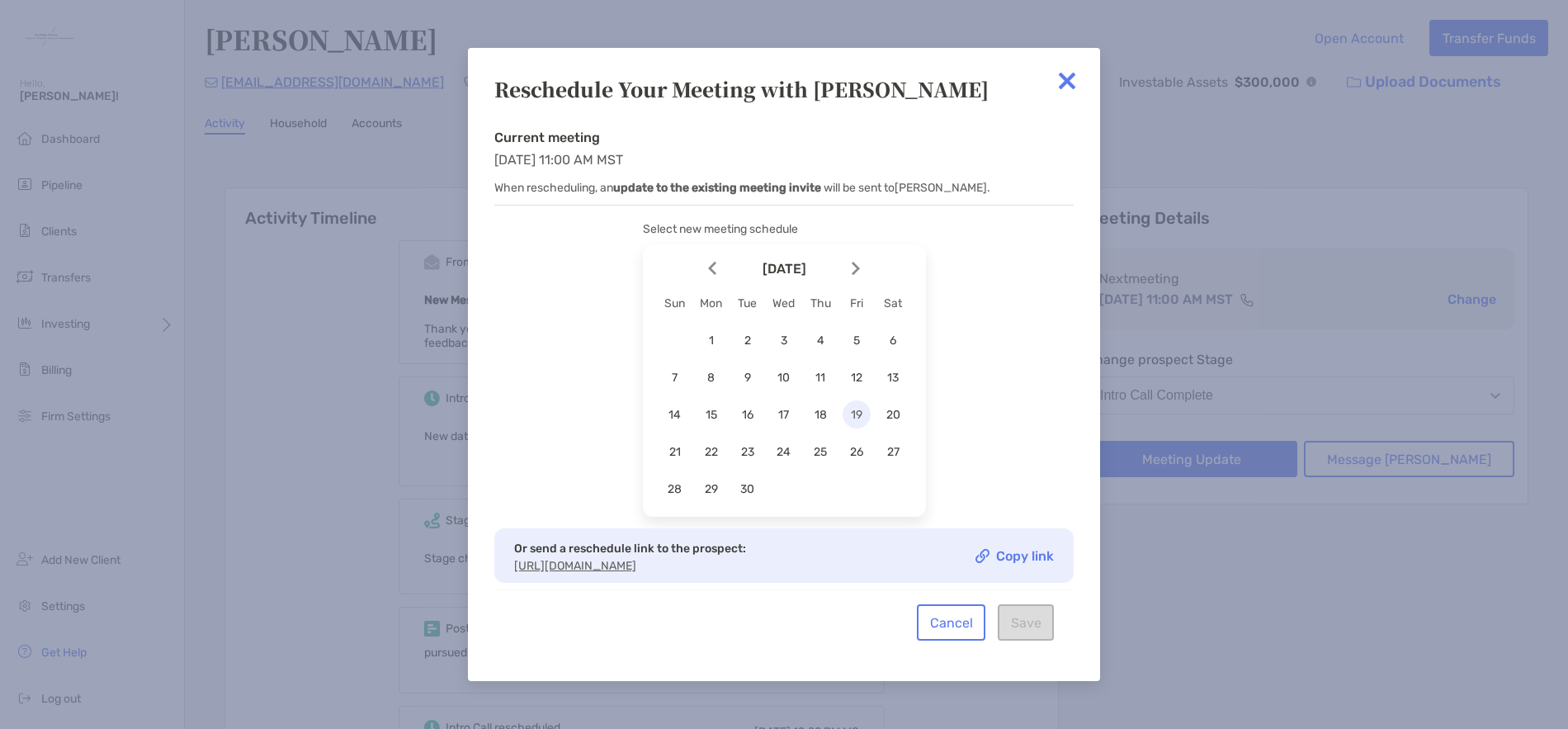
click at [861, 414] on span "19" at bounding box center [856, 414] width 28 height 14
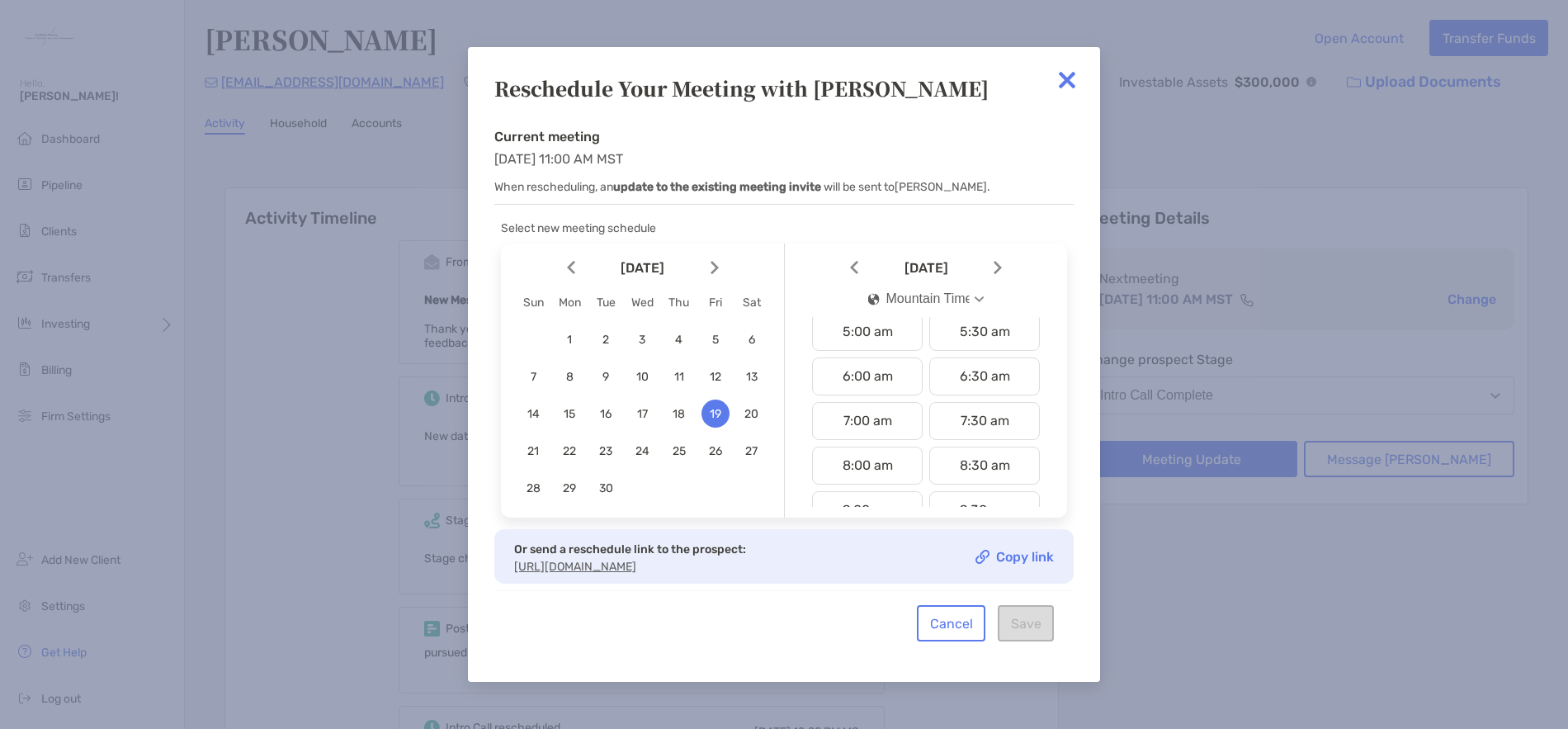
scroll to position [392, 0]
click at [978, 433] on div "11:30 am" at bounding box center [984, 434] width 111 height 38
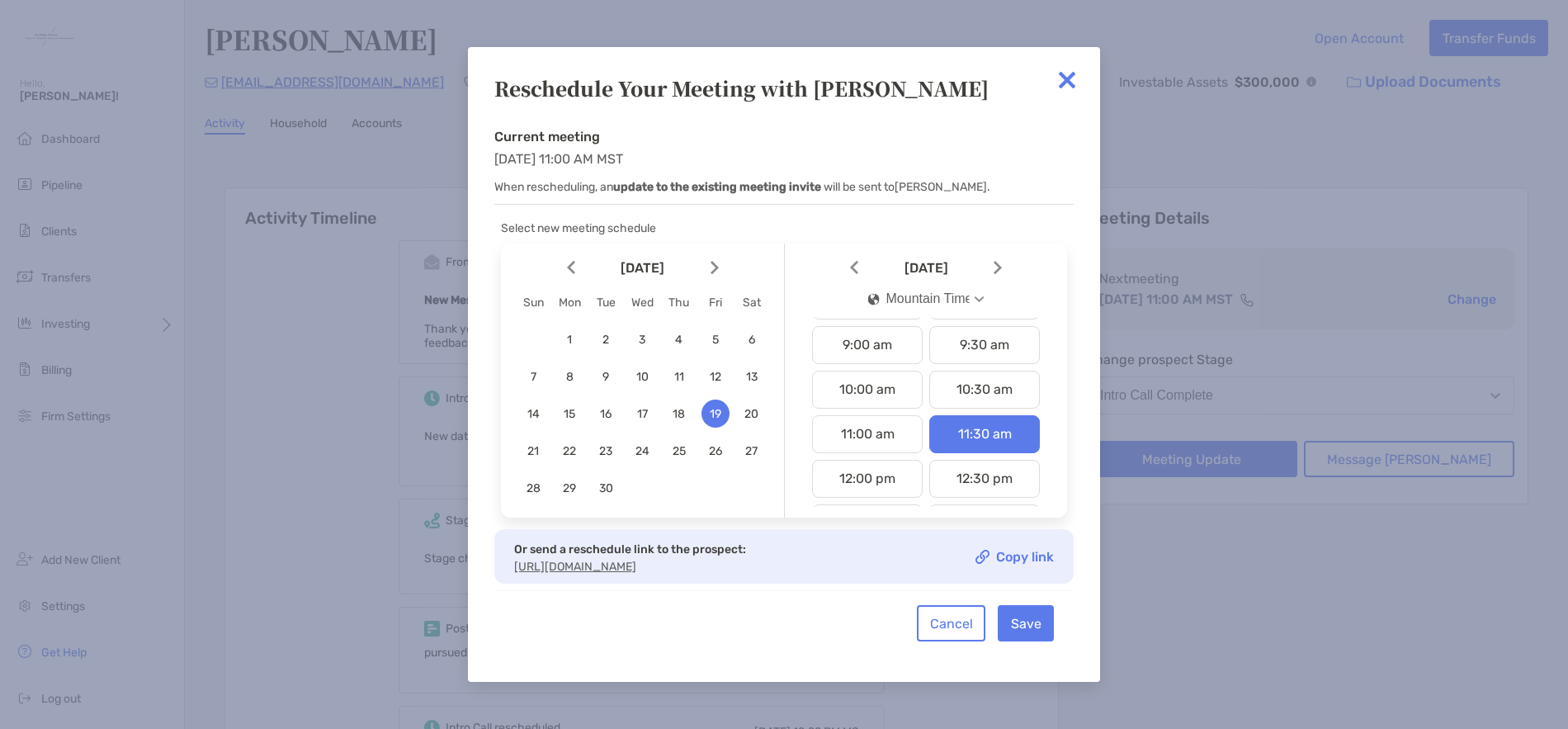
drag, startPoint x: 513, startPoint y: 559, endPoint x: 597, endPoint y: 581, distance: 86.8
click at [597, 581] on div "Or send a reschedule link to the prospect: https://my.zoefin.com/reschedule/a40…" at bounding box center [784, 556] width 580 height 54
copy link "https://my.zoefin.com/reschedule/a4061720-76d0-11f0-9243-b3b6bc91fd18"
click at [1033, 552] on link "Copy link" at bounding box center [1015, 556] width 79 height 14
click at [1023, 632] on button "Save" at bounding box center [1025, 624] width 56 height 37
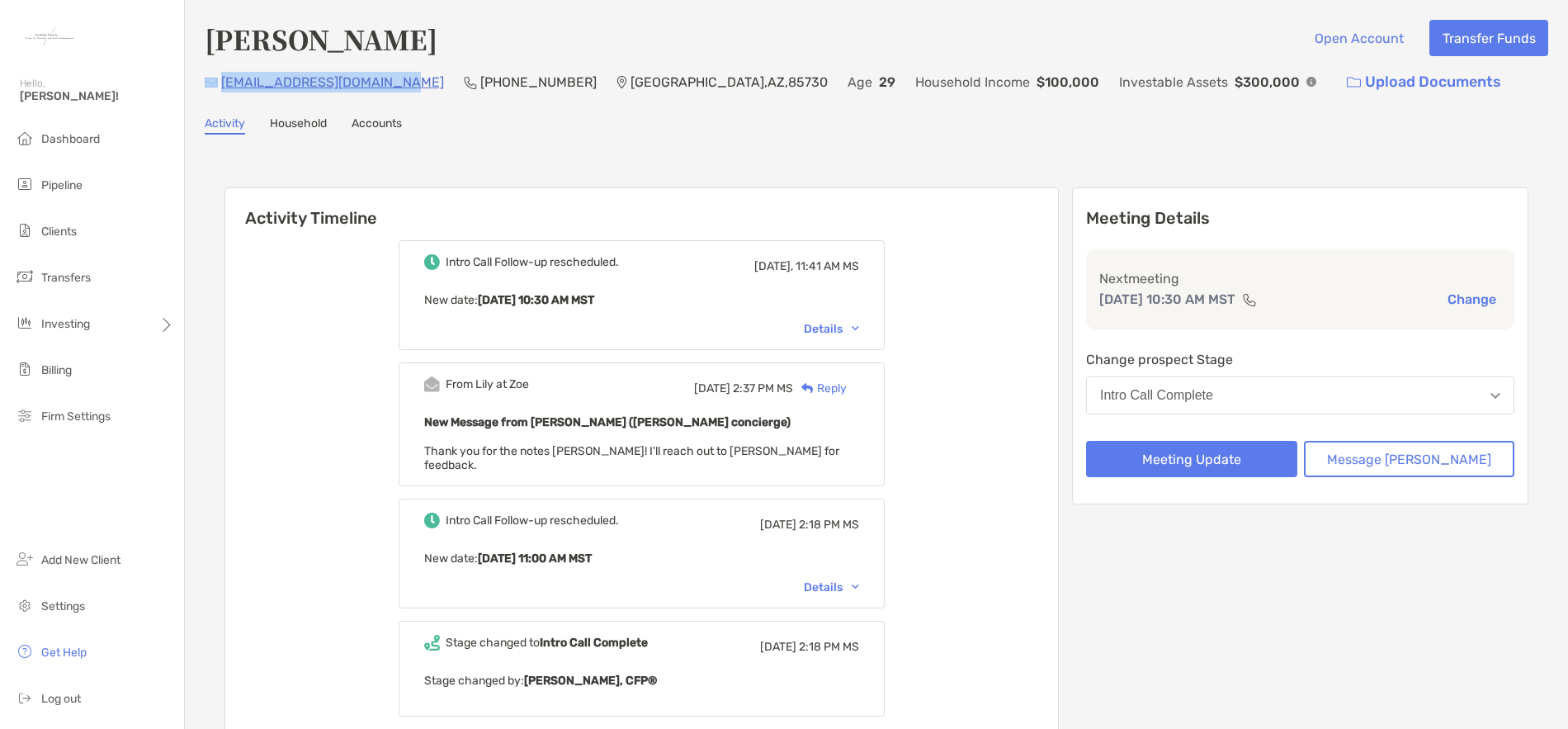
drag, startPoint x: 402, startPoint y: 85, endPoint x: 219, endPoint y: 83, distance: 183.0
click at [219, 83] on div "[EMAIL_ADDRESS][DOMAIN_NAME] (928) 600-[GEOGRAPHIC_DATA] Age [DEMOGRAPHIC_DATA]…" at bounding box center [876, 82] width 1343 height 36
copy div "[EMAIL_ADDRESS][DOMAIN_NAME]"
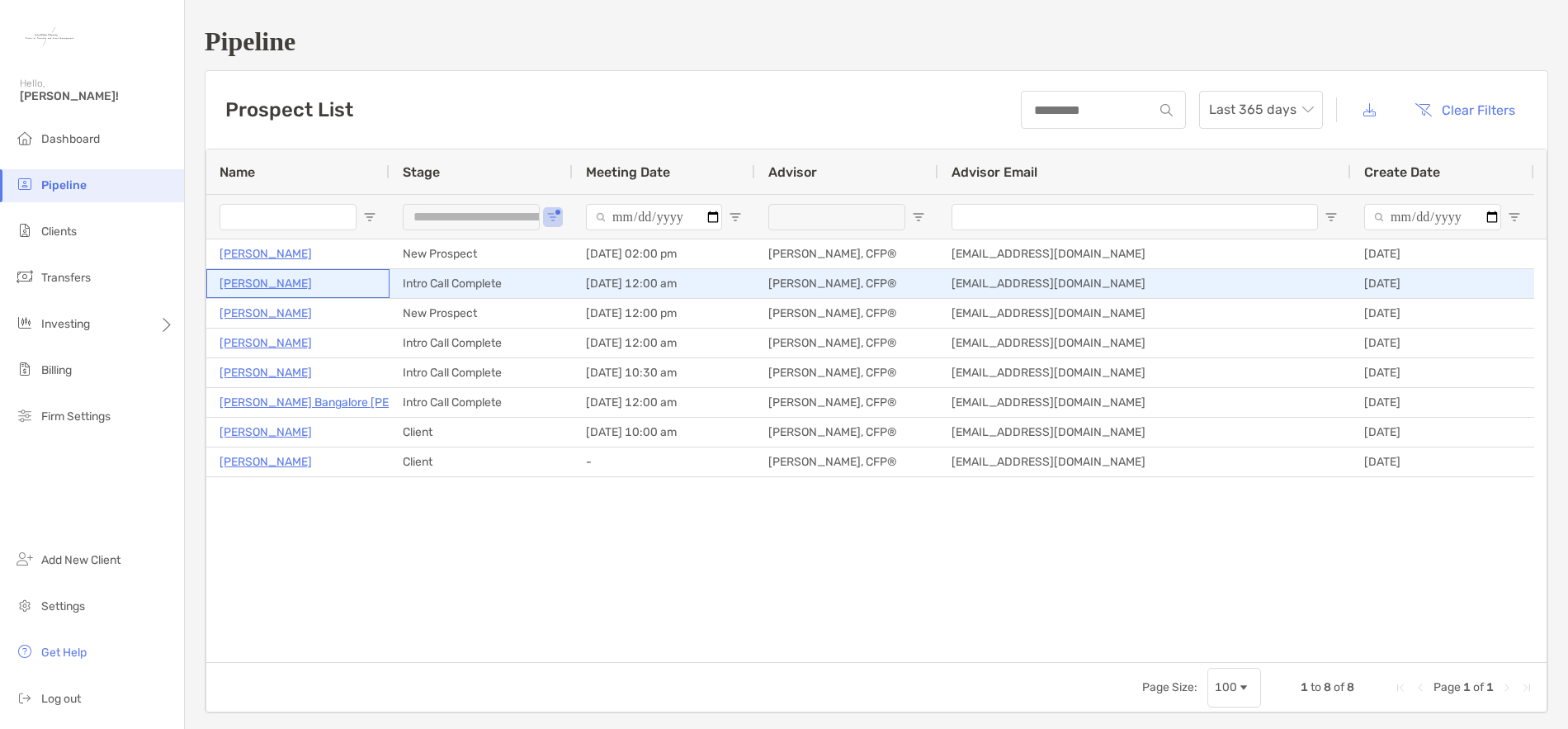
click at [264, 283] on p "[PERSON_NAME]" at bounding box center [265, 283] width 93 height 21
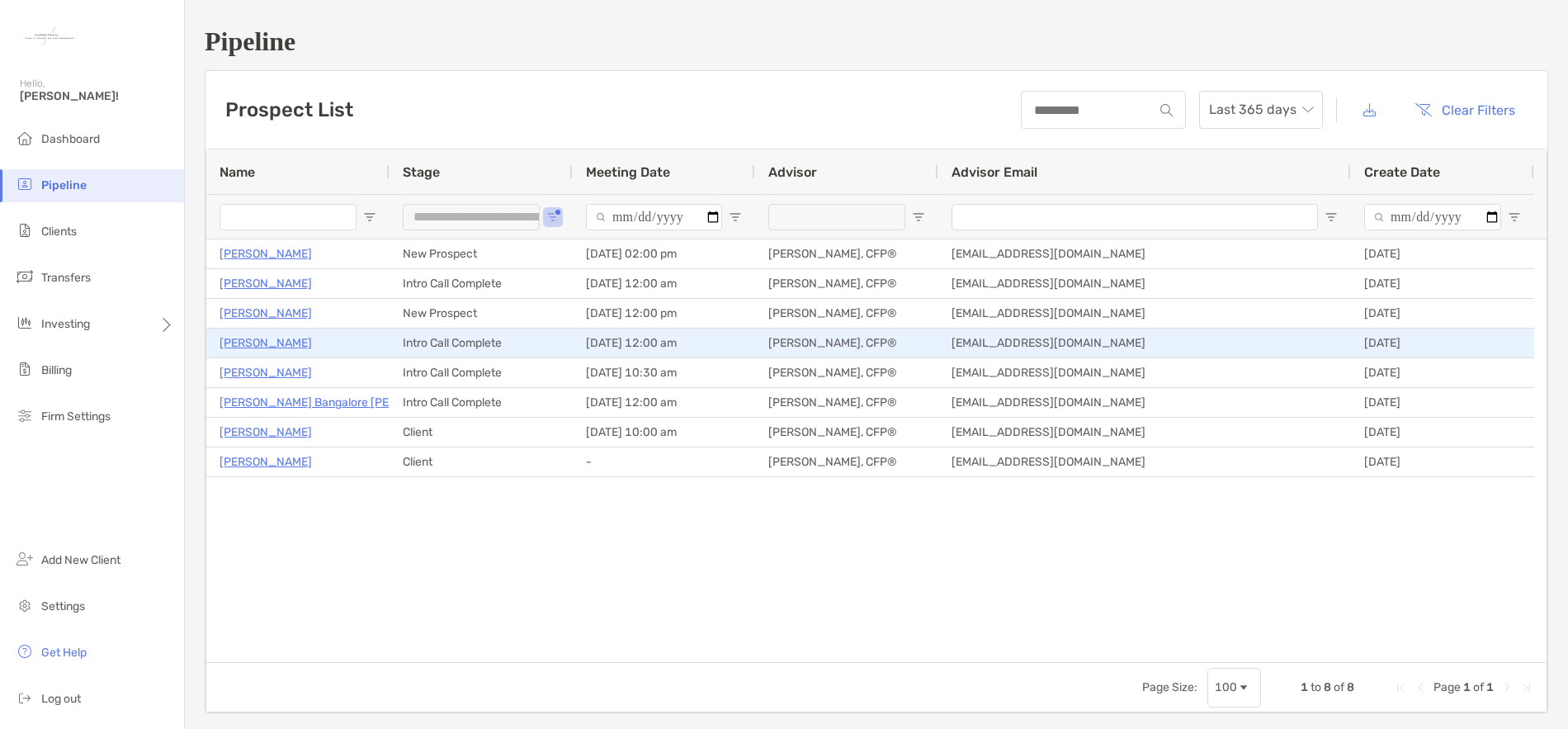
click at [257, 343] on p "Jenna Colturi" at bounding box center [265, 343] width 93 height 21
click at [248, 339] on p "Jenna Colturi" at bounding box center [265, 343] width 93 height 21
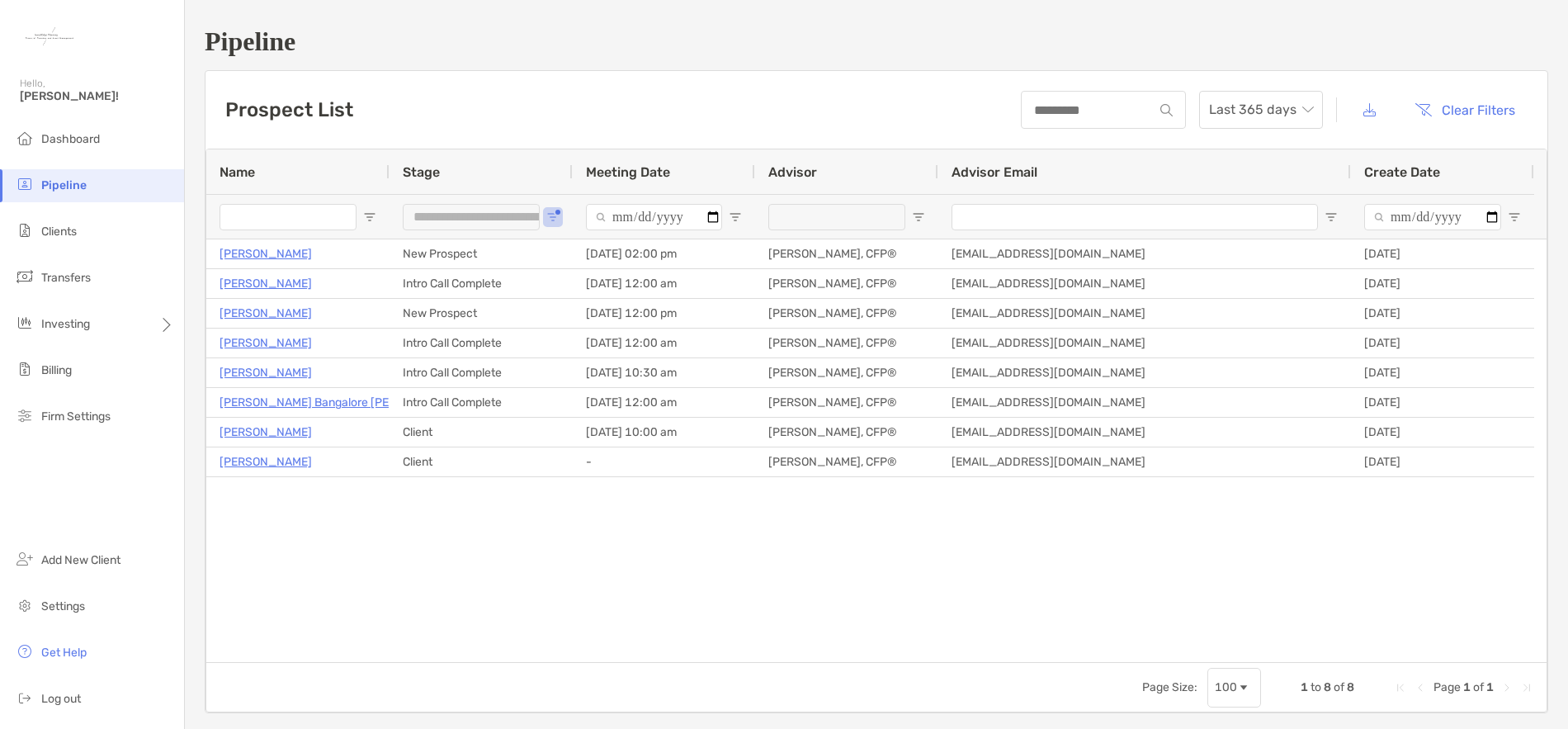
click at [712, 105] on div "Prospect List Last 365 days Clear Filters" at bounding box center [877, 109] width 1342 height 78
click at [71, 609] on span "Settings" at bounding box center [63, 605] width 44 height 14
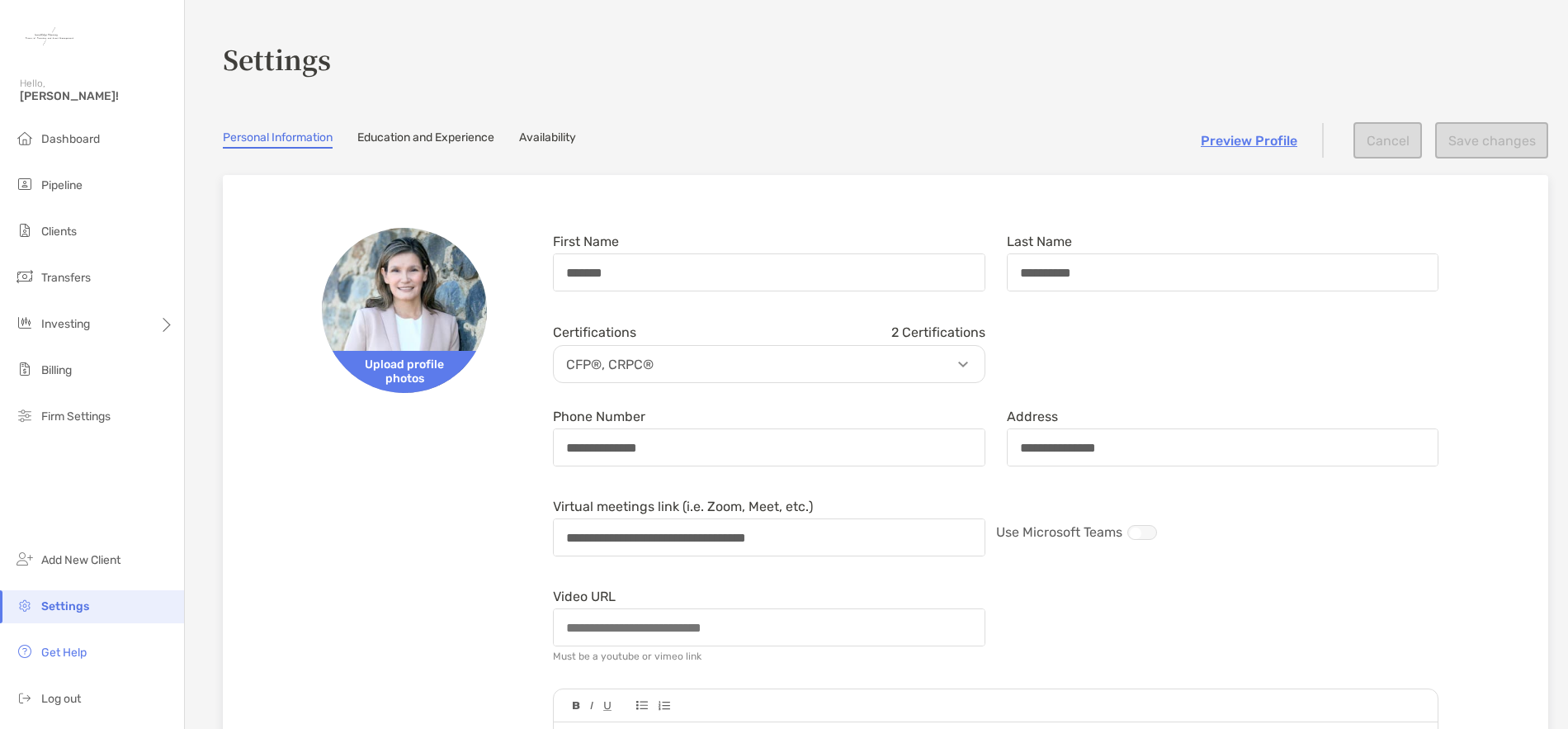
click at [1030, 61] on h3 "Settings" at bounding box center [886, 58] width 1326 height 38
click at [566, 147] on link "Availability" at bounding box center [547, 139] width 57 height 18
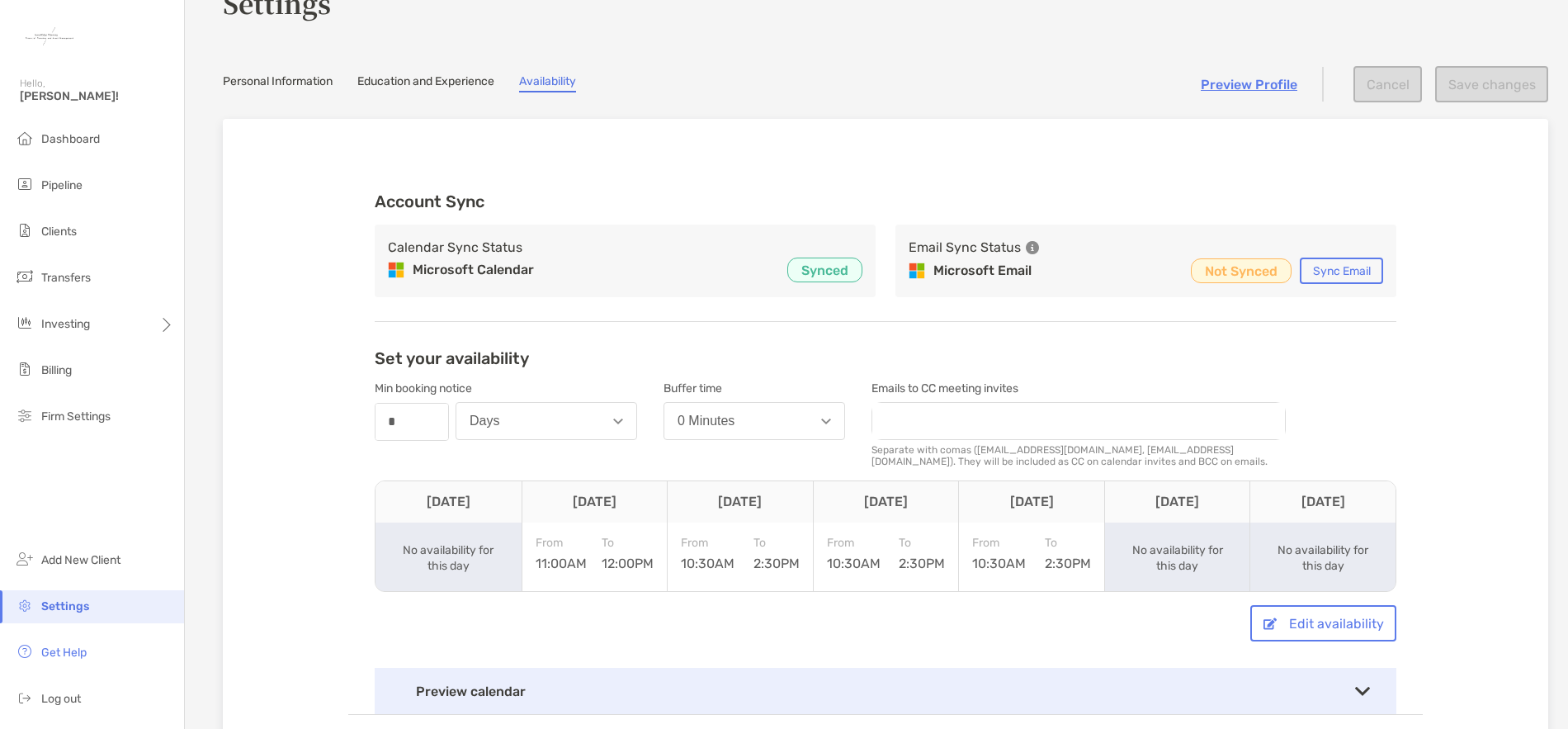
scroll to position [83, 0]
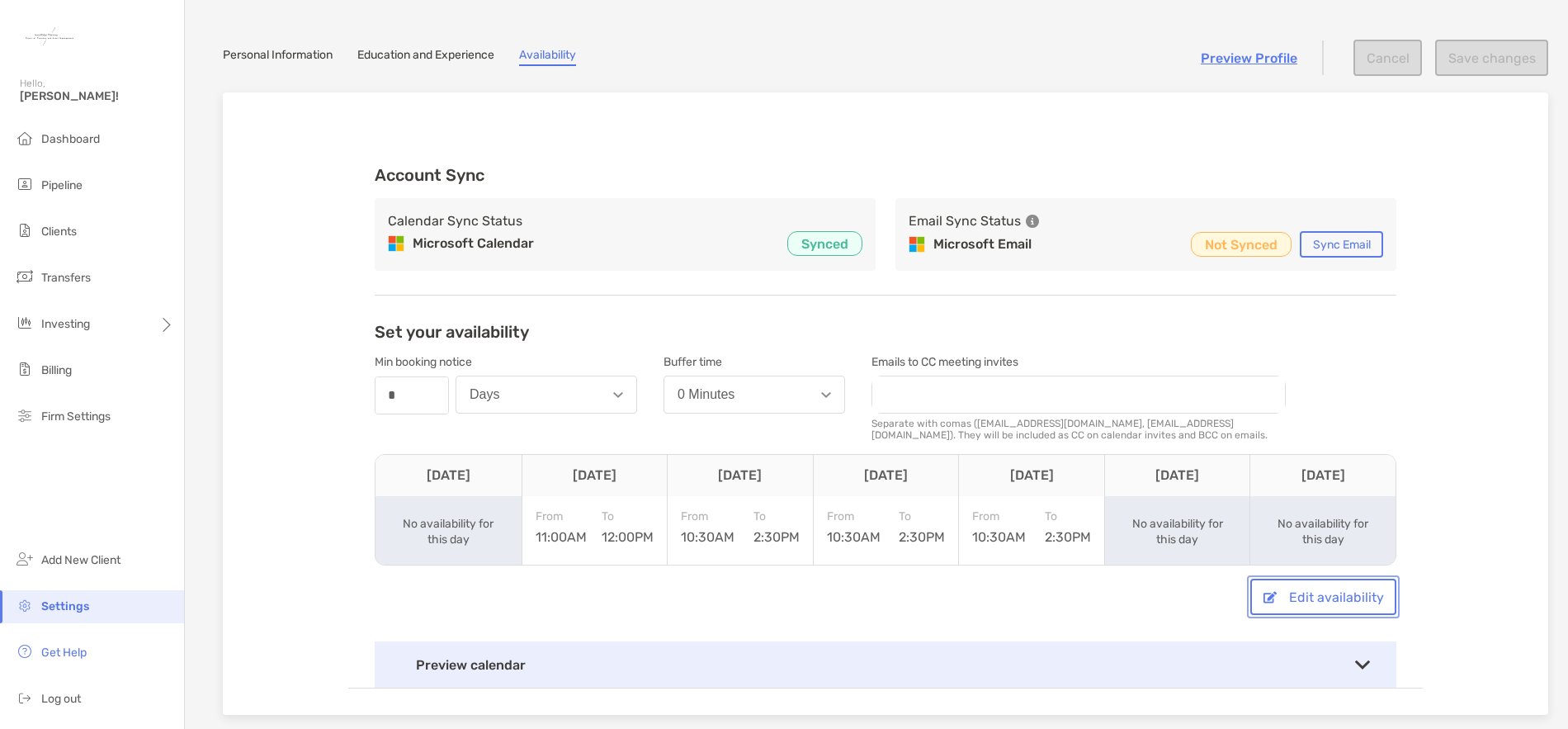
click at [1331, 603] on button "Edit availability" at bounding box center [1323, 597] width 146 height 37
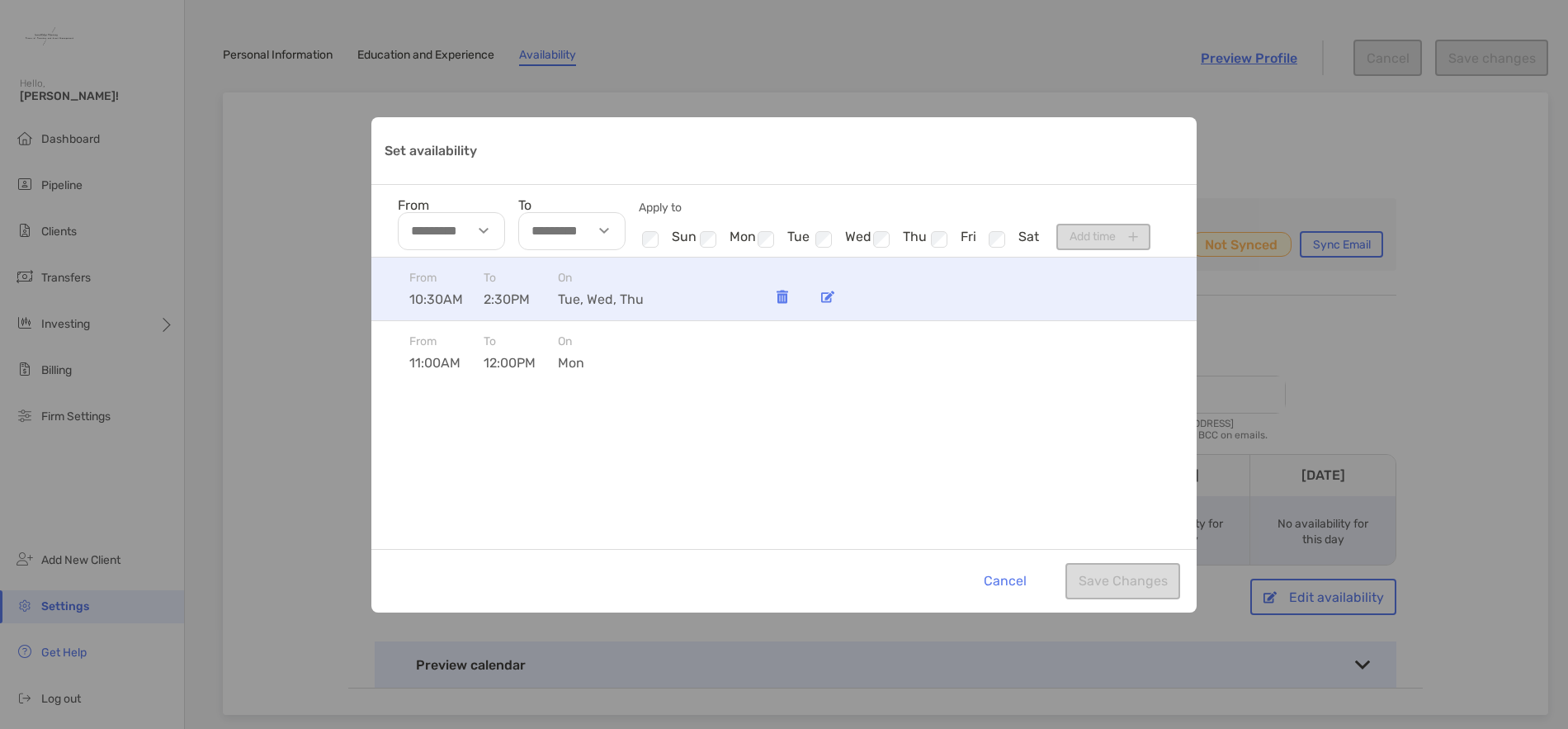
click at [824, 303] on div "Set availability" at bounding box center [828, 297] width 33 height 33
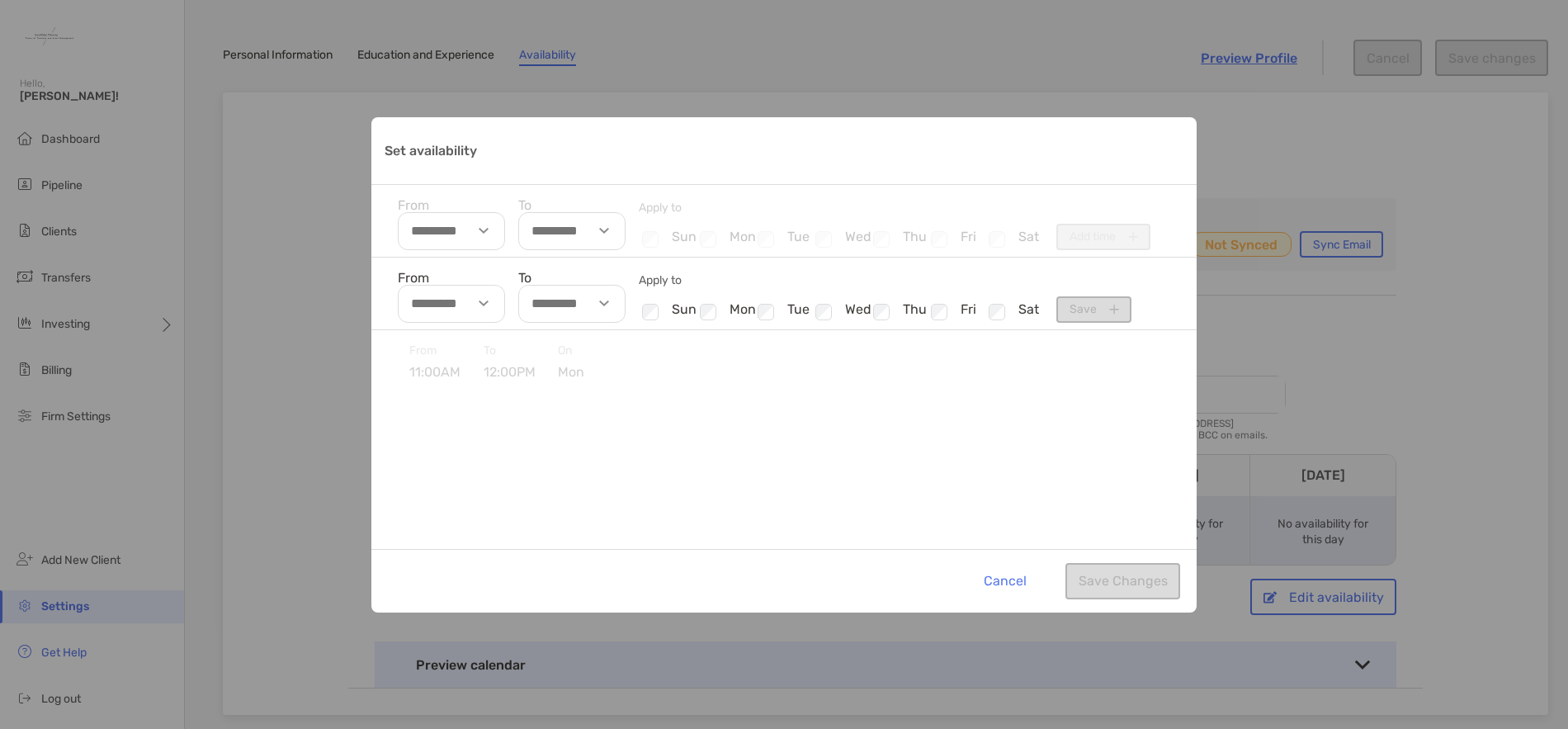
type input "********"
click at [607, 304] on img "Set availability" at bounding box center [603, 304] width 10 height 6
click at [593, 359] on li "00" at bounding box center [592, 359] width 49 height 21
type input "********"
click at [648, 386] on li "PM" at bounding box center [643, 382] width 49 height 21
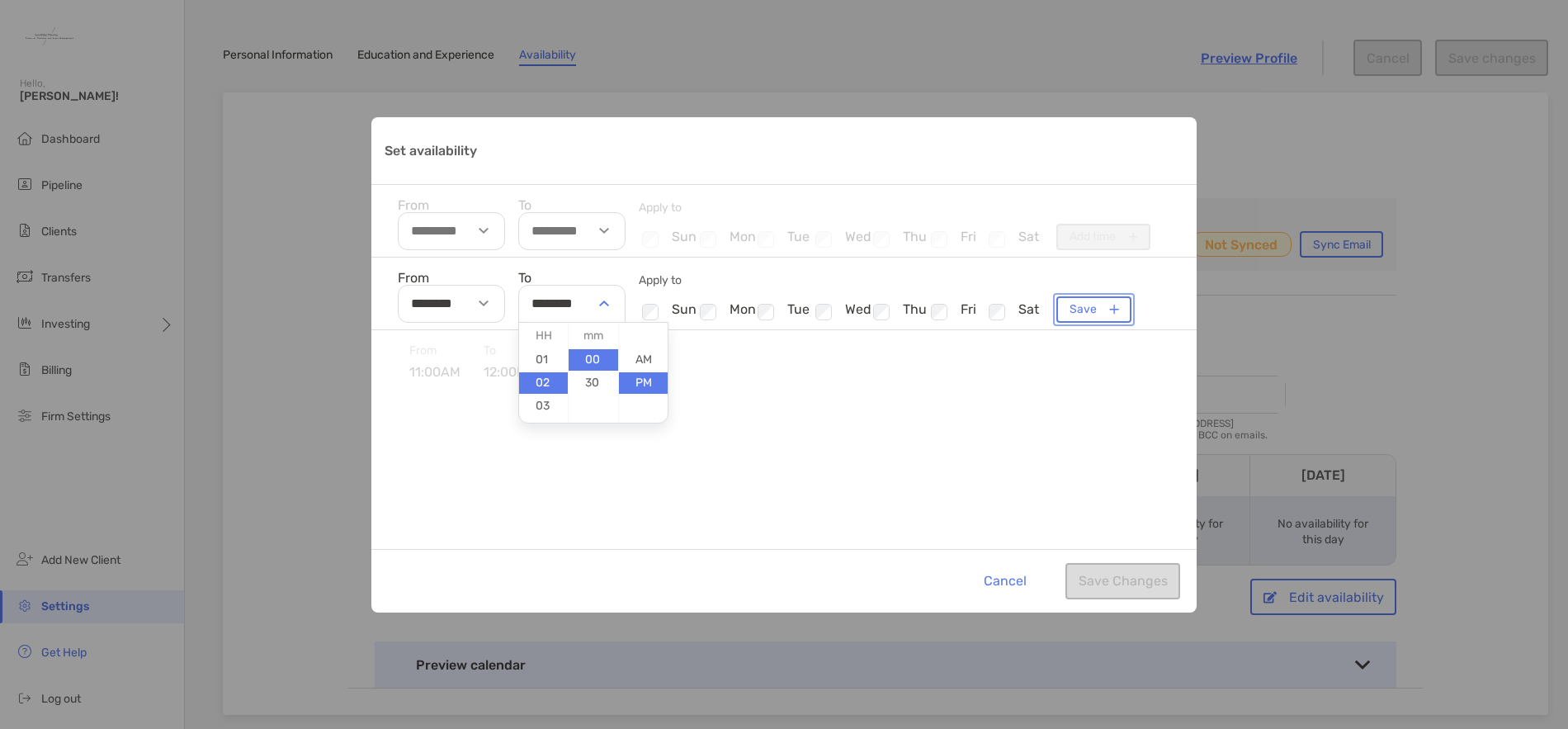
click at [1088, 316] on button "Save" at bounding box center [1094, 309] width 75 height 27
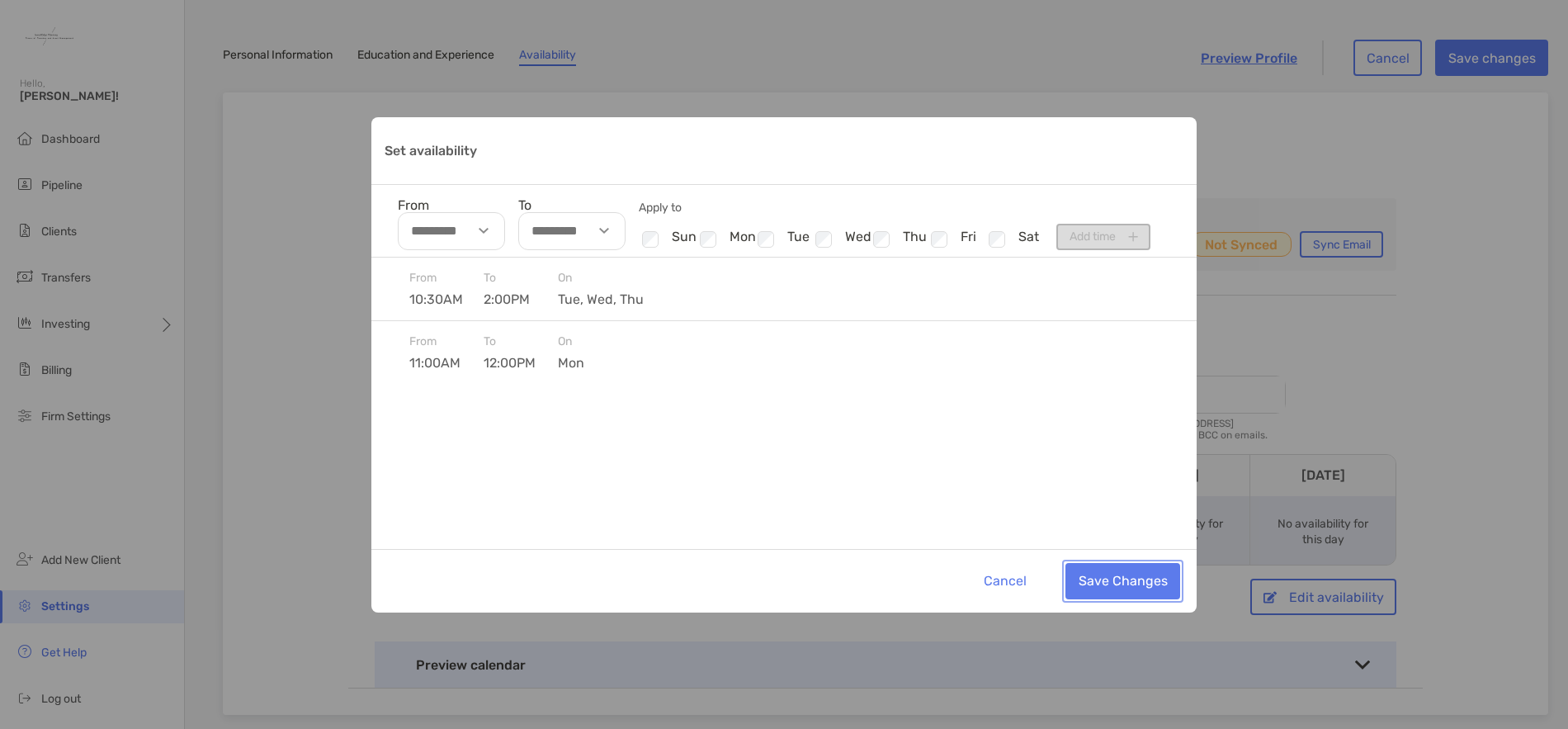
click at [1123, 582] on button "Save Changes" at bounding box center [1122, 581] width 115 height 37
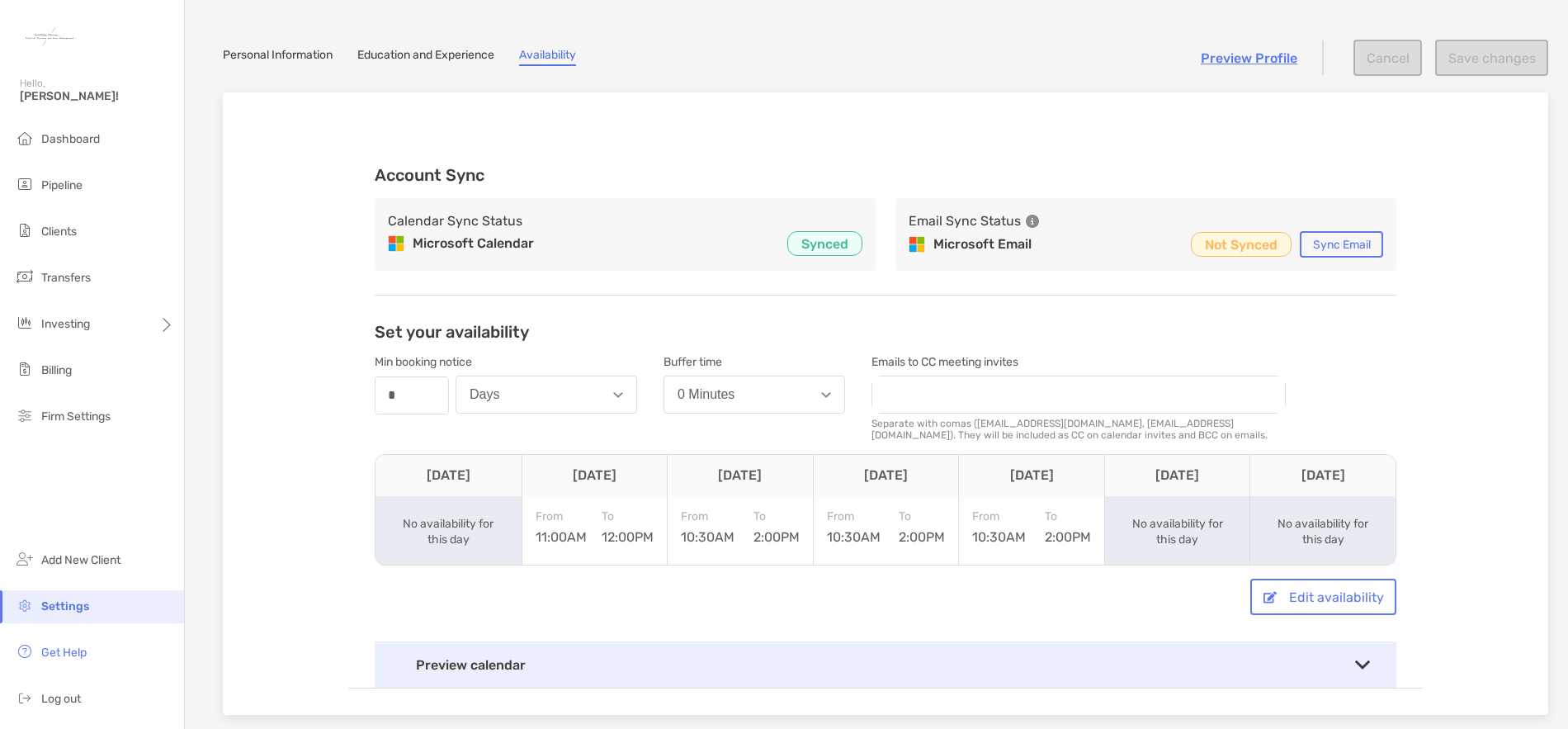
click at [1364, 393] on section "Min booking notice number * Days Buffer time 0 Minutes Emails to CC meeting inv…" at bounding box center [886, 398] width 1021 height 99
click at [71, 190] on span "Pipeline" at bounding box center [61, 184] width 41 height 14
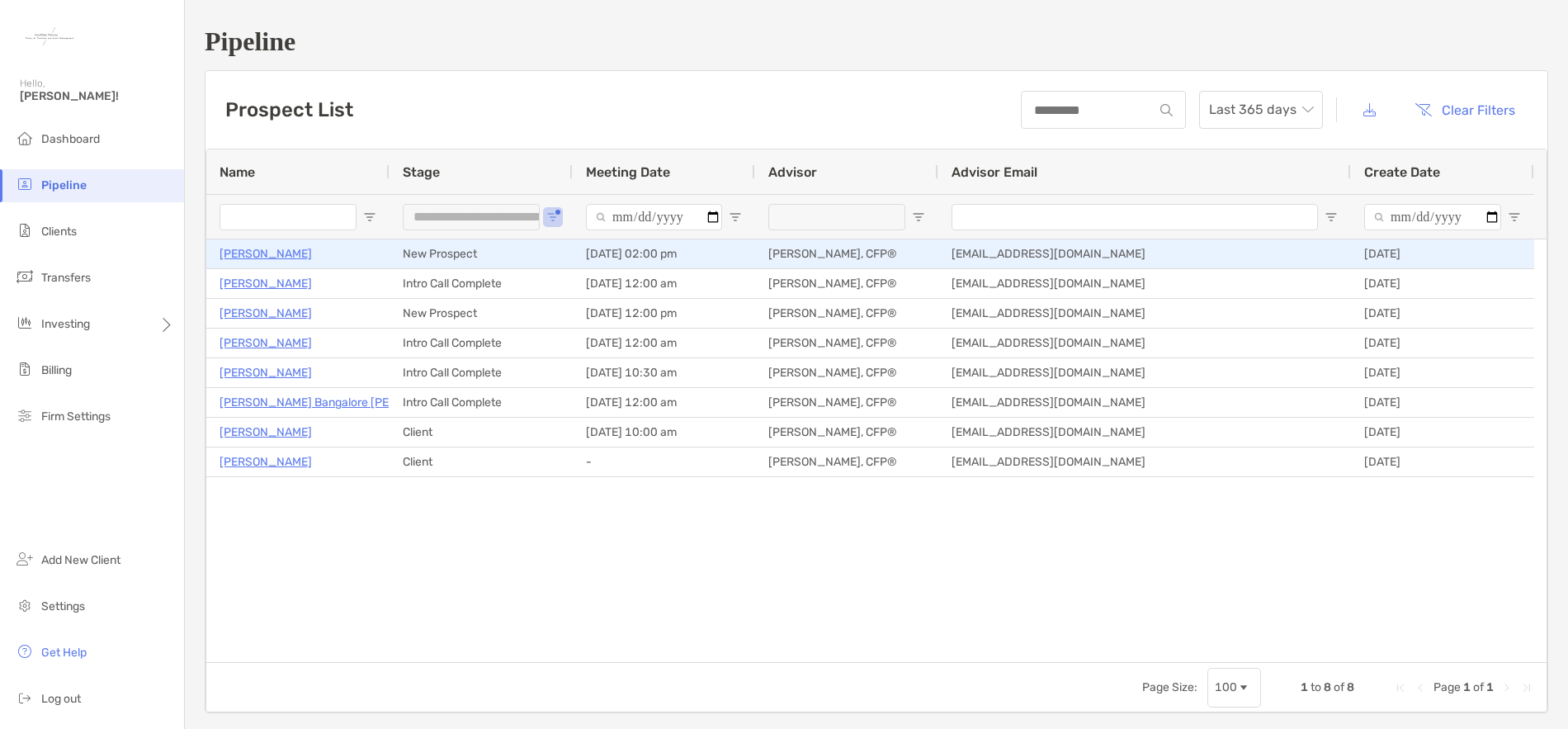
click at [243, 251] on p "[PERSON_NAME]" at bounding box center [265, 254] width 93 height 21
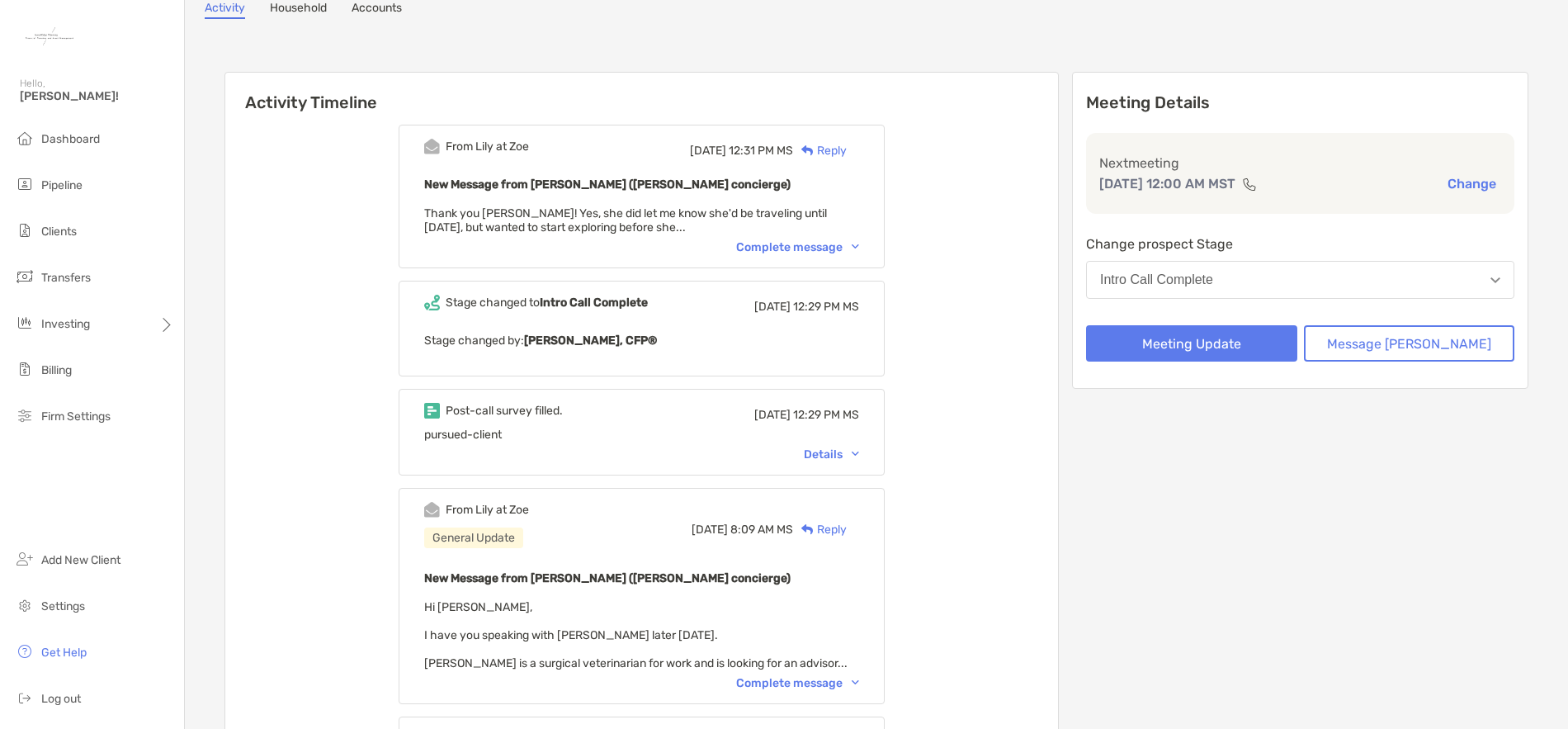
scroll to position [83, 0]
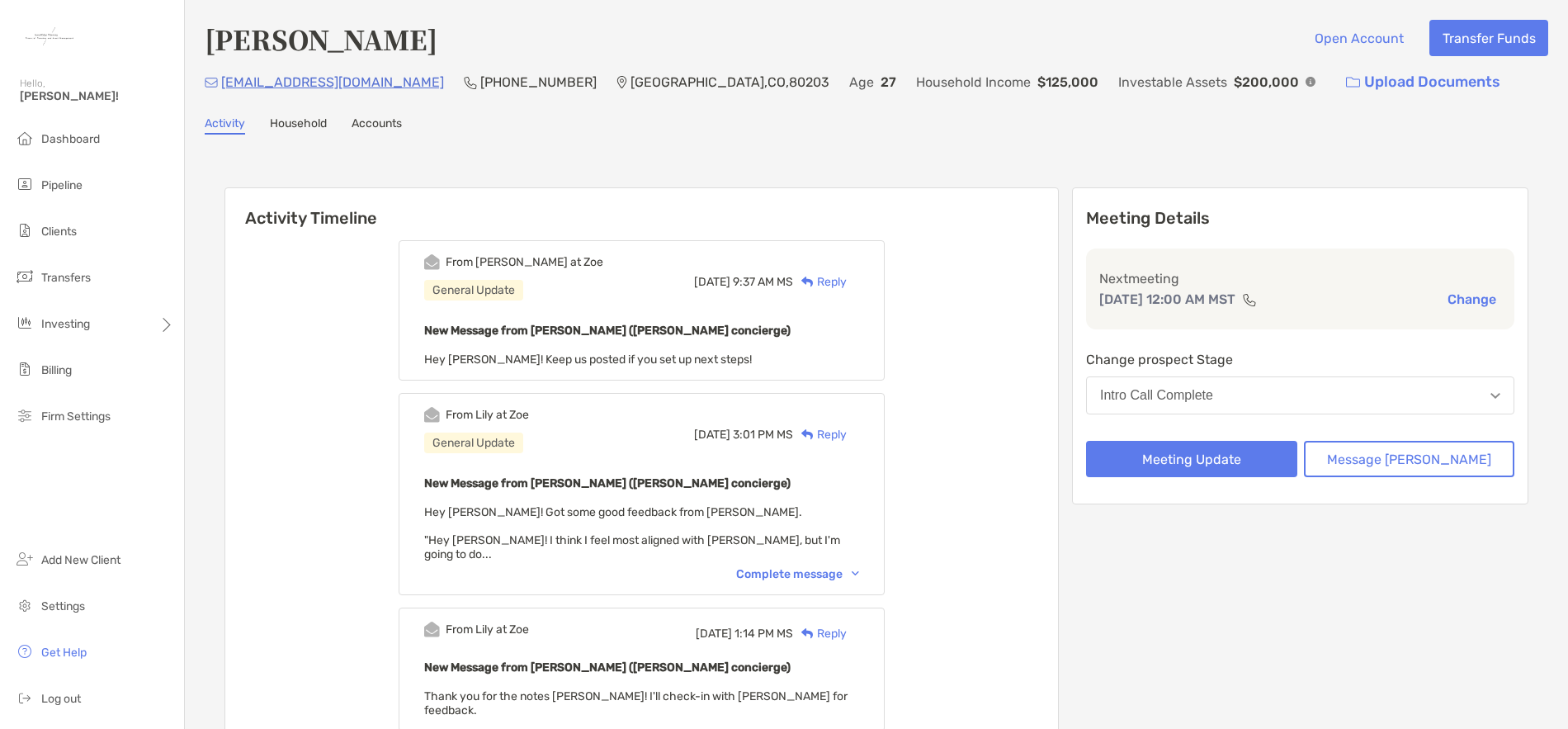
click at [859, 567] on div "Complete message" at bounding box center [798, 573] width 123 height 14
drag, startPoint x: 0, startPoint y: 0, endPoint x: 225, endPoint y: 83, distance: 239.8
click at [225, 83] on div "[EMAIL_ADDRESS][DOMAIN_NAME] (703) 618-[GEOGRAPHIC_DATA] Age [DEMOGRAPHIC_DATA]…" at bounding box center [876, 82] width 1343 height 36
copy p "[EMAIL_ADDRESS][DOMAIN_NAME]"
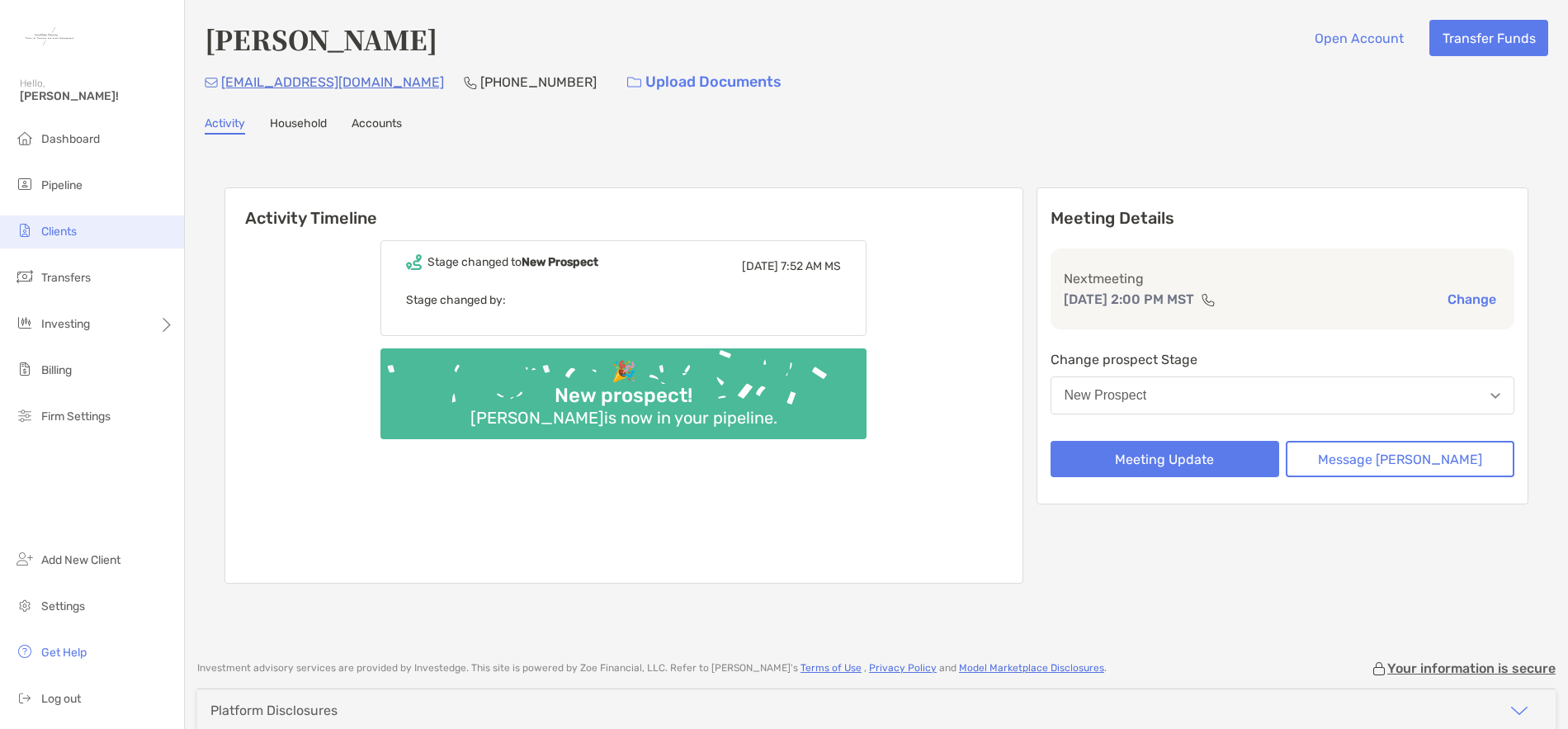
click at [62, 230] on span "Clients" at bounding box center [59, 231] width 36 height 14
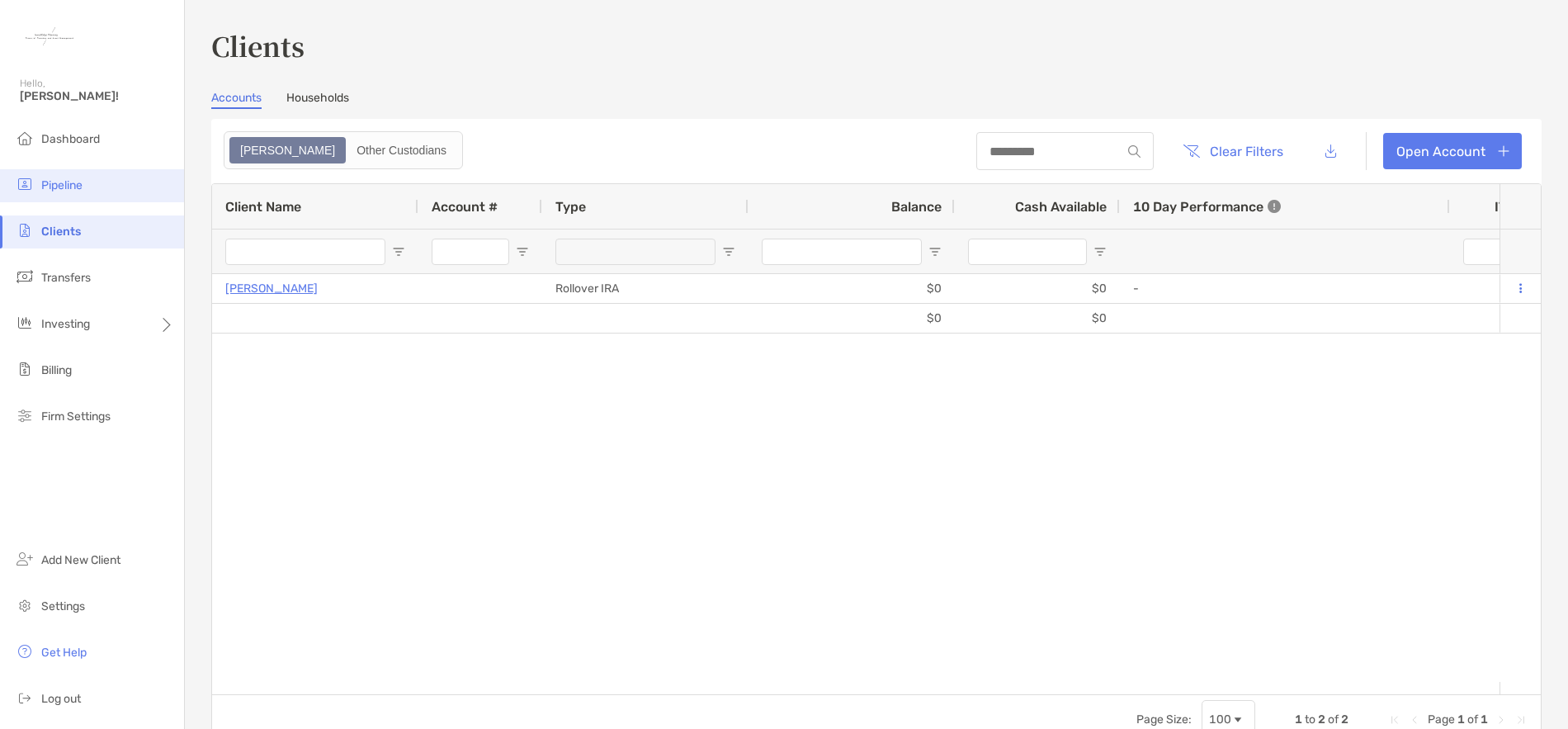
click at [61, 194] on li "Pipeline" at bounding box center [92, 186] width 184 height 33
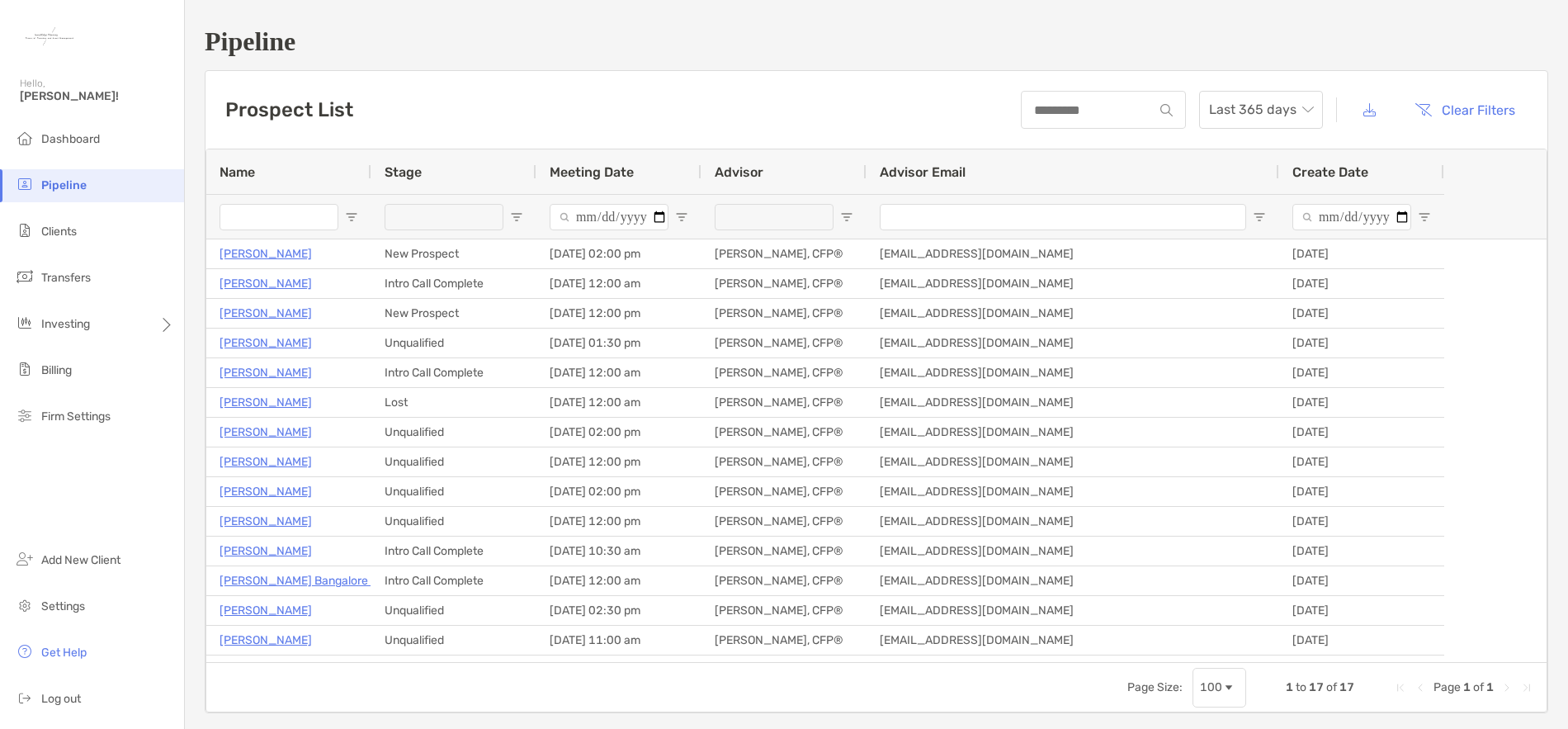
type input "**********"
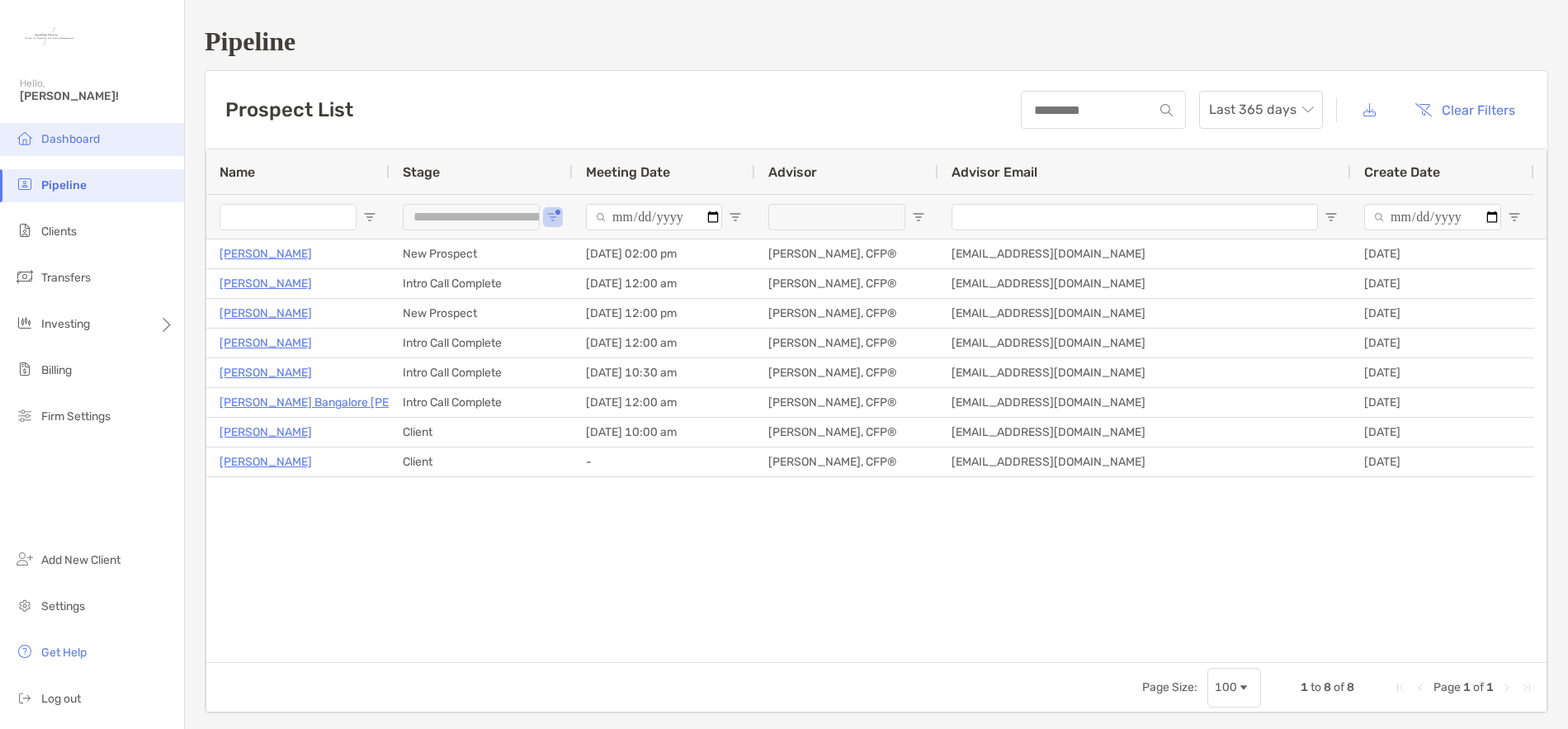
click at [70, 127] on li "Dashboard" at bounding box center [92, 139] width 184 height 33
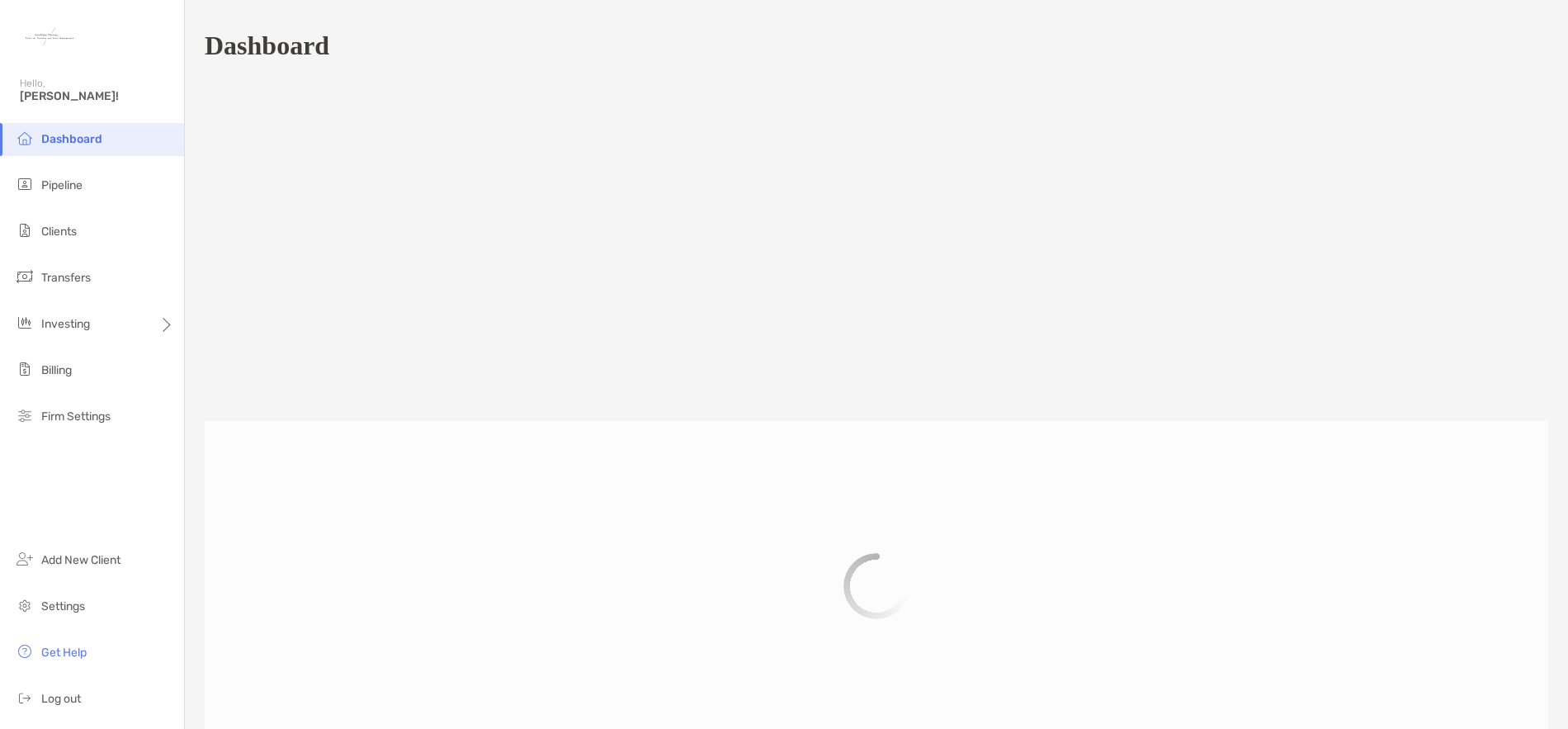
scroll to position [764, 0]
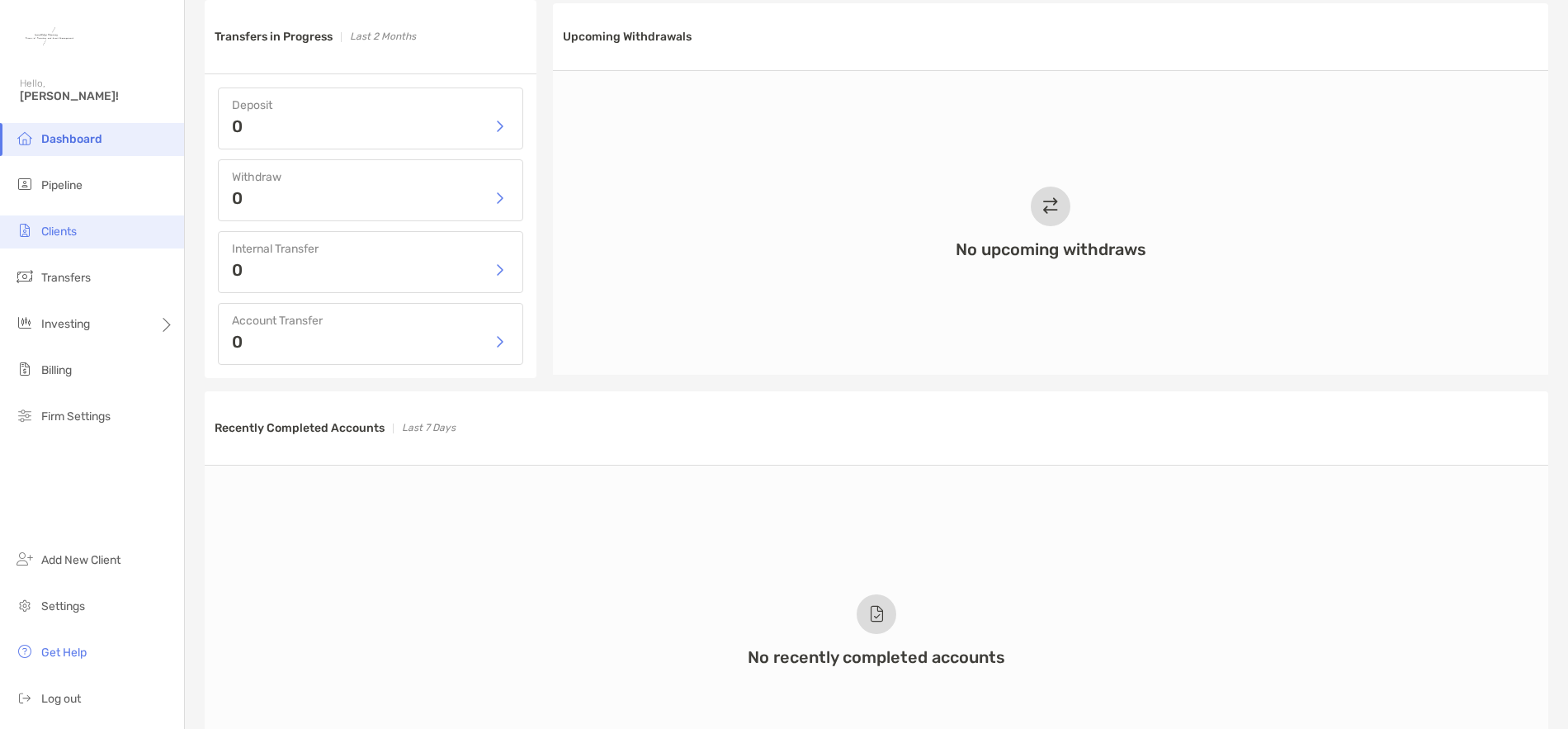
click at [65, 233] on span "Clients" at bounding box center [59, 231] width 36 height 14
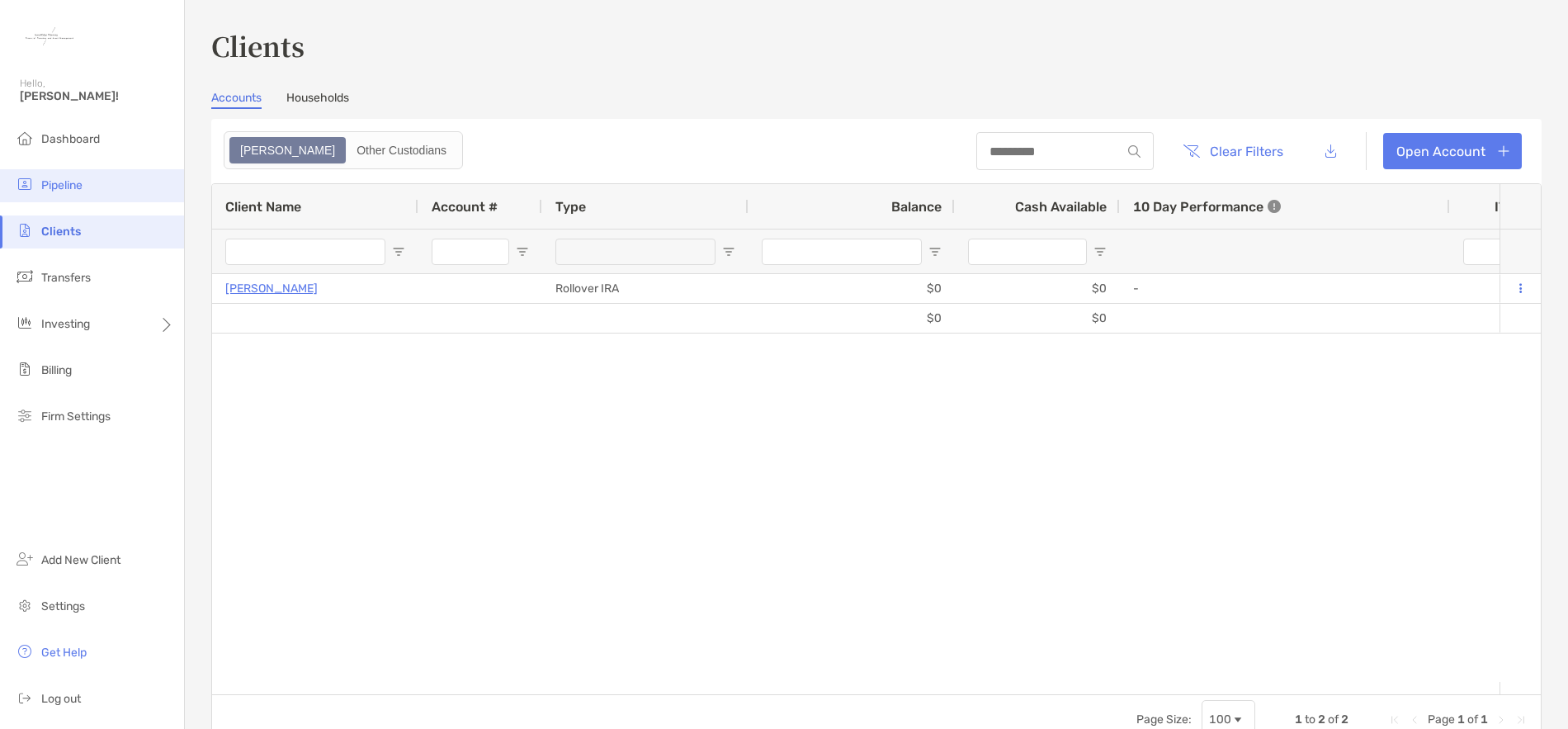
click at [71, 190] on span "Pipeline" at bounding box center [61, 184] width 41 height 14
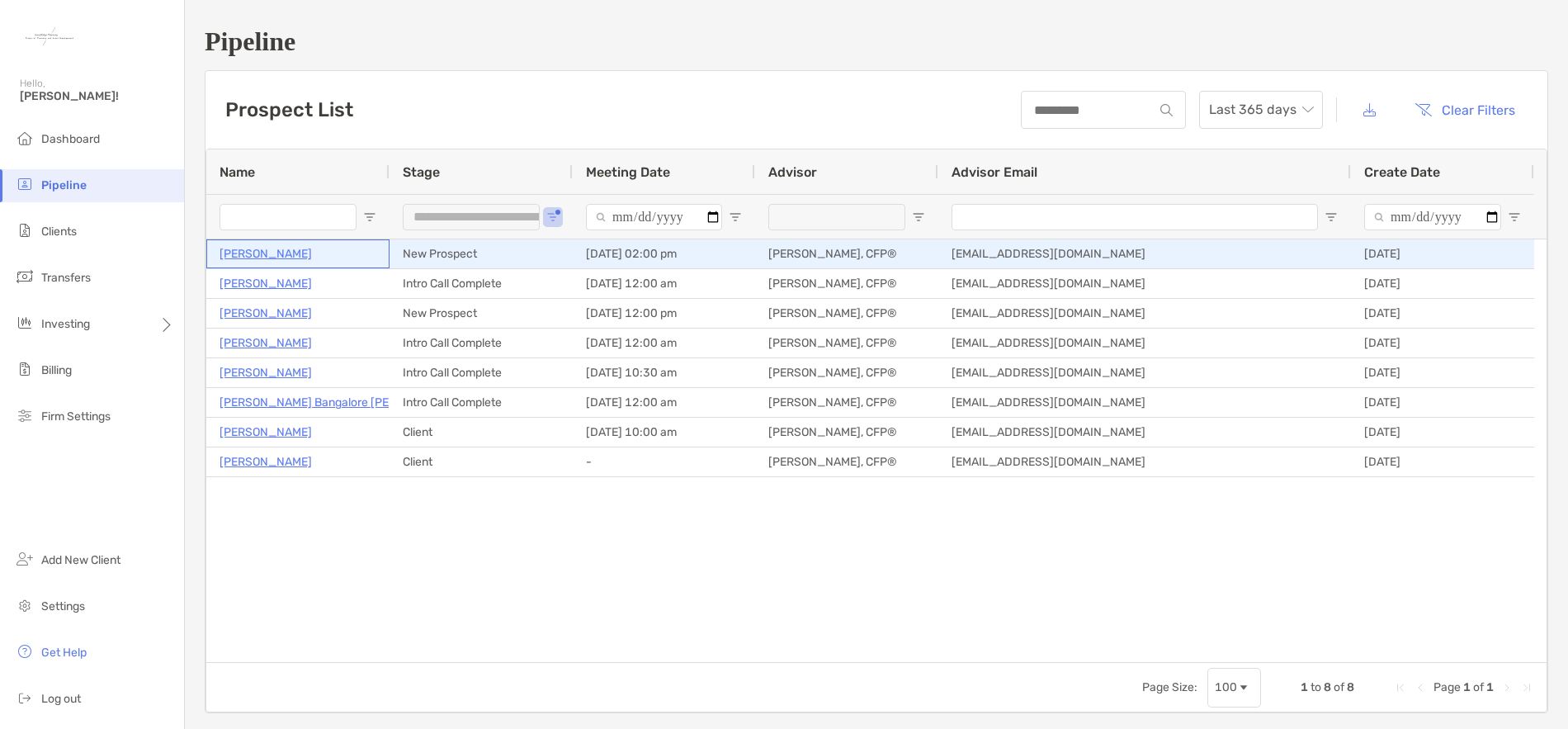
click at [270, 258] on p "[PERSON_NAME]" at bounding box center [265, 254] width 93 height 21
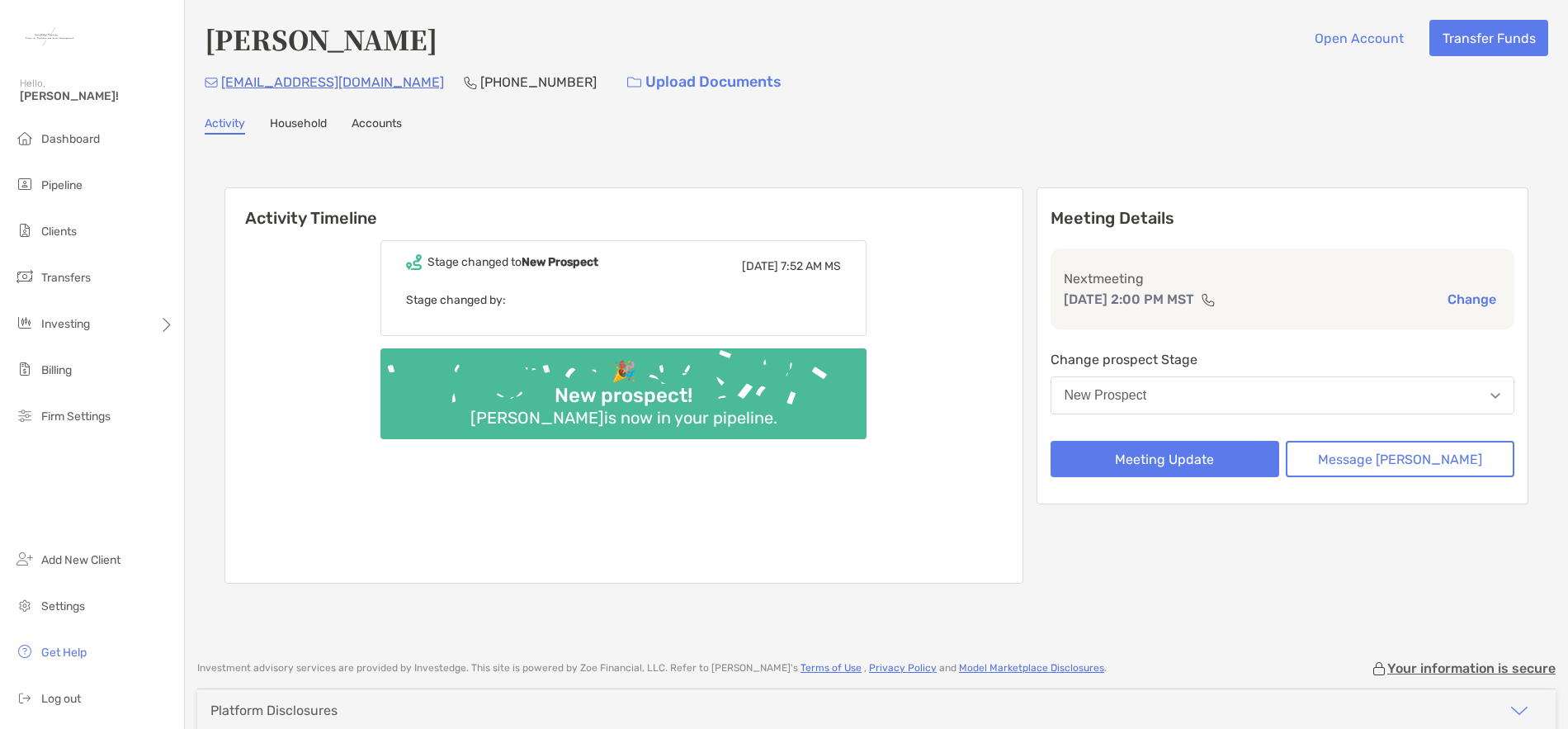
click at [315, 130] on link "Household" at bounding box center [298, 126] width 57 height 18
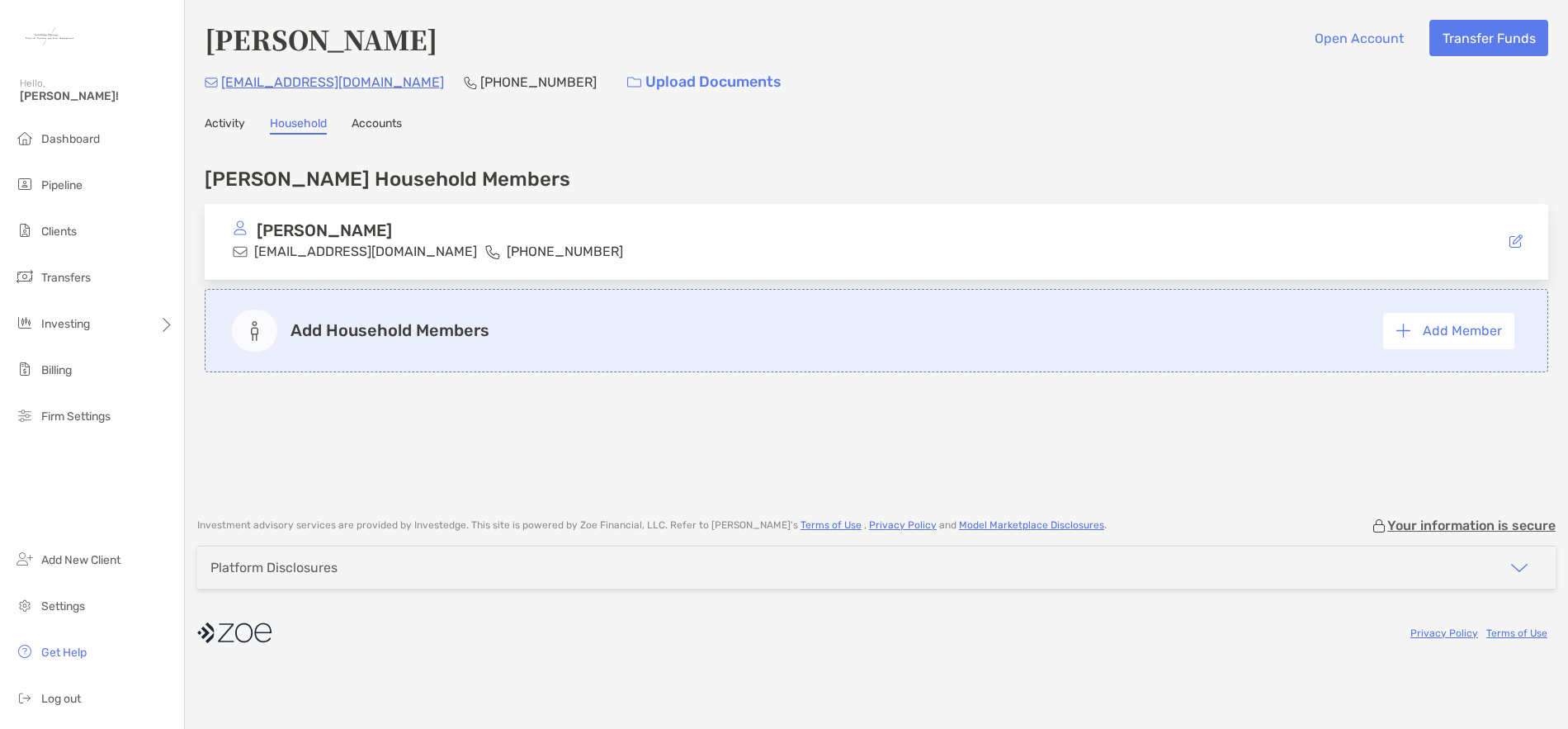
click at [373, 127] on link "Accounts" at bounding box center [376, 126] width 50 height 18
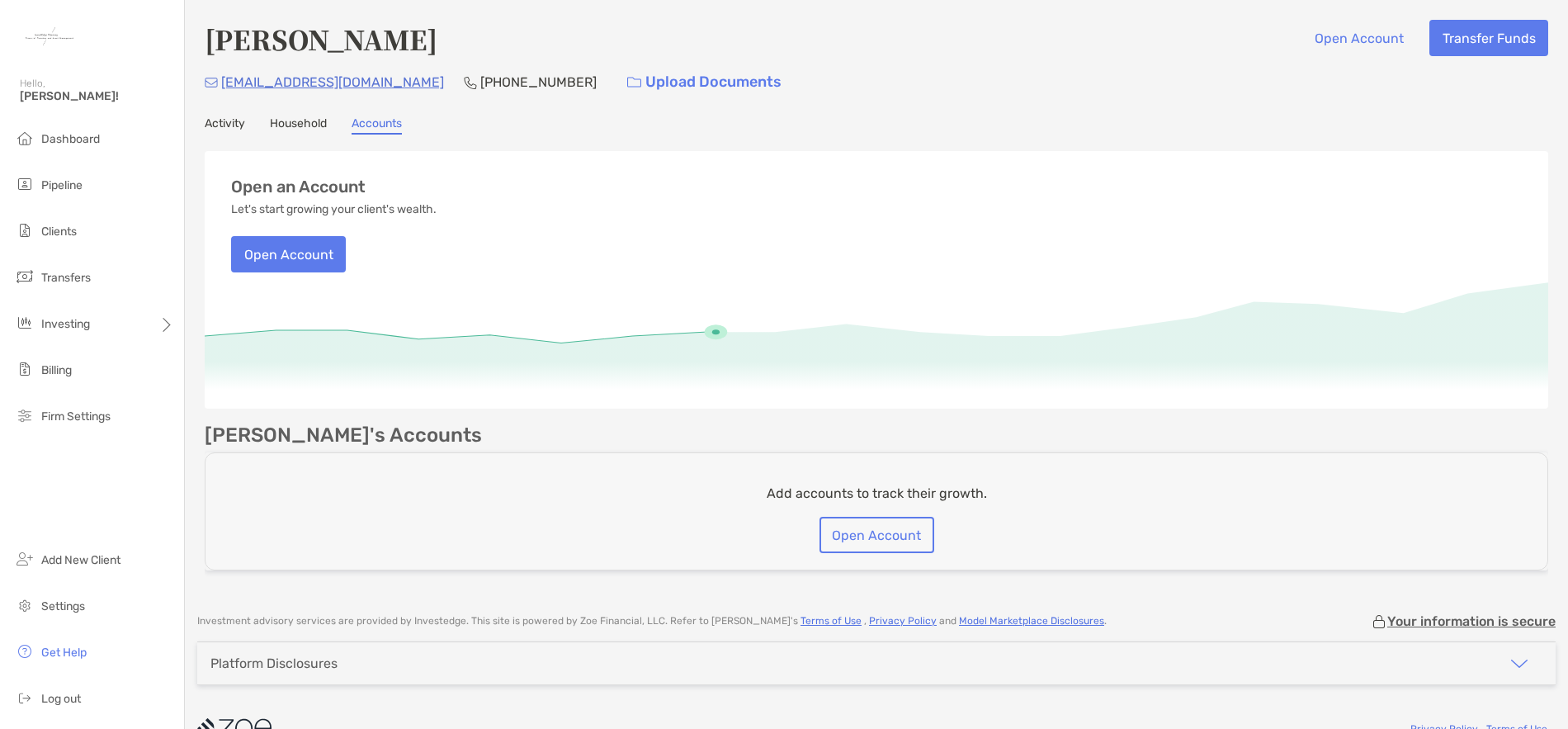
click at [228, 128] on link "Activity" at bounding box center [225, 126] width 40 height 18
